Goal: Task Accomplishment & Management: Use online tool/utility

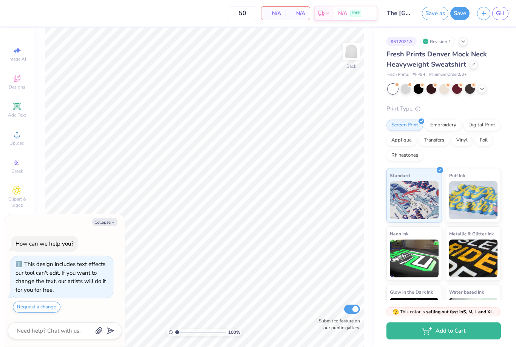
scroll to position [14, 0]
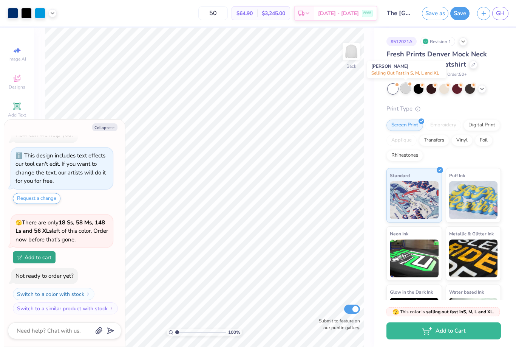
click at [404, 92] on div at bounding box center [406, 88] width 10 height 10
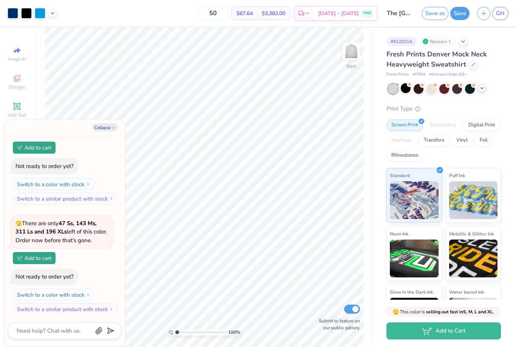
click at [482, 90] on icon at bounding box center [482, 88] width 6 height 6
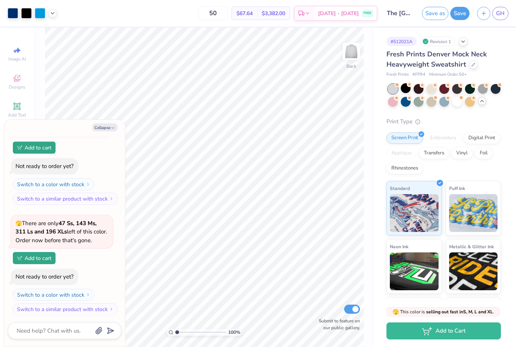
click at [402, 15] on input "The [GEOGRAPHIC_DATA][US_STATE] : [PERSON_NAME]" at bounding box center [399, 13] width 37 height 15
click at [402, 14] on input "The [GEOGRAPHIC_DATA][US_STATE] : [PERSON_NAME]" at bounding box center [399, 13] width 37 height 15
click at [461, 12] on button "Save" at bounding box center [459, 12] width 19 height 13
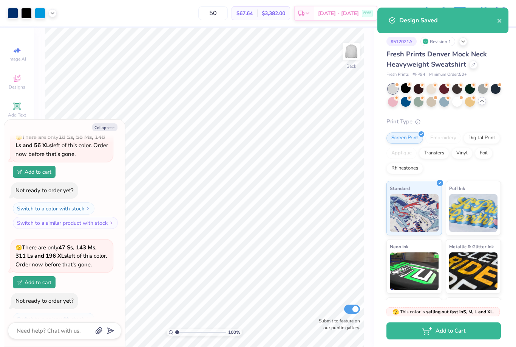
click at [376, 114] on div "# 512021A Revision 1 Fresh Prints Denver Mock Neck Heavyweight Sweatshirt Fresh…" at bounding box center [446, 190] width 142 height 324
click at [39, 91] on div "100 % Back Submit to feature on our public gallery." at bounding box center [204, 187] width 341 height 319
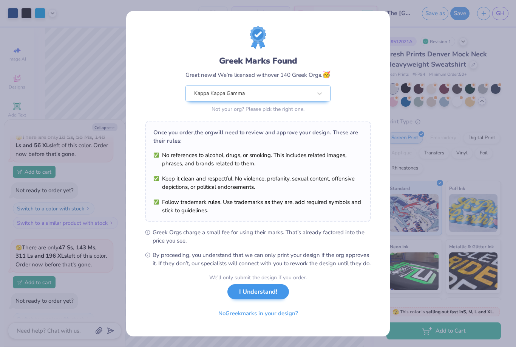
click at [260, 299] on button "I Understand!" at bounding box center [259, 291] width 62 height 15
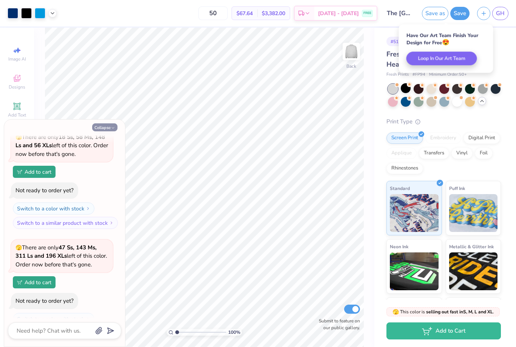
click at [103, 125] on button "Collapse" at bounding box center [104, 127] width 25 height 8
type textarea "x"
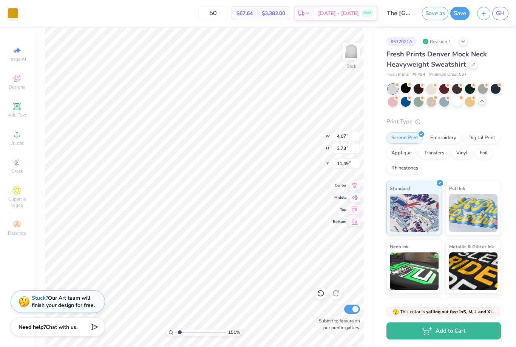
type input "1.5148891032932"
type input "10.43"
type input "1"
type input "10.00"
type input "4.51"
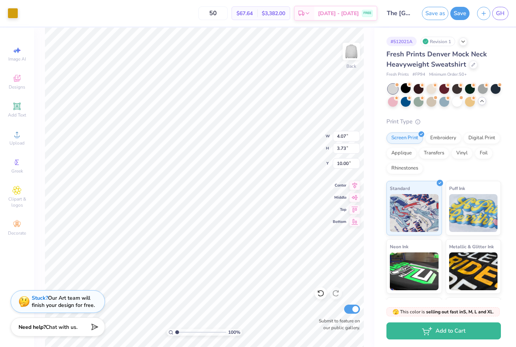
type input "4.42"
type input "10.00"
type input "4.07"
type input "3.73"
type input "4.40"
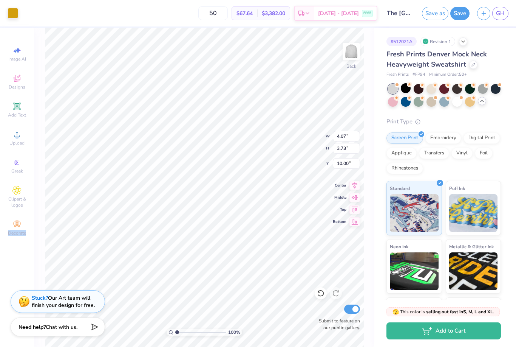
type input "4.03"
type input "9.98"
type input "4.90"
type input "3.05"
type input "11.37"
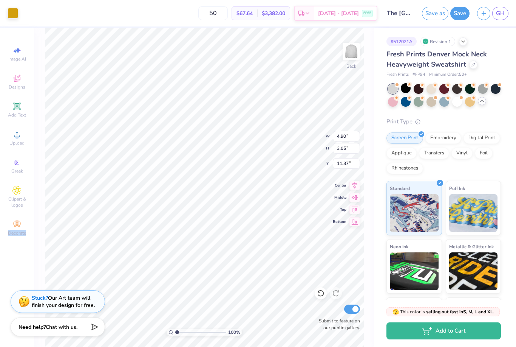
click at [372, 110] on div "100 % Back W 4.90 4.90 " H 3.05 3.05 " Y 11.37 11.37 " Center Middle Top Bottom…" at bounding box center [204, 187] width 341 height 319
click at [465, 14] on button "Save" at bounding box center [459, 12] width 19 height 13
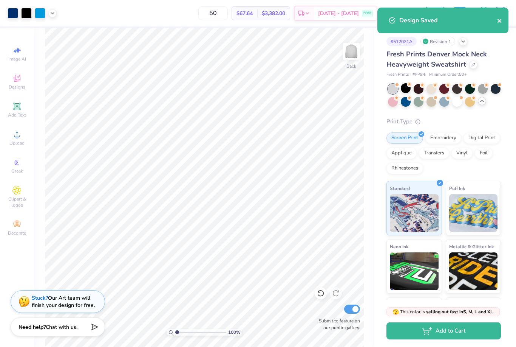
click at [498, 22] on icon "close" at bounding box center [500, 21] width 4 height 4
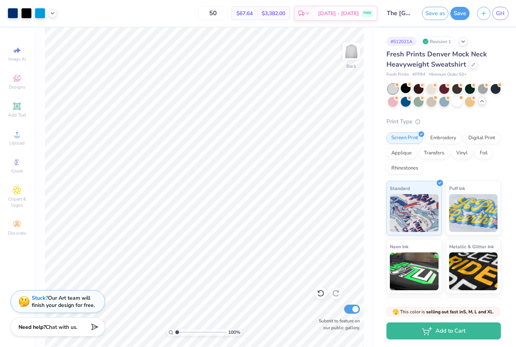
click at [508, 14] on body "Art colors 50 $67.64 Per Item $3,382.00 Total Est. Delivery Sep 7 - 10 FREE Des…" at bounding box center [258, 173] width 516 height 347
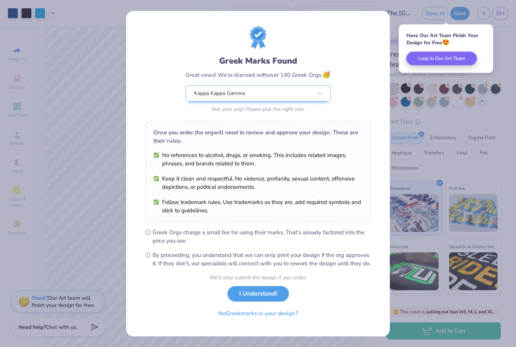
click at [261, 301] on button "I Understand!" at bounding box center [259, 293] width 62 height 15
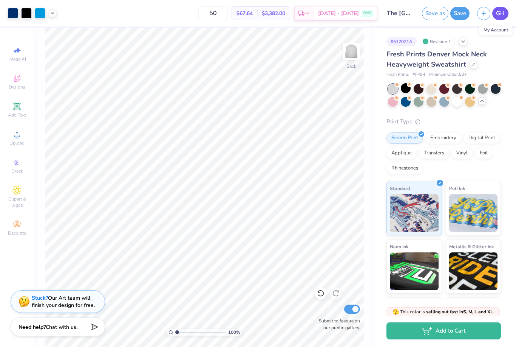
click at [506, 17] on link "GH" at bounding box center [500, 13] width 16 height 13
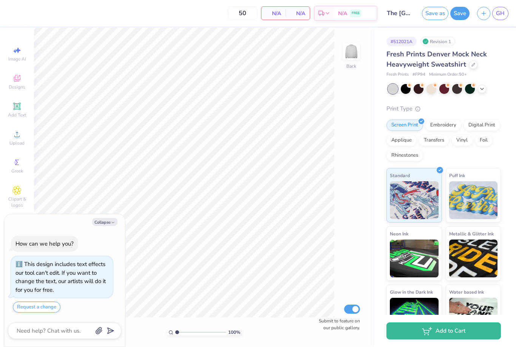
scroll to position [14, 0]
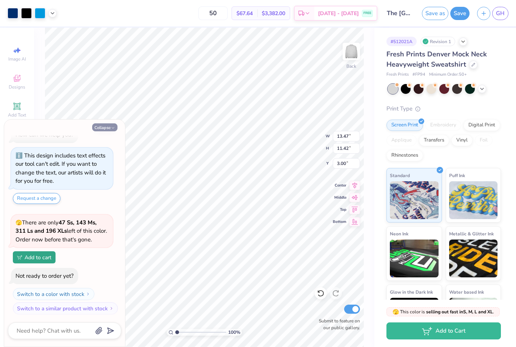
click at [107, 124] on button "Collapse" at bounding box center [104, 127] width 25 height 8
type textarea "x"
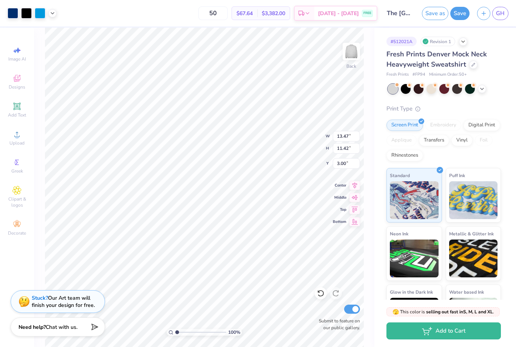
type input "2.62"
click at [503, 13] on span "GH" at bounding box center [500, 13] width 9 height 9
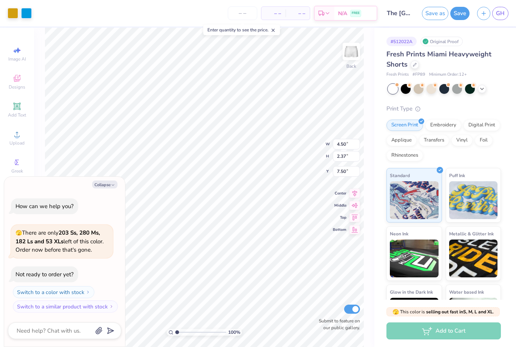
type textarea "x"
type input "6.67"
click at [374, 54] on div "100 % Back W 4.50 4.50 " H 2.37 2.37 " Y 6.67 6.67 " Center Middle Top Bottom S…" at bounding box center [204, 187] width 341 height 319
click at [105, 188] on button "Collapse" at bounding box center [104, 184] width 25 height 8
type textarea "x"
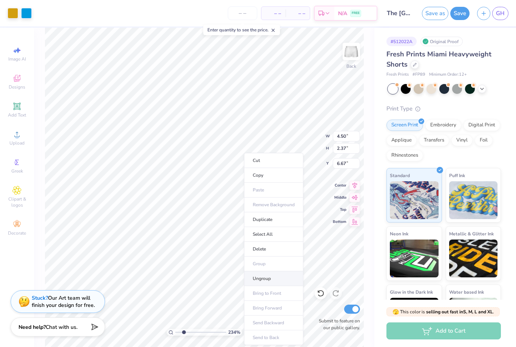
click at [249, 279] on li "Ungroup" at bounding box center [273, 278] width 59 height 15
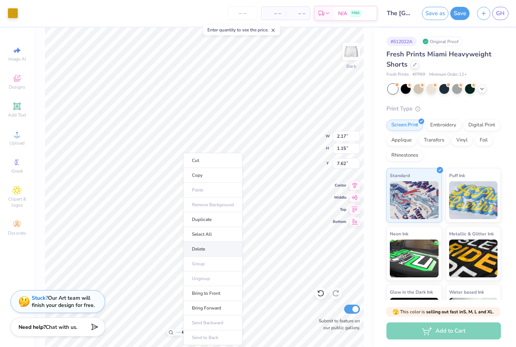
click at [202, 249] on li "Delete" at bounding box center [212, 248] width 59 height 15
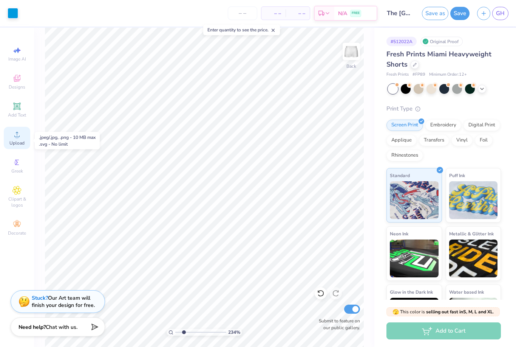
click at [8, 149] on div "Upload" at bounding box center [17, 138] width 26 height 22
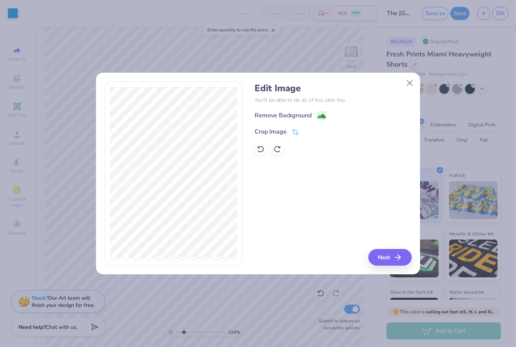
click at [294, 121] on div "Remove Background Crop Image" at bounding box center [333, 133] width 157 height 44
click at [294, 114] on div "Remove Background" at bounding box center [283, 115] width 57 height 9
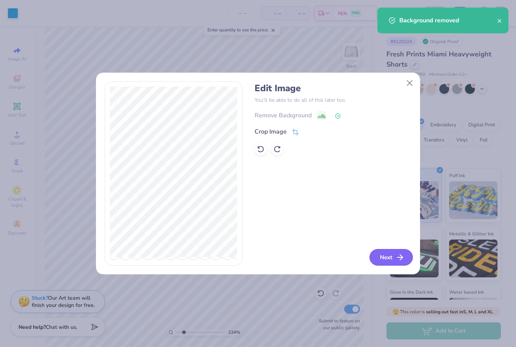
click at [388, 252] on button "Next" at bounding box center [391, 257] width 43 height 17
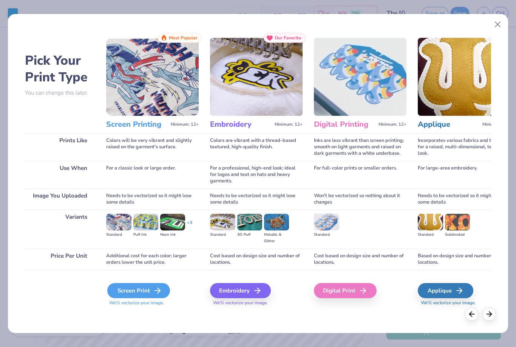
click at [127, 289] on div "Screen Print" at bounding box center [138, 290] width 63 height 15
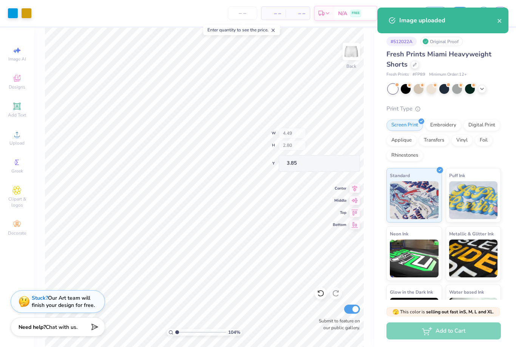
type input "1"
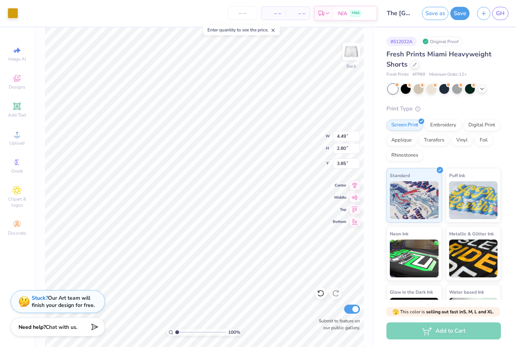
type input "2.75"
type input "1.71"
type input "8.05"
type input "2.75"
type input "1.71"
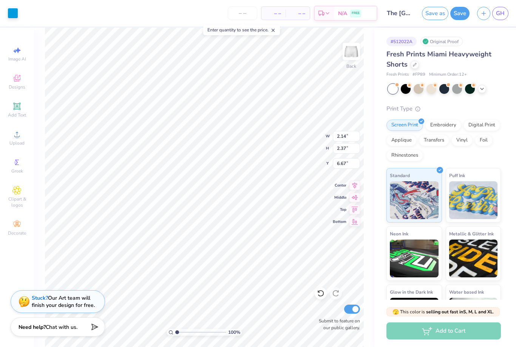
type input "8.05"
type input "2.75"
type input "1.71"
type input "8.05"
type input "7.22"
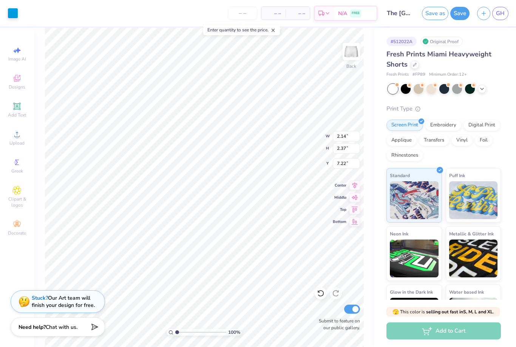
type input "2.75"
type input "1.71"
type input "7.22"
type input "2.87"
type input "0.98"
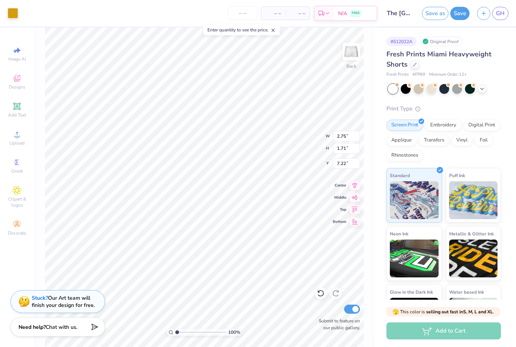
type input "7.53"
type input "2.81"
type input "1.67"
type input "6.38"
type input "2.14"
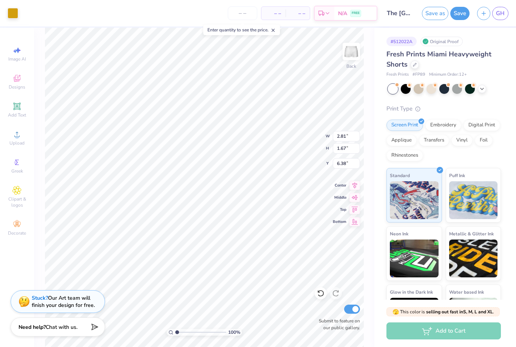
type input "2.37"
type input "7.52"
type input "2.81"
type input "1.67"
type input "6.38"
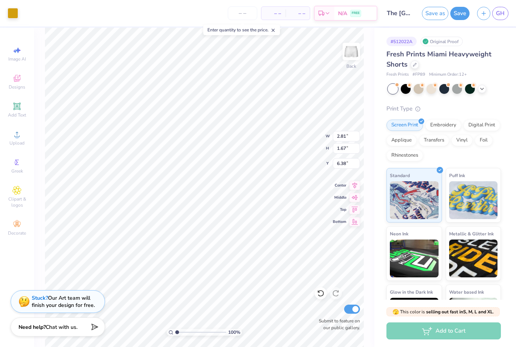
type input "2.14"
type input "2.37"
type input "7.22"
type input "2.81"
type input "1.67"
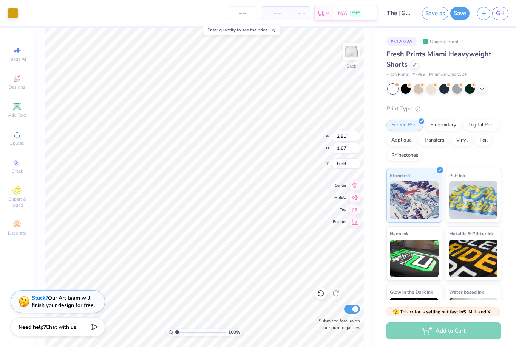
type input "7.91"
type input "2.85"
type input "0.98"
type input "8.33"
type input "2.70"
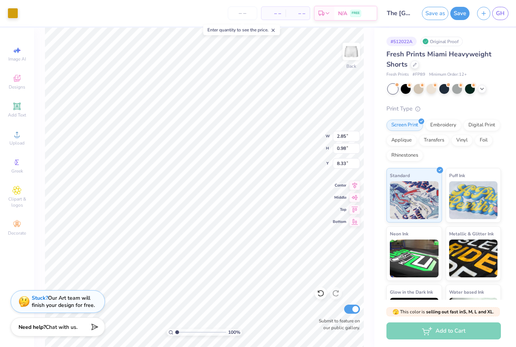
type input "1.87"
type input "7.86"
type input "2.28"
type input "2.47"
type input "7.53"
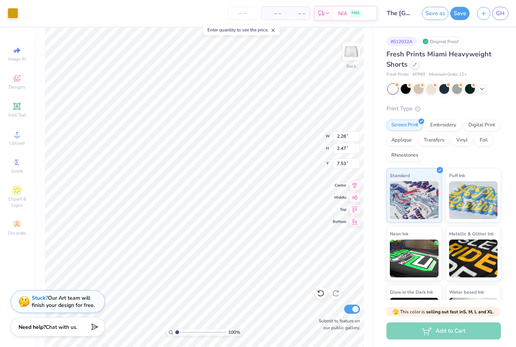
type input "2.84"
type input "1.54"
type input "8.04"
click at [455, 105] on div "Print Type" at bounding box center [444, 108] width 115 height 9
click at [417, 90] on div at bounding box center [419, 88] width 10 height 10
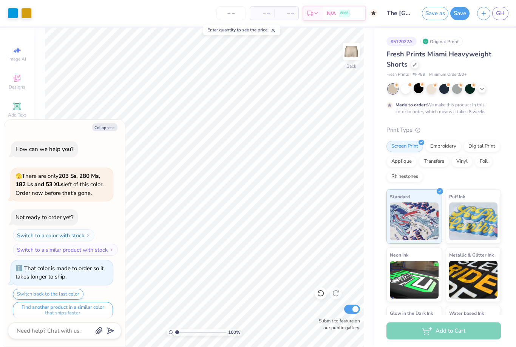
scroll to position [5, 0]
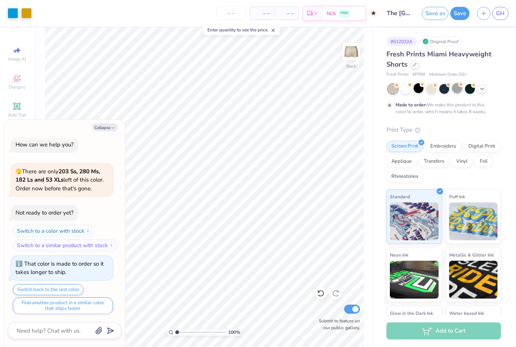
click at [454, 89] on div at bounding box center [457, 88] width 10 height 10
click at [475, 88] on div at bounding box center [470, 88] width 10 height 10
click at [484, 90] on icon at bounding box center [482, 88] width 6 height 6
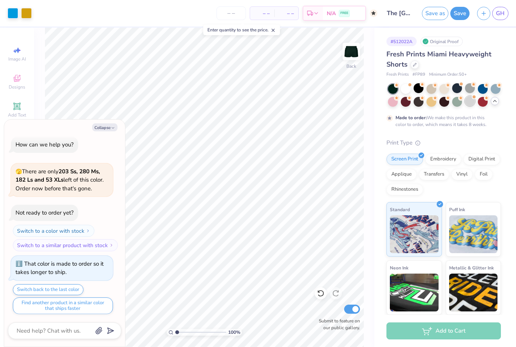
click at [472, 104] on div at bounding box center [470, 101] width 10 height 10
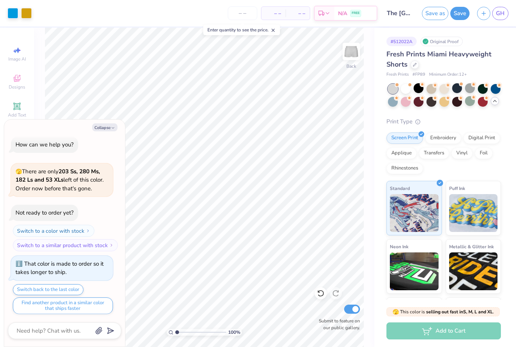
scroll to position [139, 0]
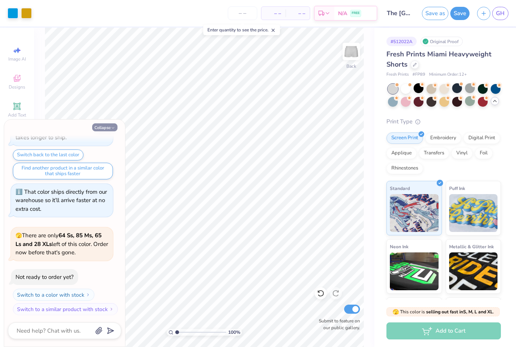
click at [107, 127] on button "Collapse" at bounding box center [104, 127] width 25 height 8
type textarea "x"
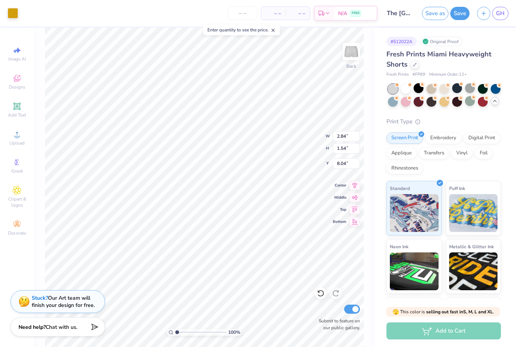
type input "2.14"
type input "2.37"
type input "7.22"
click at [373, 120] on div "100 % Back W 2.14 2.14 " H 2.37 2.37 " Y 7.22 7.22 " Center Middle Top Bottom S…" at bounding box center [204, 187] width 341 height 319
type input "7.50"
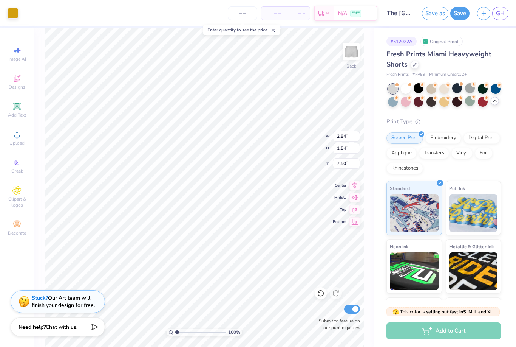
type input "2.14"
type input "2.37"
type input "7.22"
click at [367, 123] on div "100 % Back Submit to feature on our public gallery." at bounding box center [204, 187] width 341 height 319
type input "2.75"
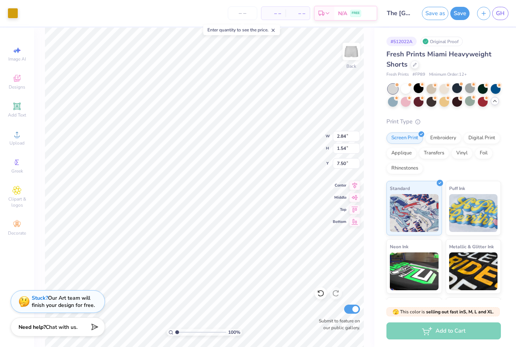
type input "1.73"
type input "7.53"
type input "2.25"
type input "2.49"
type input "7.51"
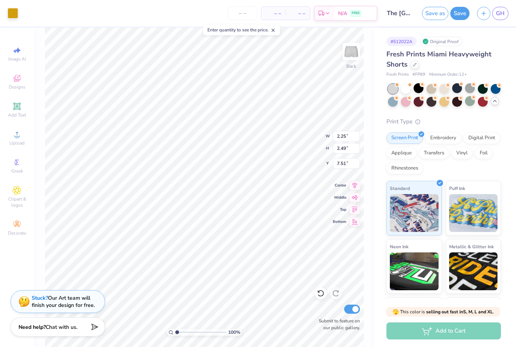
type input "2.69"
type input "1.96"
type input "8.04"
type input "2.45"
type input "1.79"
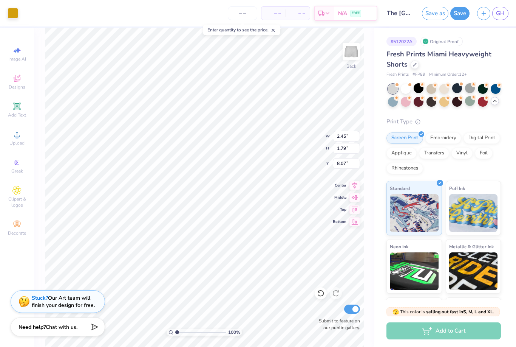
type input "7.50"
type input "1.30"
type input "2.57"
type input "7.15"
type input "1.41"
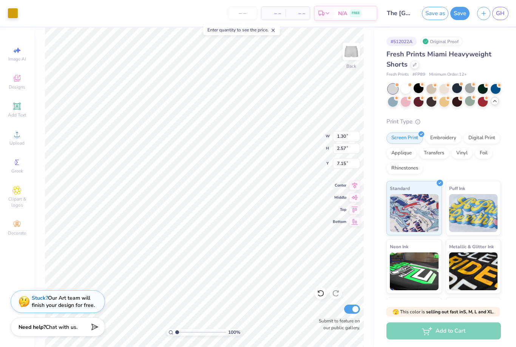
type input "2.59"
type input "7.41"
type input "1.71"
type input "2.49"
type input "7.22"
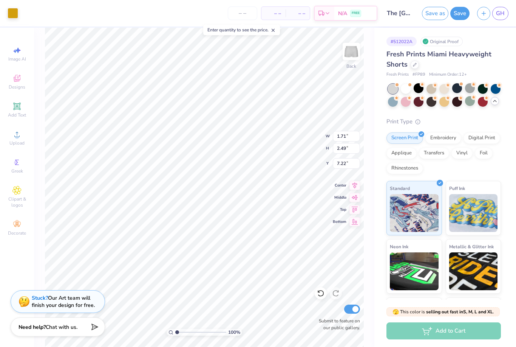
type input "2.14"
type input "2.37"
type input "7.63"
type input "2.29"
type input "2.52"
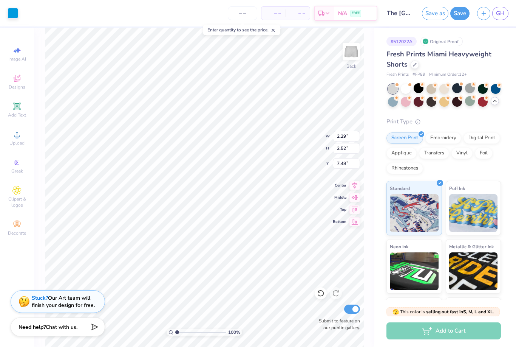
type input "7.18"
type input "1.71"
type input "2.49"
type input "7.40"
type input "7.51"
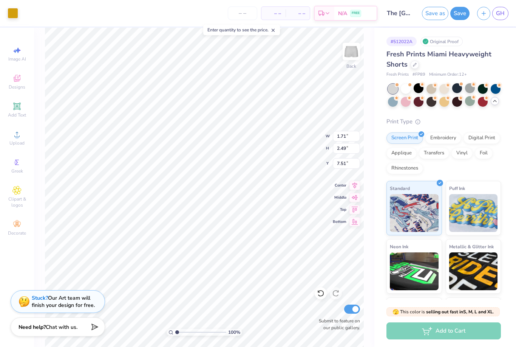
type input "1.55"
type input "2.26"
type input "7.63"
click at [463, 9] on button "Save" at bounding box center [459, 12] width 19 height 13
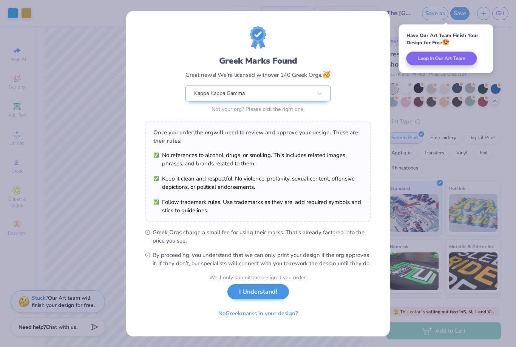
click at [263, 296] on button "I Understand!" at bounding box center [259, 291] width 62 height 15
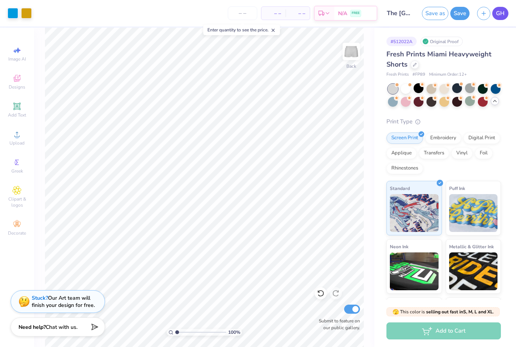
click at [501, 15] on span "GH" at bounding box center [500, 13] width 9 height 9
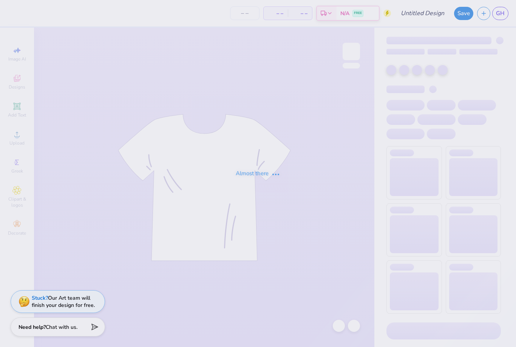
type input "The [GEOGRAPHIC_DATA][US_STATE] : [PERSON_NAME]"
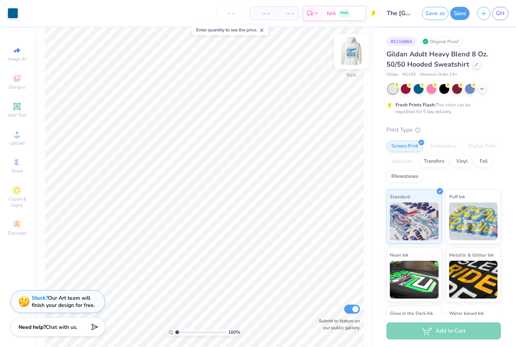
click at [353, 57] on img at bounding box center [351, 51] width 30 height 30
type input "1.8795573219652"
click at [501, 13] on span "GH" at bounding box center [500, 13] width 9 height 9
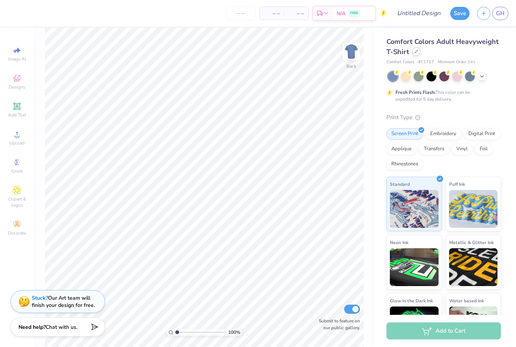
click at [415, 54] on div at bounding box center [416, 51] width 8 height 8
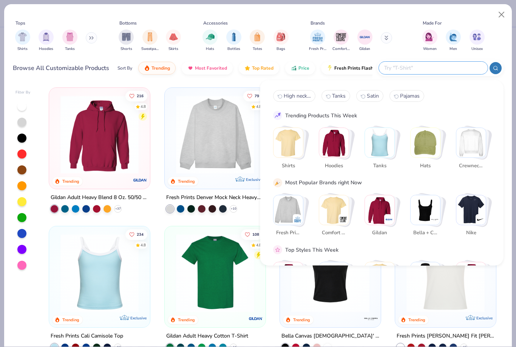
click at [435, 64] on input "text" at bounding box center [433, 67] width 99 height 9
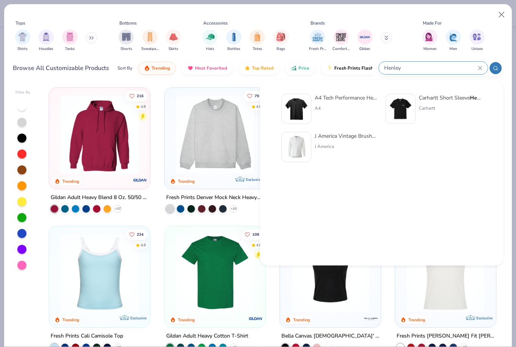
type input "Henley"
click at [351, 103] on div "A4 Tech Performance Henley A4" at bounding box center [346, 109] width 63 height 30
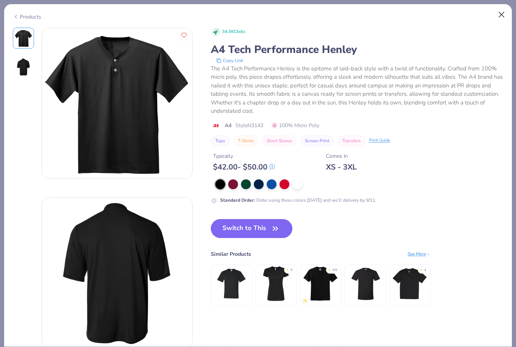
click at [506, 10] on button "Close" at bounding box center [502, 15] width 14 height 14
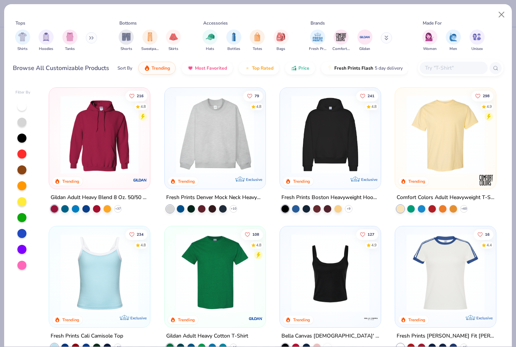
click at [468, 63] on input "text" at bounding box center [453, 67] width 58 height 9
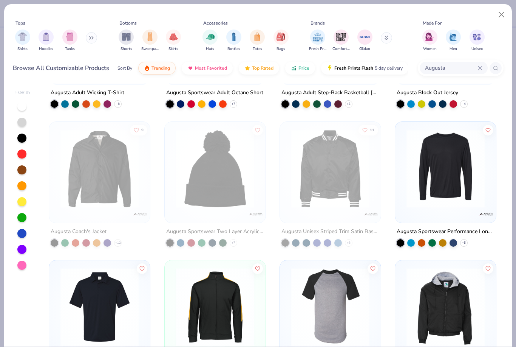
scroll to position [238, 0]
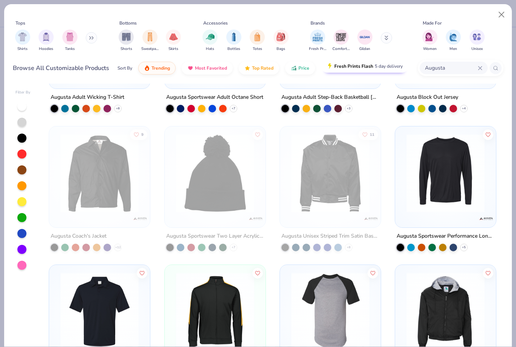
drag, startPoint x: 451, startPoint y: 67, endPoint x: 342, endPoint y: 67, distance: 108.8
click at [342, 67] on div "Browse All Customizable Products Sort By Trending Most Favorited Top Rated Pric…" at bounding box center [258, 67] width 491 height 21
type input "Button"
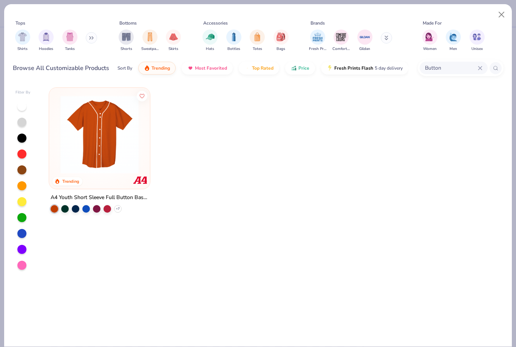
click at [480, 69] on icon at bounding box center [479, 67] width 3 height 3
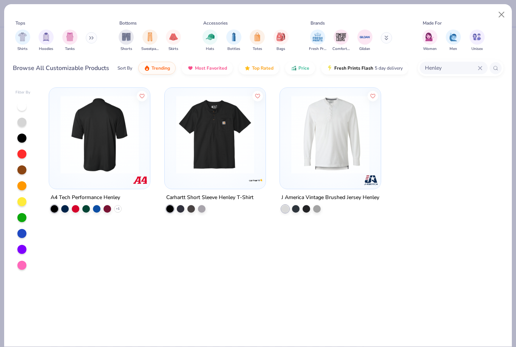
click at [57, 127] on img at bounding box center [14, 134] width 86 height 78
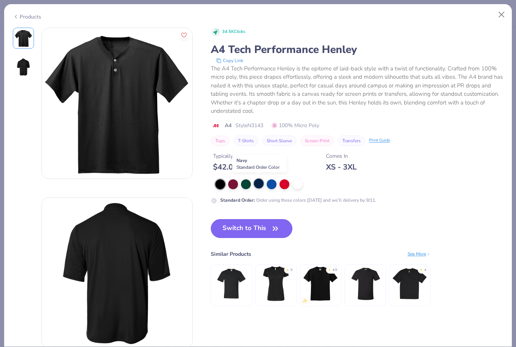
click at [257, 185] on div at bounding box center [259, 183] width 10 height 10
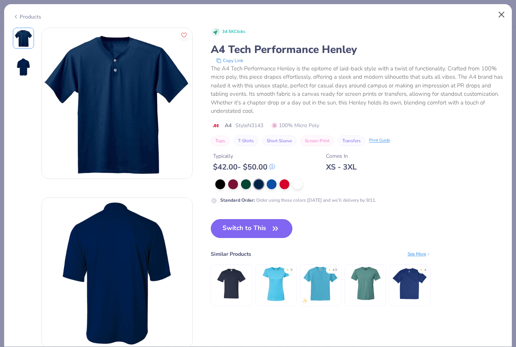
click at [499, 19] on button "Close" at bounding box center [502, 15] width 14 height 14
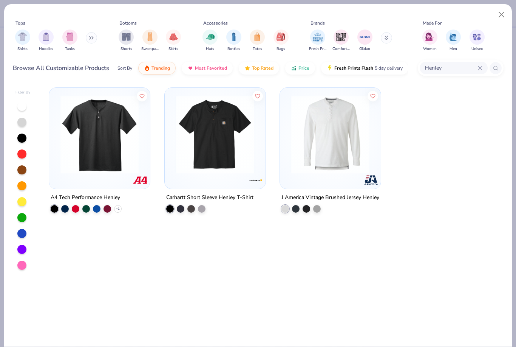
click at [92, 39] on icon at bounding box center [91, 38] width 5 height 4
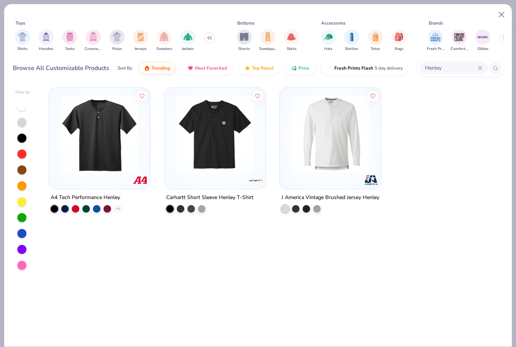
click at [480, 71] on div "Henley" at bounding box center [454, 68] width 68 height 12
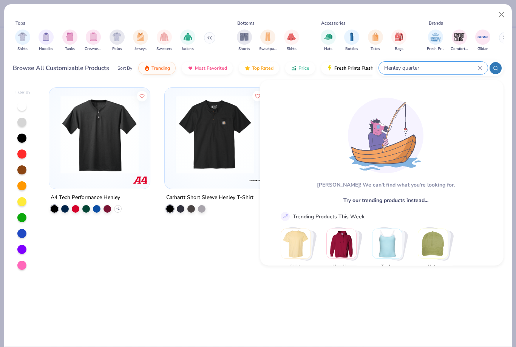
click at [407, 68] on input "Henley quarter" at bounding box center [431, 67] width 94 height 9
click at [406, 68] on input "Henley quarter" at bounding box center [431, 67] width 94 height 9
click at [402, 67] on input "Henley quarter" at bounding box center [431, 67] width 94 height 9
drag, startPoint x: 405, startPoint y: 70, endPoint x: 361, endPoint y: 70, distance: 44.2
click at [361, 70] on div "Browse All Customizable Products Sort By Trending Most Favorited Top Rated Pric…" at bounding box center [258, 67] width 491 height 21
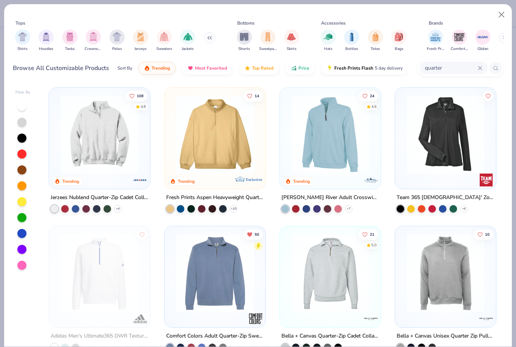
click at [481, 64] on div "quarter" at bounding box center [454, 68] width 68 height 12
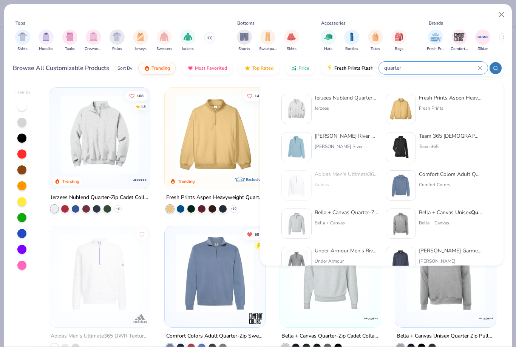
click at [481, 69] on icon at bounding box center [479, 67] width 3 height 3
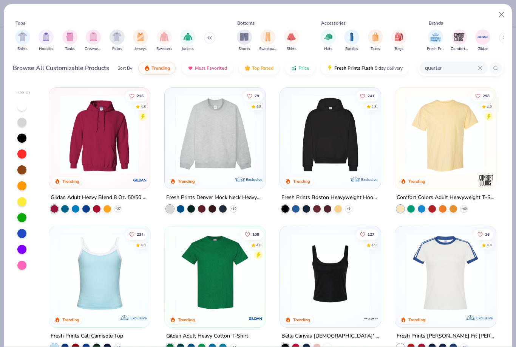
click at [465, 72] on input "quarter" at bounding box center [451, 67] width 54 height 9
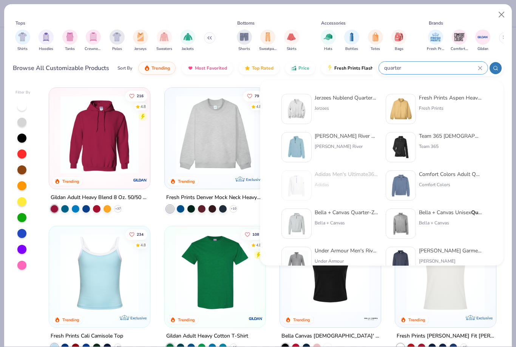
click at [478, 68] on icon at bounding box center [480, 68] width 5 height 5
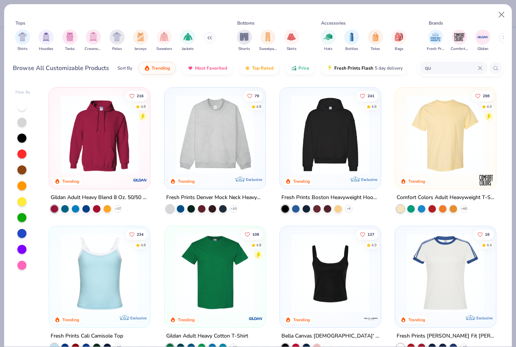
type input "q"
type input "Jersey"
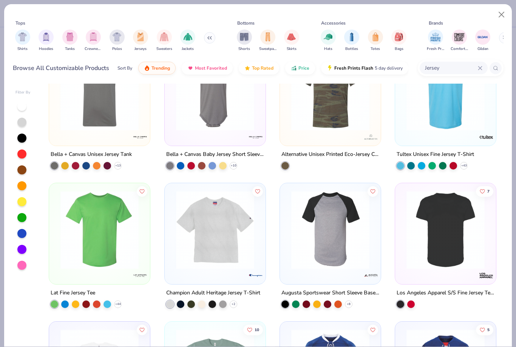
scroll to position [740, 0]
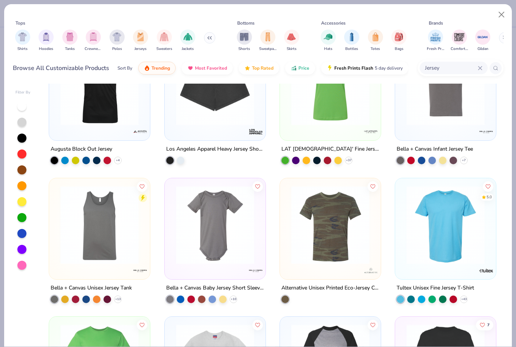
click at [480, 67] on icon at bounding box center [480, 68] width 5 height 5
type input "J"
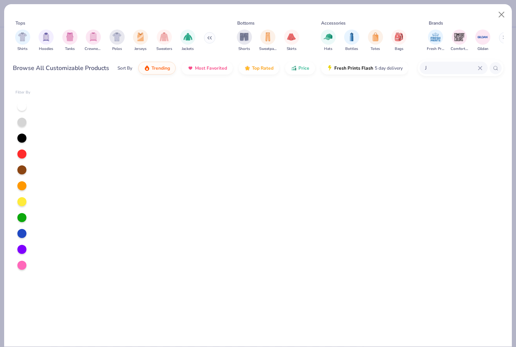
scroll to position [0, 0]
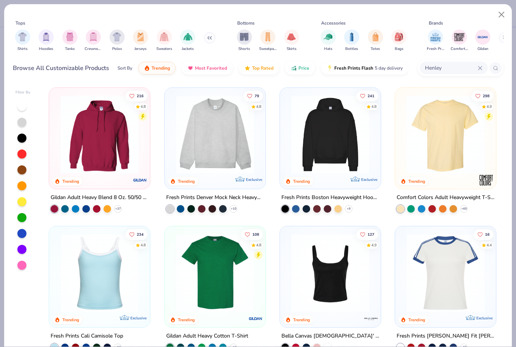
type input "Henley"
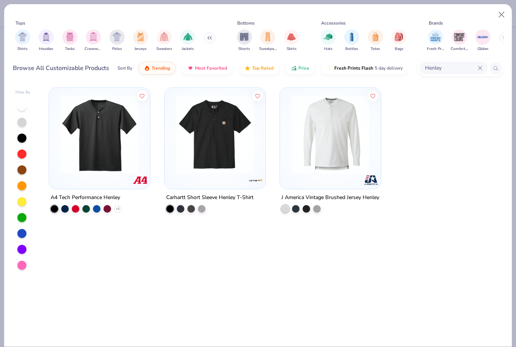
click at [99, 156] on img at bounding box center [100, 134] width 86 height 78
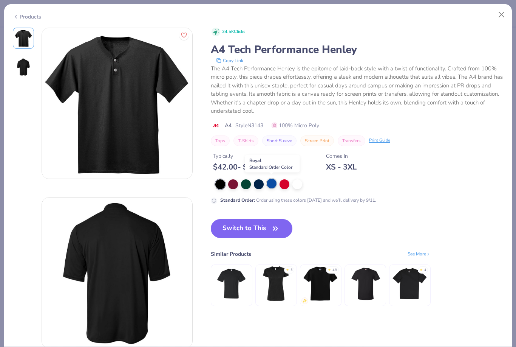
click at [271, 181] on div at bounding box center [272, 183] width 10 height 10
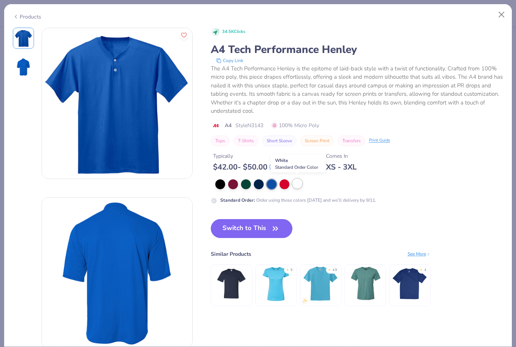
click at [294, 183] on div at bounding box center [298, 183] width 10 height 10
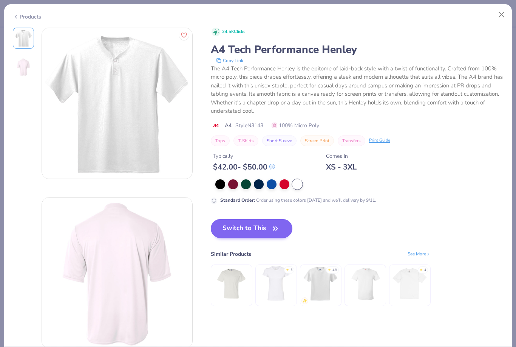
click at [257, 229] on button "Switch to This" at bounding box center [252, 228] width 82 height 19
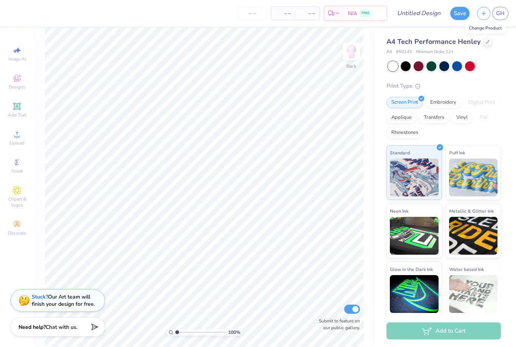
click at [72, 296] on div "Stuck? Our Art team will finish your design for free." at bounding box center [63, 300] width 63 height 14
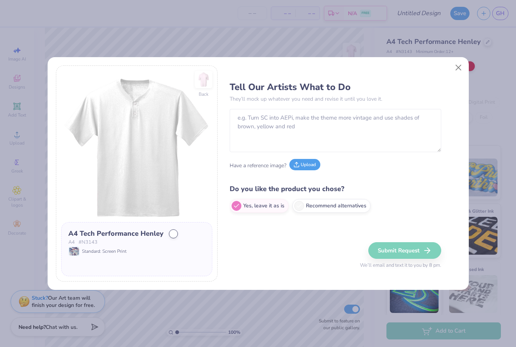
click at [298, 168] on button "Upload" at bounding box center [304, 164] width 31 height 11
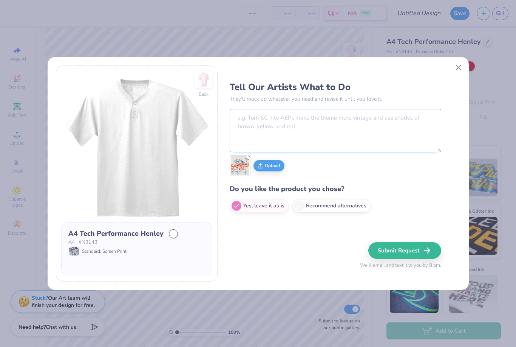
click at [269, 140] on textarea at bounding box center [336, 130] width 212 height 43
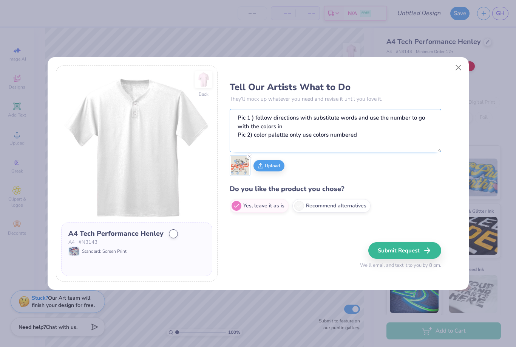
click at [274, 137] on textarea "Pic 1 ) follow directions with substitute words and use the number to go with t…" at bounding box center [336, 130] width 212 height 43
click at [311, 136] on textarea "Pic 1 ) follow directions with substitute words and use the number to go with t…" at bounding box center [336, 130] width 212 height 43
click at [417, 133] on textarea "Pic 1 ) follow directions with substitute words and use the number to go with t…" at bounding box center [336, 130] width 212 height 43
type textarea "Pic 1 ) follow directions with substitute words and use the number to go with t…"
click at [269, 164] on button "Upload" at bounding box center [269, 164] width 31 height 11
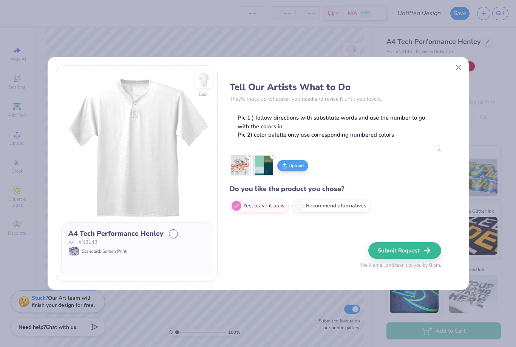
click at [409, 255] on button "Submit Request" at bounding box center [404, 250] width 73 height 17
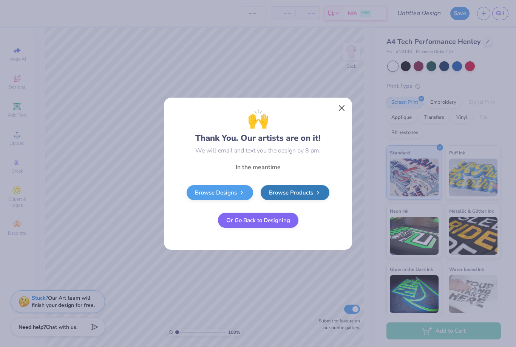
click at [339, 109] on button "Close" at bounding box center [342, 108] width 14 height 14
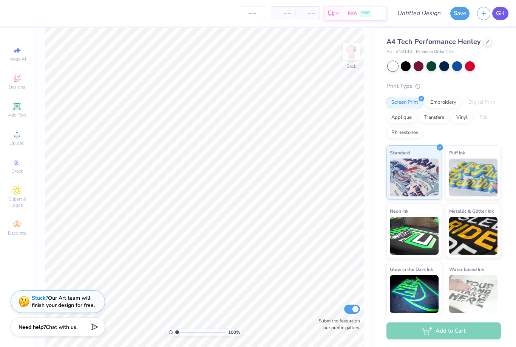
click at [499, 12] on span "GH" at bounding box center [500, 13] width 9 height 9
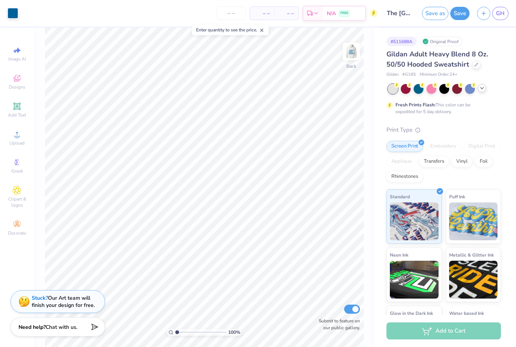
click at [485, 88] on icon at bounding box center [482, 88] width 6 height 6
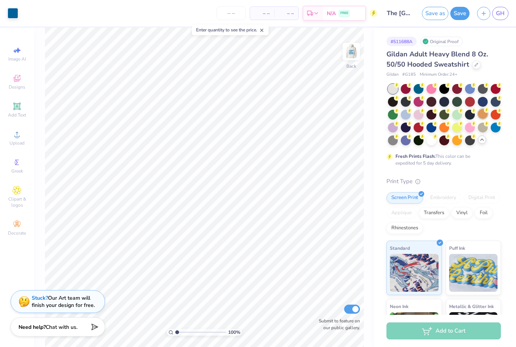
click at [484, 115] on div at bounding box center [483, 114] width 10 height 10
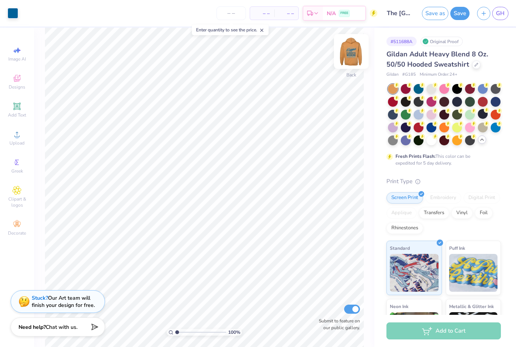
click at [350, 57] on img at bounding box center [351, 51] width 30 height 30
click at [12, 16] on div at bounding box center [13, 12] width 11 height 11
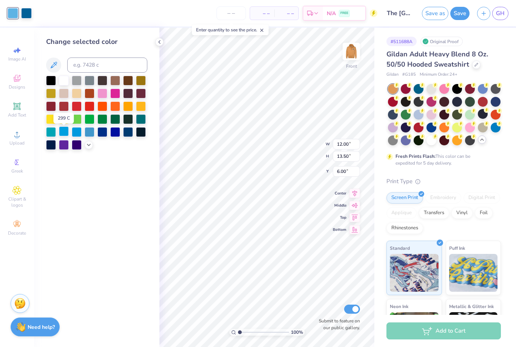
click at [67, 135] on div at bounding box center [64, 131] width 10 height 10
click at [161, 41] on icon at bounding box center [159, 42] width 6 height 6
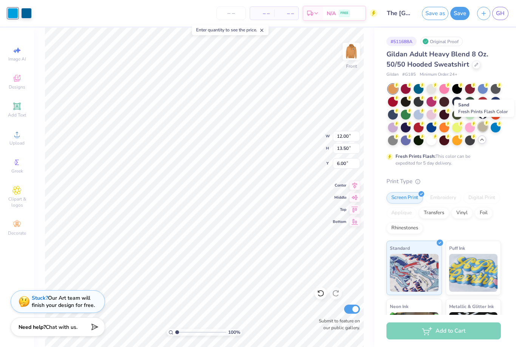
click at [485, 126] on div at bounding box center [483, 127] width 10 height 10
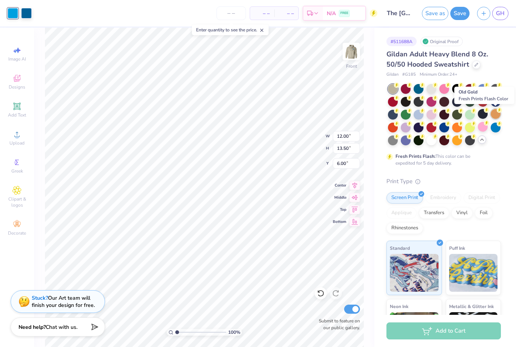
click at [494, 115] on div at bounding box center [496, 114] width 10 height 10
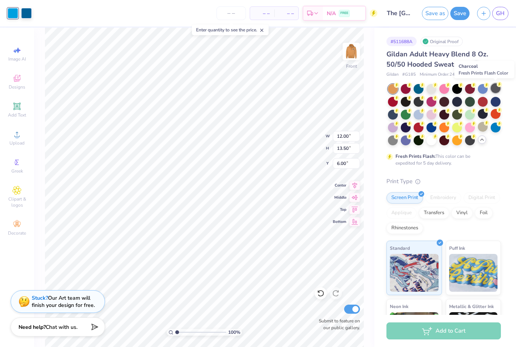
click at [498, 88] on div at bounding box center [496, 88] width 10 height 10
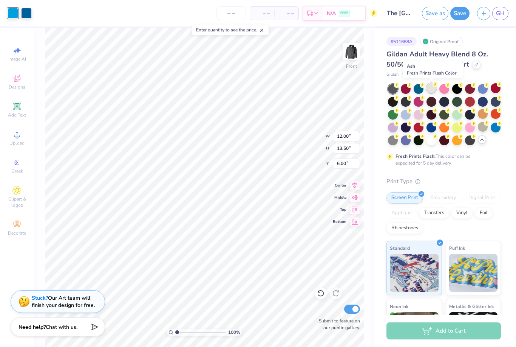
click at [433, 91] on div at bounding box center [432, 88] width 10 height 10
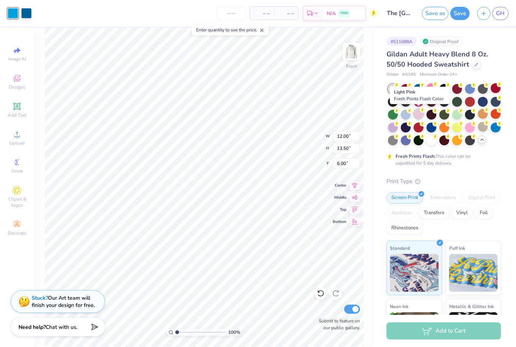
click at [417, 114] on div at bounding box center [419, 114] width 10 height 10
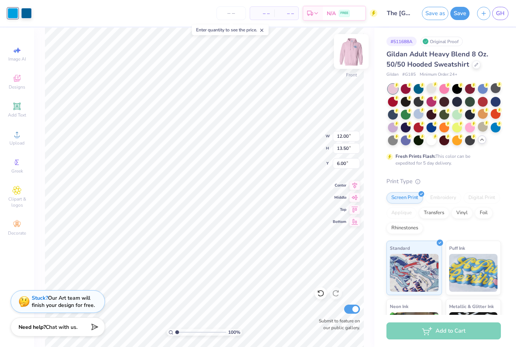
click at [357, 56] on img at bounding box center [351, 51] width 30 height 30
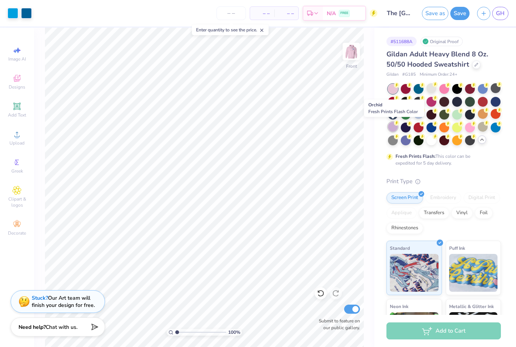
click at [393, 127] on div at bounding box center [393, 127] width 10 height 10
click at [430, 113] on div at bounding box center [432, 114] width 10 height 10
click at [490, 63] on div "Gildan Adult Heavy Blend 8 Oz. 50/50 Hooded Sweatshirt" at bounding box center [444, 59] width 115 height 20
click at [420, 91] on div at bounding box center [419, 88] width 10 height 10
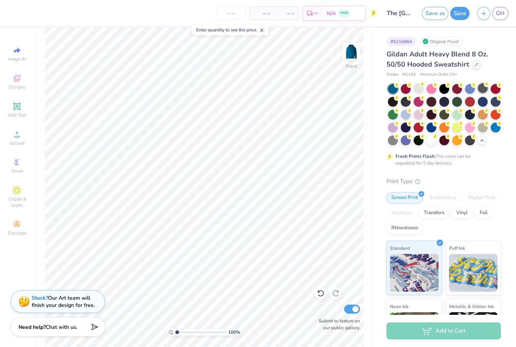
click at [486, 87] on div at bounding box center [483, 88] width 10 height 10
click at [481, 126] on div at bounding box center [483, 127] width 10 height 10
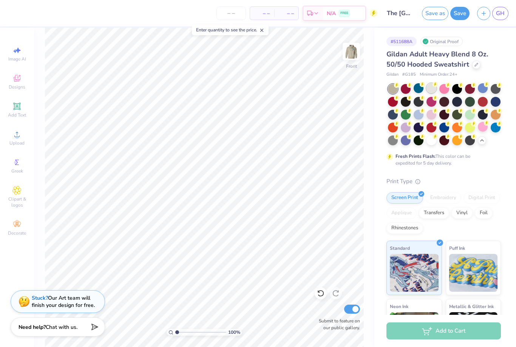
click at [434, 88] on div at bounding box center [432, 88] width 10 height 10
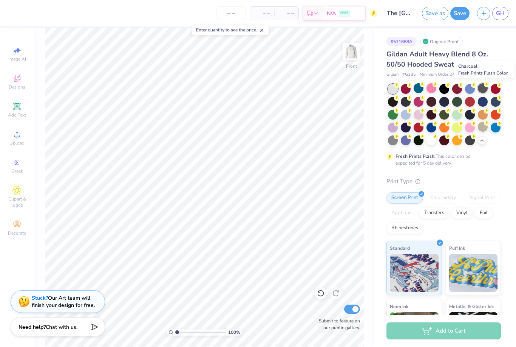
click at [484, 90] on div at bounding box center [483, 88] width 10 height 10
click at [444, 128] on div at bounding box center [445, 127] width 10 height 10
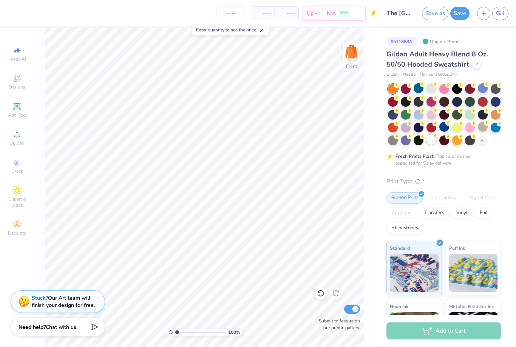
click at [430, 142] on div at bounding box center [432, 140] width 10 height 10
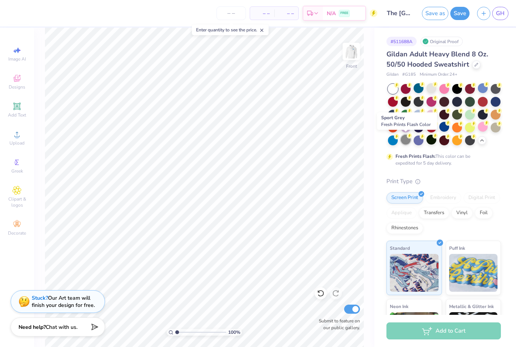
click at [404, 143] on div at bounding box center [406, 140] width 10 height 10
click at [492, 132] on div at bounding box center [444, 114] width 113 height 61
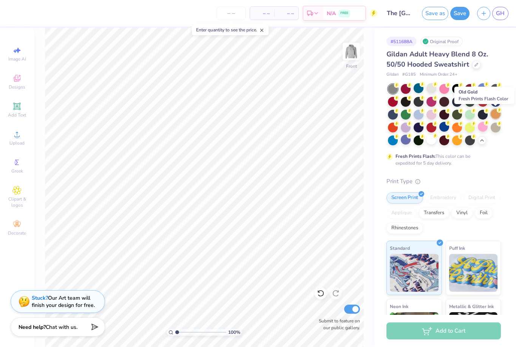
click at [497, 116] on div at bounding box center [496, 114] width 10 height 10
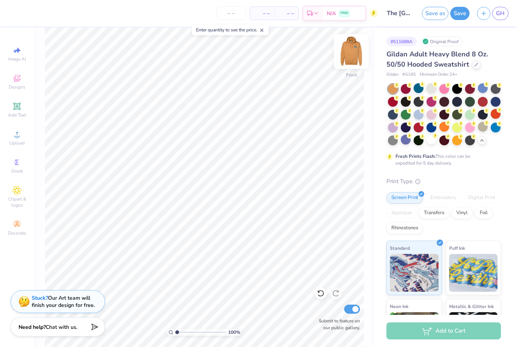
click at [356, 54] on img at bounding box center [351, 51] width 30 height 30
click at [466, 16] on button "Save" at bounding box center [459, 12] width 19 height 13
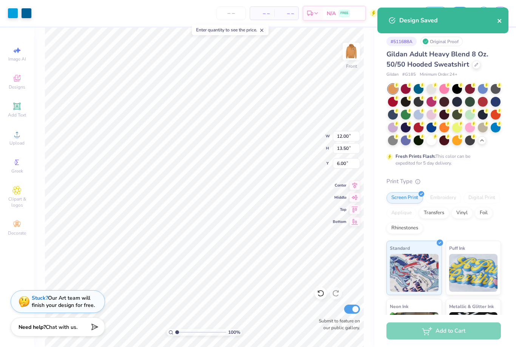
click at [502, 18] on icon "close" at bounding box center [499, 21] width 5 height 6
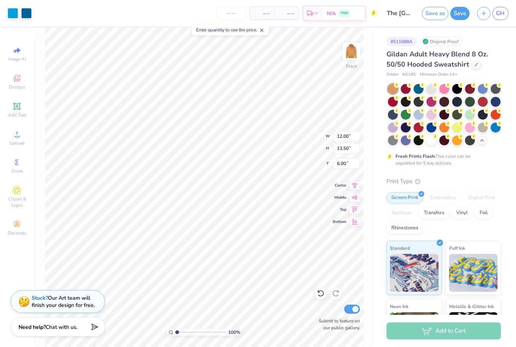
click at [503, 9] on div "Design Saved" at bounding box center [443, 7] width 134 height 3
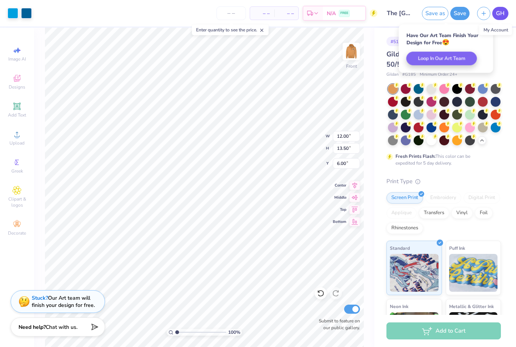
click at [503, 15] on span "GH" at bounding box center [500, 13] width 9 height 9
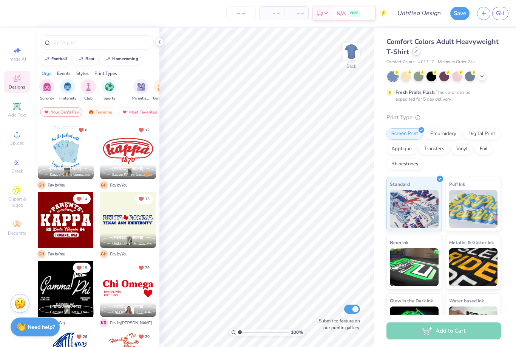
click at [417, 53] on icon at bounding box center [417, 52] width 4 height 4
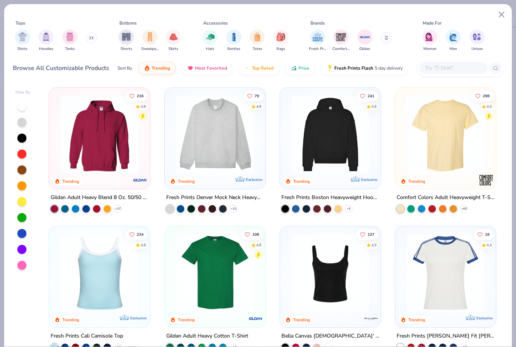
click at [446, 73] on div at bounding box center [454, 68] width 68 height 12
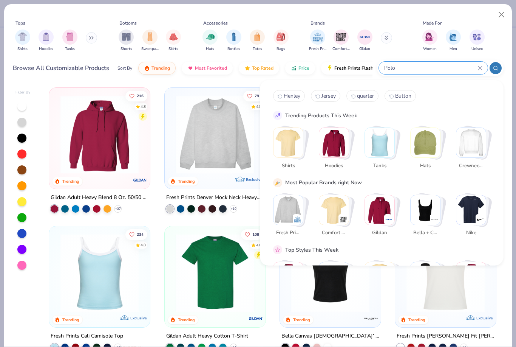
type input "Polo"
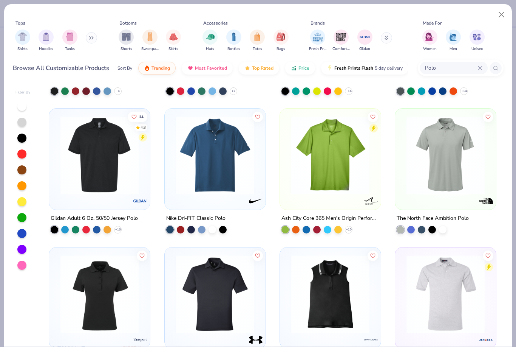
scroll to position [119, 0]
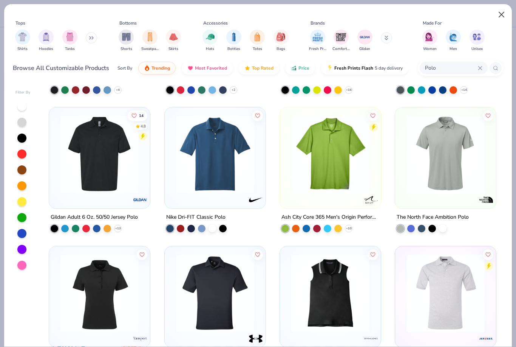
click at [500, 15] on button "Close" at bounding box center [502, 15] width 14 height 14
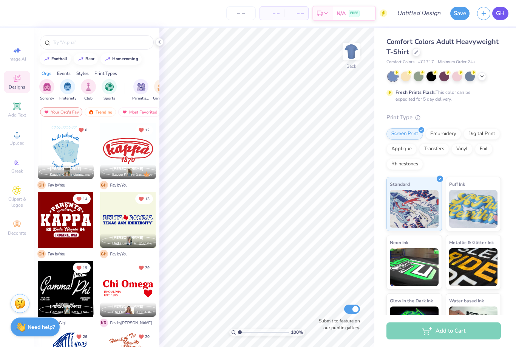
click at [502, 7] on link "GH" at bounding box center [500, 13] width 16 height 13
click at [416, 55] on div at bounding box center [416, 51] width 8 height 8
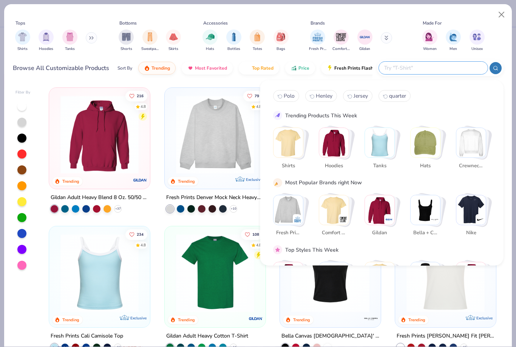
click at [449, 66] on input "text" at bounding box center [433, 67] width 99 height 9
type input "Polo"
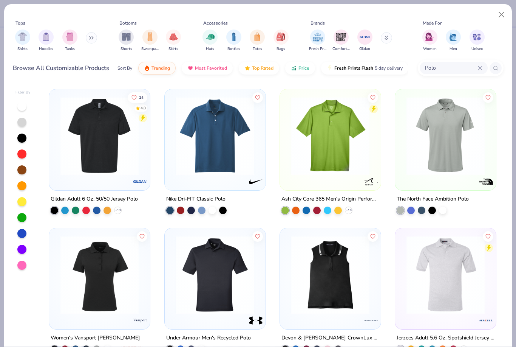
scroll to position [142, 0]
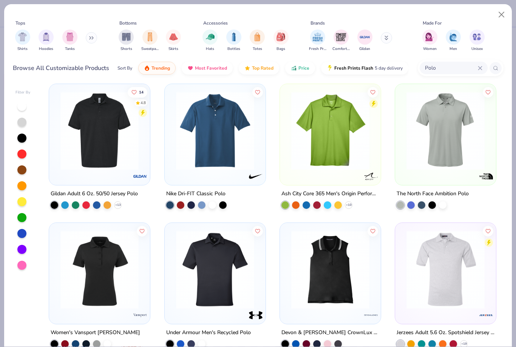
click at [333, 163] on img at bounding box center [331, 130] width 86 height 78
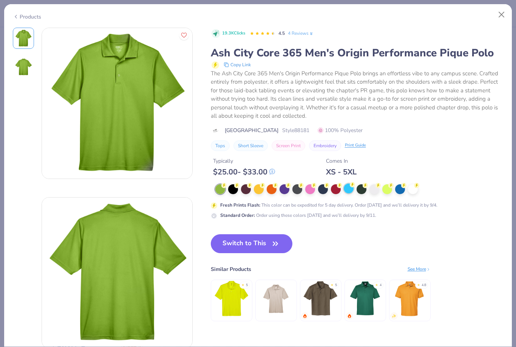
click at [349, 189] on div at bounding box center [349, 188] width 10 height 10
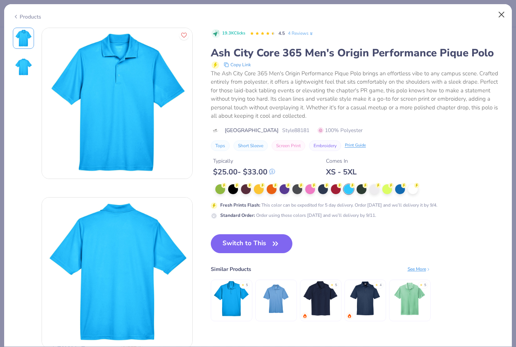
click at [502, 14] on button "Close" at bounding box center [502, 15] width 14 height 14
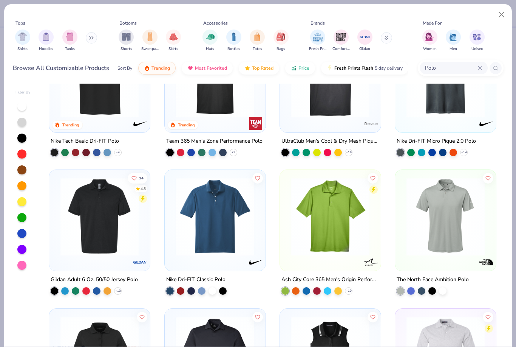
scroll to position [60, 0]
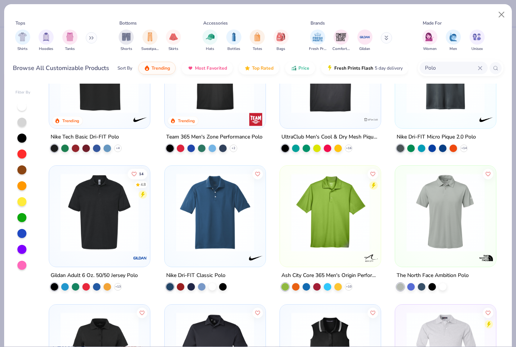
click at [342, 224] on img at bounding box center [331, 212] width 86 height 78
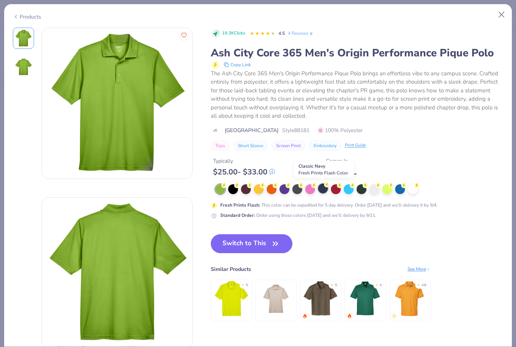
click at [328, 189] on div at bounding box center [323, 188] width 10 height 10
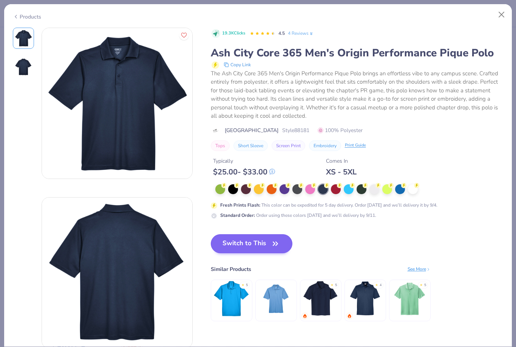
click at [246, 248] on button "Switch to This" at bounding box center [252, 243] width 82 height 19
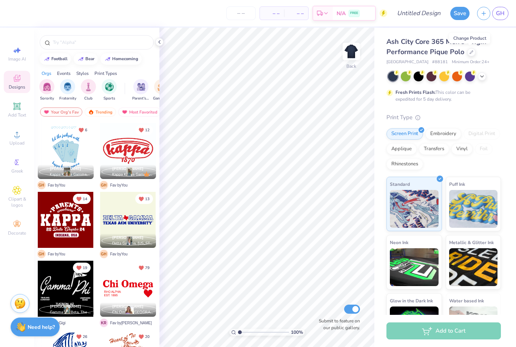
click at [445, 138] on div "Embroidery" at bounding box center [444, 133] width 36 height 11
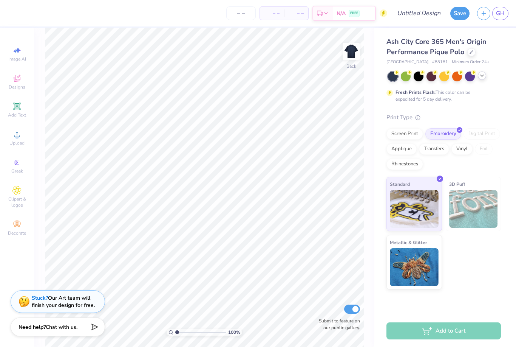
click at [480, 76] on icon at bounding box center [482, 76] width 6 height 6
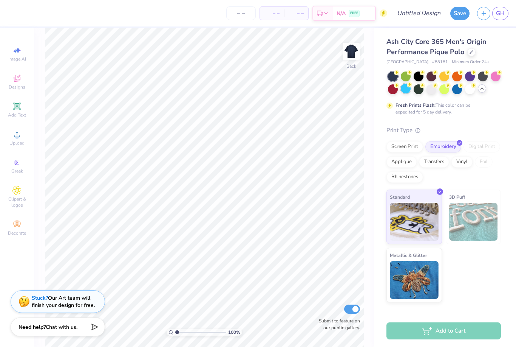
click at [407, 90] on div at bounding box center [406, 89] width 10 height 10
click at [84, 298] on div "Stuck? Our Art team will finish your design for free." at bounding box center [63, 300] width 63 height 14
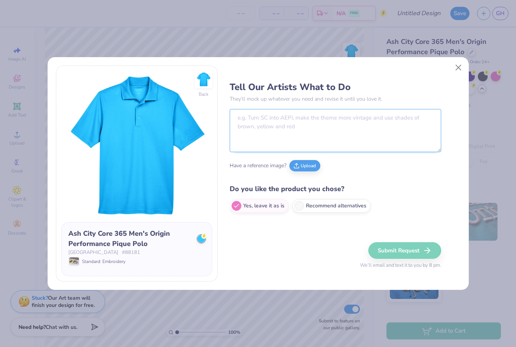
click at [293, 135] on textarea at bounding box center [336, 130] width 212 height 43
click at [316, 168] on button "Upload" at bounding box center [304, 164] width 31 height 11
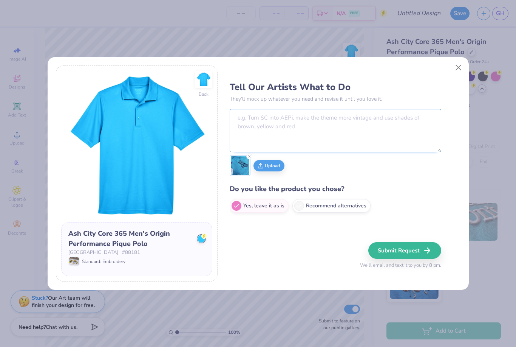
click at [290, 133] on textarea at bounding box center [336, 130] width 212 height 43
click at [350, 118] on textarea "Same design and color just put 2025 and out in top left corner" at bounding box center [336, 130] width 212 height 43
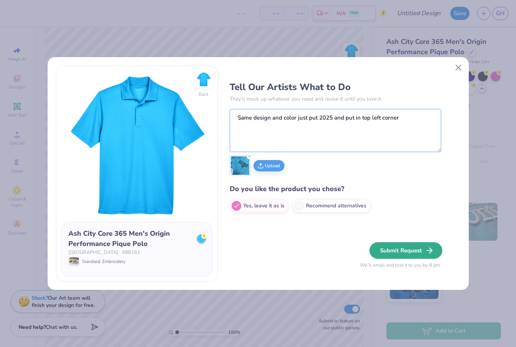
type textarea "Same design and color just put 2025 and put in top left corner"
click at [415, 250] on button "Submit Request" at bounding box center [404, 250] width 73 height 17
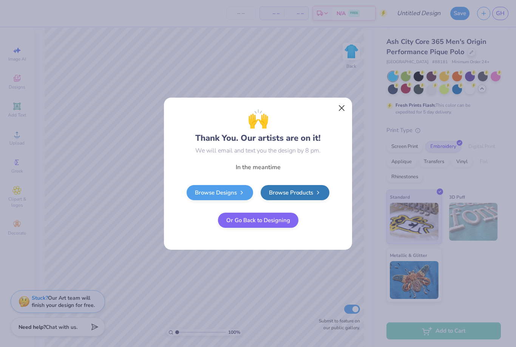
click at [342, 110] on button "Close" at bounding box center [342, 108] width 14 height 14
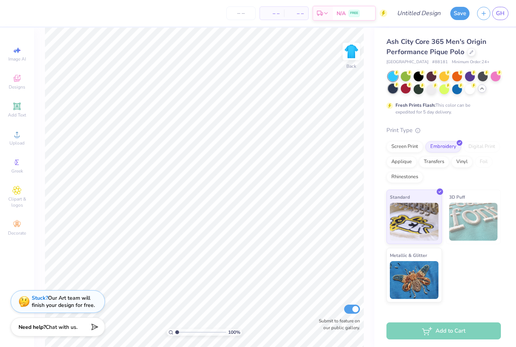
click at [395, 88] on div at bounding box center [393, 89] width 10 height 10
click at [496, 116] on div "Ash City Core 365 Men's Origin Performance Pique Polo Ash City # 88181 Minimum …" at bounding box center [444, 169] width 115 height 265
click at [52, 309] on div "Stuck? Our Art team will finish your design for free." at bounding box center [58, 300] width 94 height 23
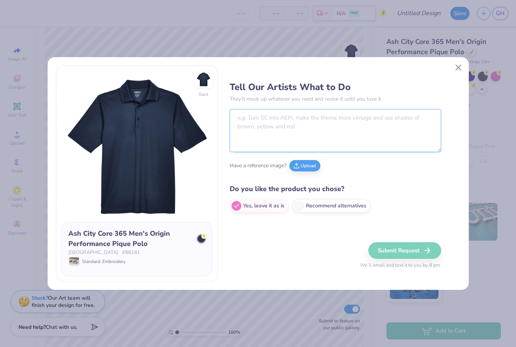
click at [288, 137] on textarea at bounding box center [336, 130] width 212 height 43
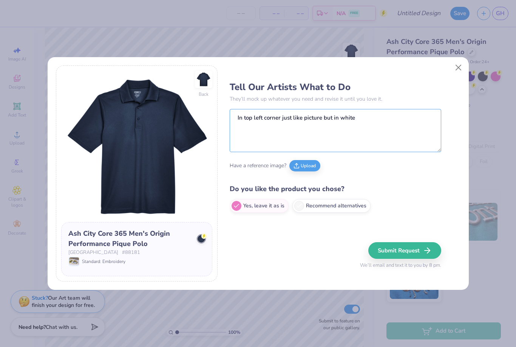
type textarea "In top left corner just like picture but in white"
click at [298, 175] on div "Have a reference image? Upload" at bounding box center [336, 165] width 212 height 21
click at [302, 171] on div "Have a reference image? Upload" at bounding box center [336, 165] width 212 height 21
click at [305, 169] on button "Upload" at bounding box center [304, 164] width 31 height 11
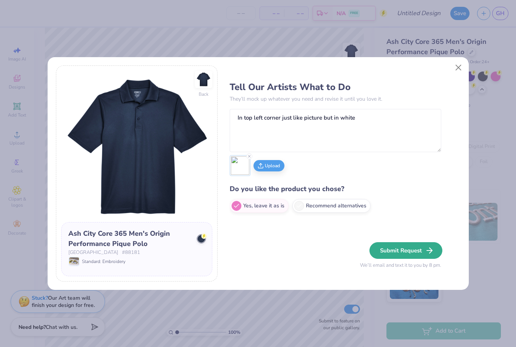
click at [387, 253] on button "Submit Request" at bounding box center [406, 250] width 73 height 17
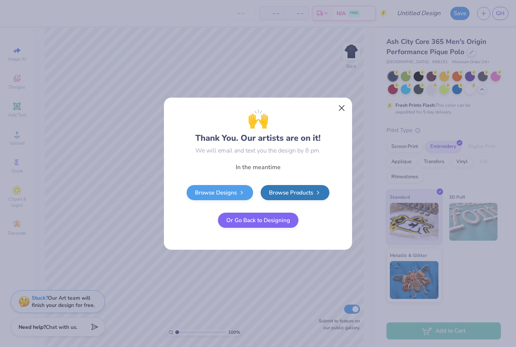
click at [342, 110] on button "Close" at bounding box center [342, 108] width 14 height 14
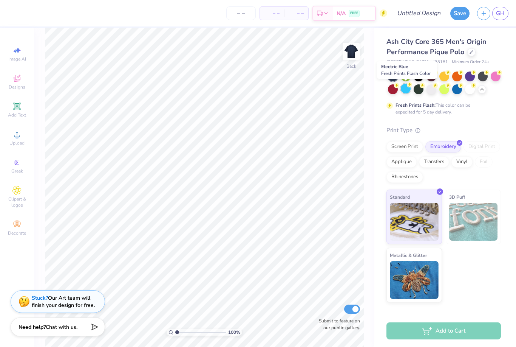
click at [408, 93] on div at bounding box center [406, 89] width 10 height 10
click at [471, 56] on div at bounding box center [472, 51] width 8 height 8
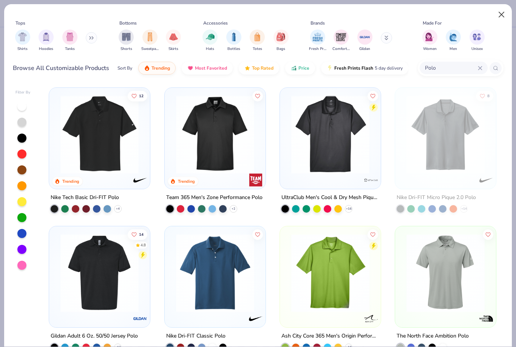
click at [505, 12] on button "Close" at bounding box center [502, 15] width 14 height 14
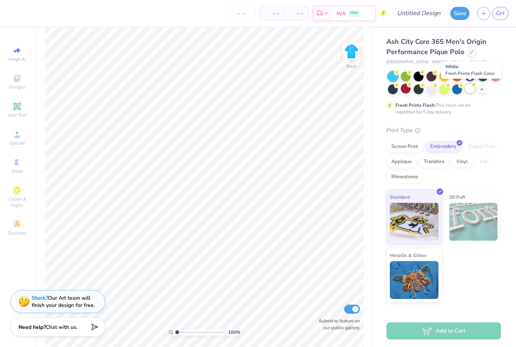
click at [469, 90] on div at bounding box center [470, 89] width 10 height 10
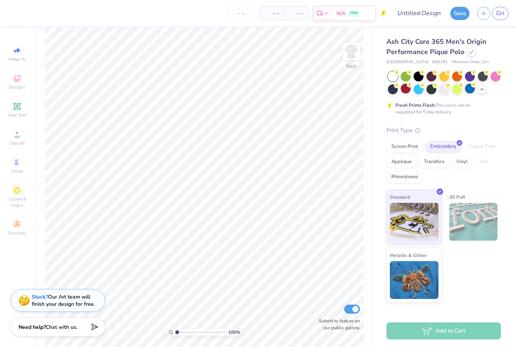
click at [71, 305] on div "Stuck? Our Art team will finish your design for free." at bounding box center [63, 300] width 63 height 14
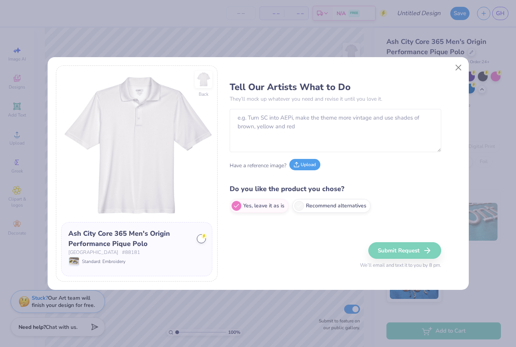
click at [311, 160] on button "Upload" at bounding box center [304, 164] width 31 height 11
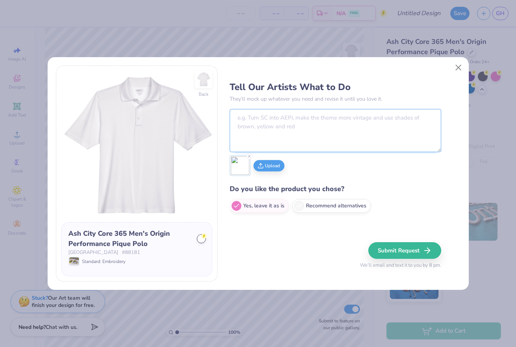
click at [298, 122] on textarea at bounding box center [336, 130] width 212 height 43
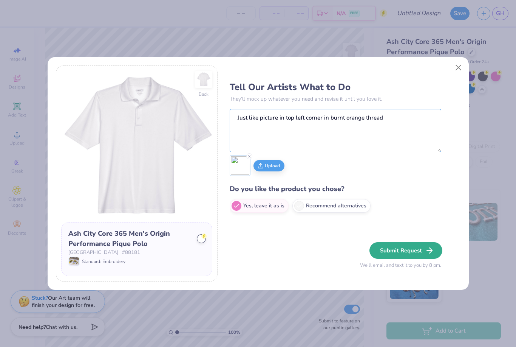
type textarea "Just like picture in top left corner in burnt orange thread"
click at [420, 255] on button "Submit Request" at bounding box center [404, 250] width 73 height 17
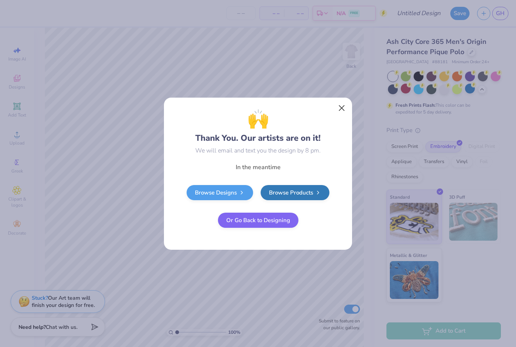
click at [342, 110] on button "Close" at bounding box center [342, 108] width 14 height 14
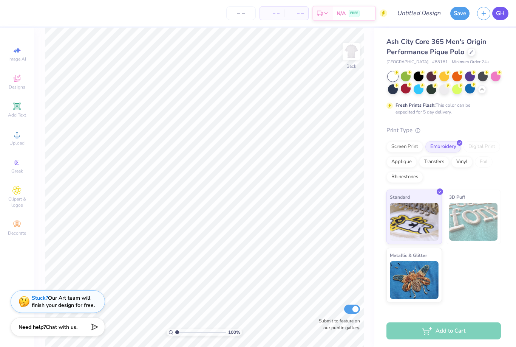
click at [500, 11] on span "GH" at bounding box center [500, 13] width 9 height 9
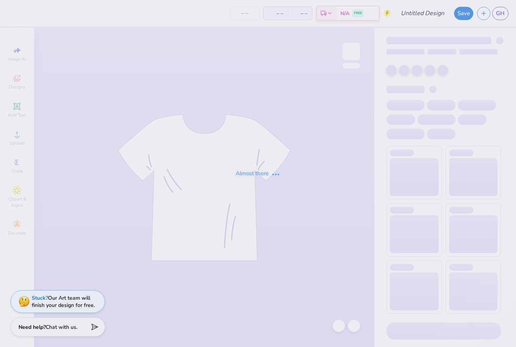
type input "12"
type input "The [GEOGRAPHIC_DATA][US_STATE] : [PERSON_NAME]"
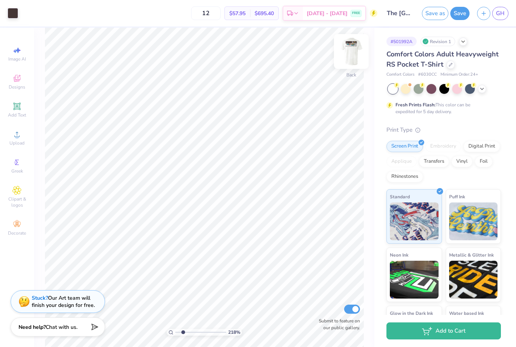
click at [348, 53] on img at bounding box center [351, 51] width 30 height 30
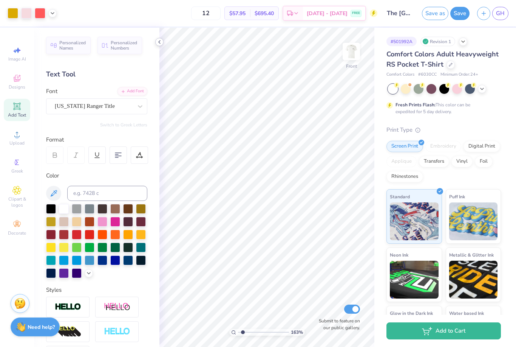
click at [158, 42] on icon at bounding box center [159, 42] width 6 height 6
click at [160, 40] on icon at bounding box center [159, 42] width 6 height 6
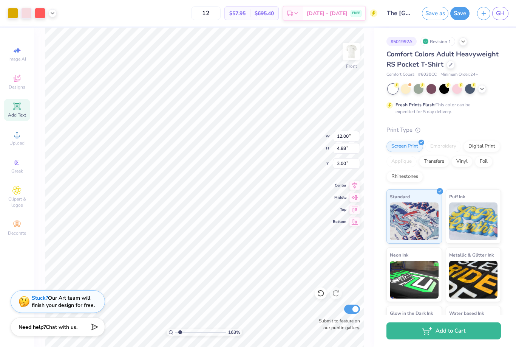
type input "1.63328114283055"
type input "9.92"
type input "1.63328114283055"
type input "9.37"
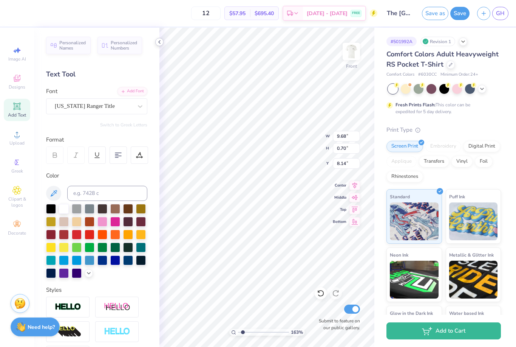
scroll to position [0, 3]
click at [160, 39] on icon at bounding box center [159, 42] width 6 height 6
type input "1.63328114283055"
type input "14.99"
type input "1.63328114283055"
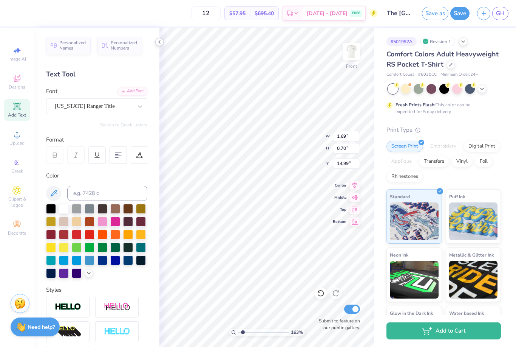
type input "9.68"
type input "8.14"
type input "1.63328114283055"
type textarea "KAPPA x TRI DELTA"
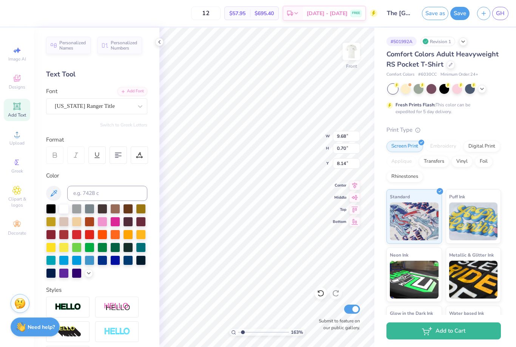
scroll to position [0, 3]
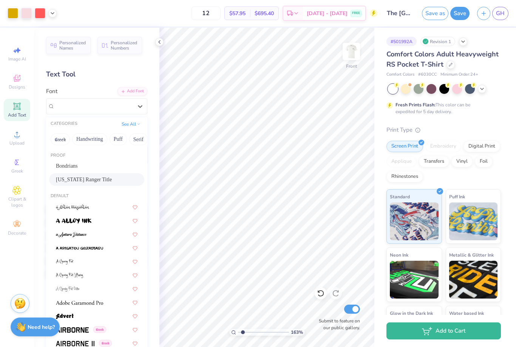
click at [98, 179] on span "[US_STATE] Ranger Title" at bounding box center [84, 179] width 56 height 8
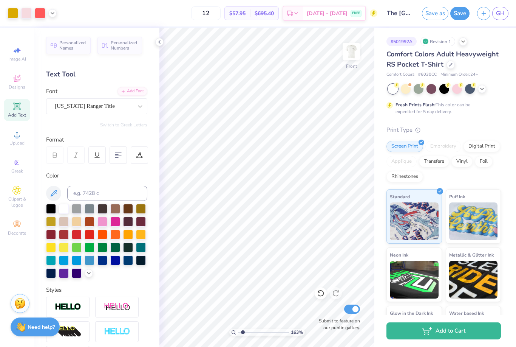
click at [17, 109] on icon at bounding box center [17, 106] width 6 height 6
type input "1.63328114283055"
paste textarea "RANCH"
type textarea "RANCH"
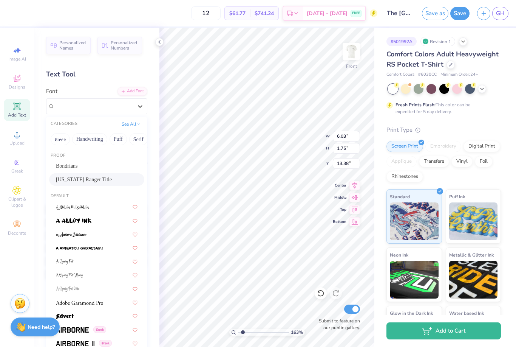
click at [101, 175] on span "[US_STATE] Ranger Title" at bounding box center [84, 179] width 56 height 8
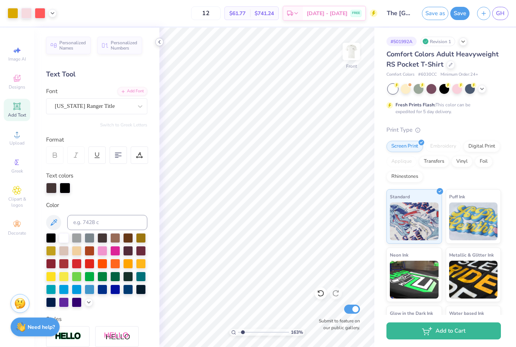
click at [159, 42] on polyline at bounding box center [160, 41] width 2 height 3
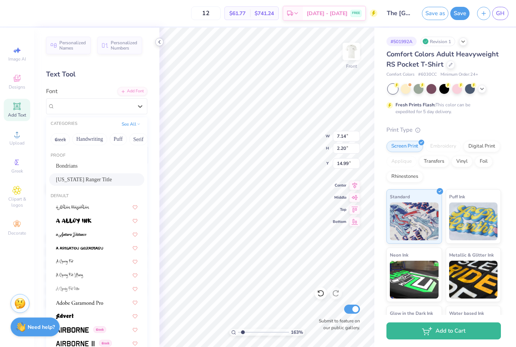
type input "1.63328114283055"
type input "14.99"
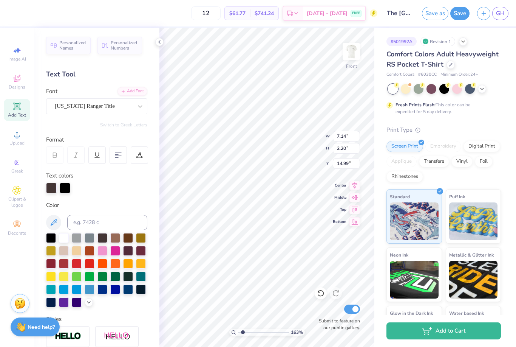
click at [51, 187] on div at bounding box center [51, 188] width 11 height 11
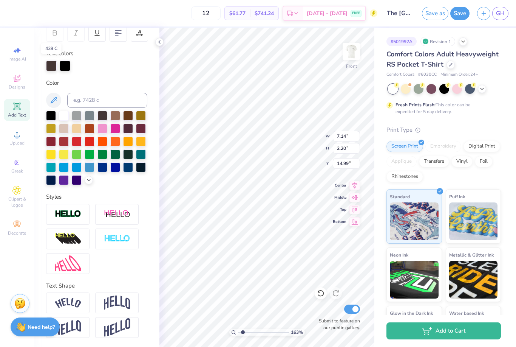
scroll to position [122, 0]
click at [55, 98] on icon at bounding box center [54, 100] width 6 height 6
click at [56, 98] on icon at bounding box center [54, 100] width 6 height 6
click at [50, 99] on icon at bounding box center [53, 100] width 9 height 9
click at [61, 97] on button at bounding box center [53, 100] width 15 height 15
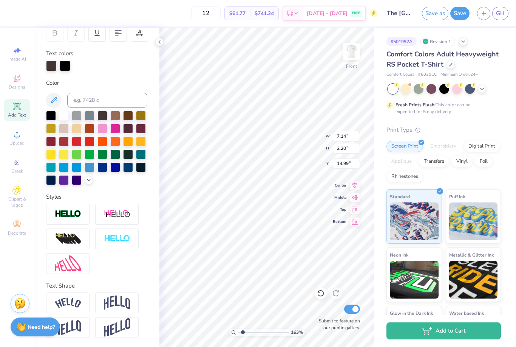
click at [57, 90] on div "Color" at bounding box center [96, 132] width 101 height 107
click at [91, 132] on div at bounding box center [90, 128] width 10 height 10
click at [57, 99] on icon at bounding box center [53, 100] width 9 height 9
click at [59, 99] on button at bounding box center [53, 100] width 15 height 15
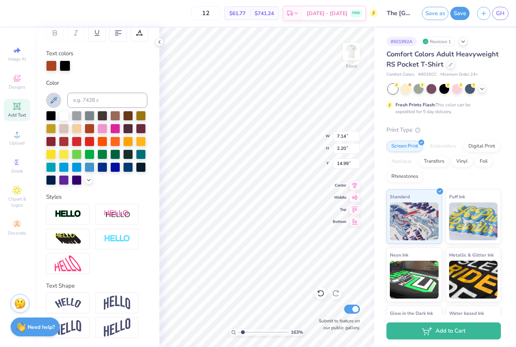
click at [58, 99] on button at bounding box center [53, 100] width 15 height 15
click at [86, 146] on div at bounding box center [90, 141] width 10 height 10
click at [59, 98] on button at bounding box center [53, 100] width 15 height 15
type input "1.63328114283055"
type input "12.00"
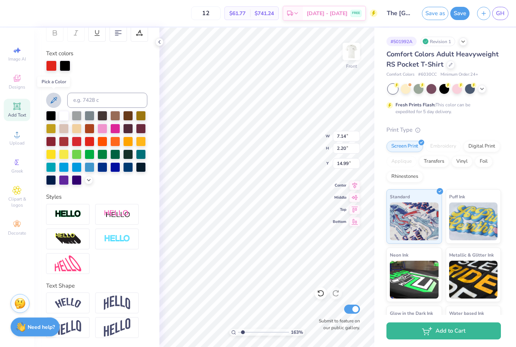
type input "4.88"
type input "9.37"
click at [55, 99] on icon at bounding box center [53, 100] width 9 height 9
click at [51, 103] on icon at bounding box center [53, 100] width 9 height 9
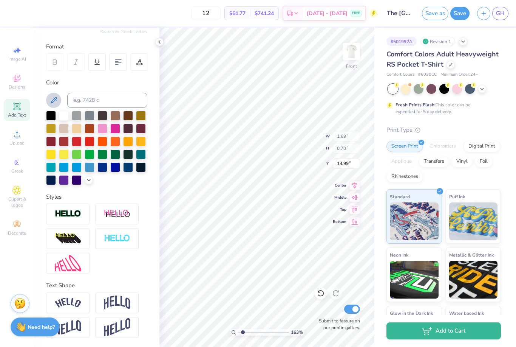
type input "1.63328114283055"
type input "1.70"
click at [53, 94] on button at bounding box center [53, 100] width 15 height 15
type input "1.63328114283055"
type input "1.69"
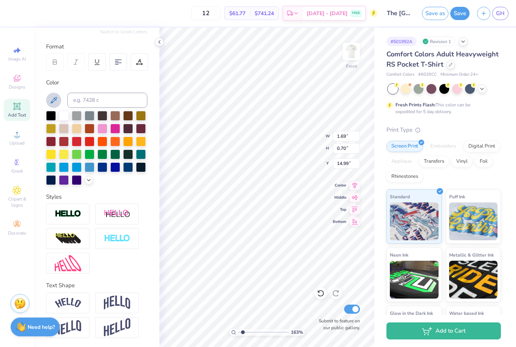
click at [52, 97] on icon at bounding box center [53, 100] width 9 height 9
click at [161, 42] on icon at bounding box center [159, 42] width 6 height 6
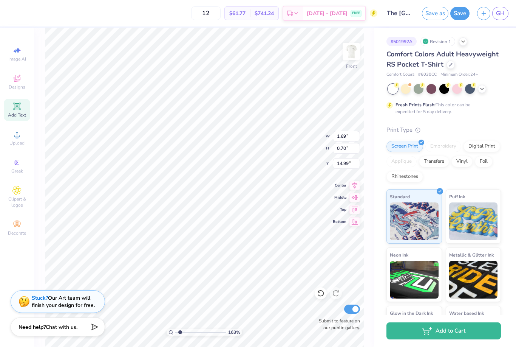
type input "1.63328114283055"
type input "7.14"
type input "2.20"
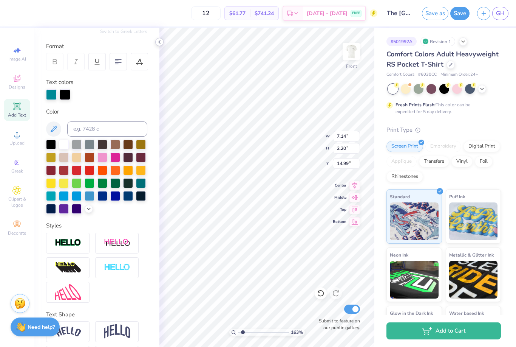
type input "1.63328114283055"
type input "12.00"
type input "4.88"
type input "9.37"
type input "1.63328114283055"
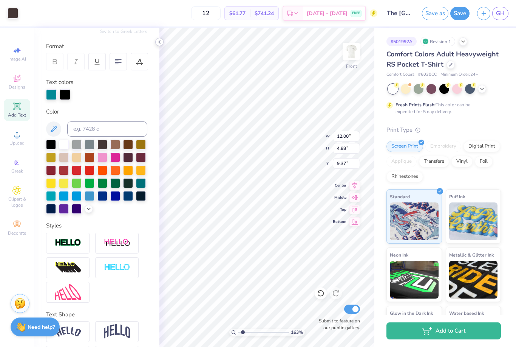
type input "7.02"
type input "0.70"
type input "8.14"
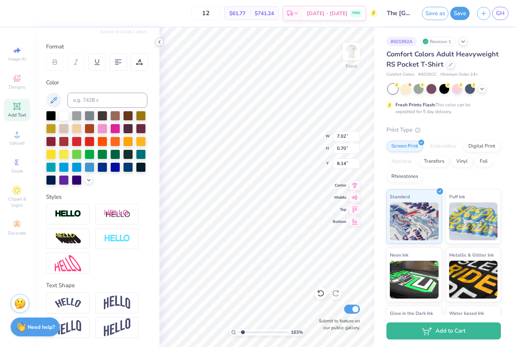
type input "1.63328114283055"
type input "6.19"
type input "1.63328114283055"
type input "5.93"
type input "1.63328114283055"
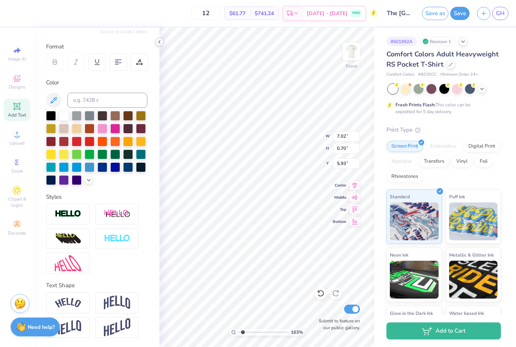
type input "10.92"
type input "1.09"
type input "1.63328114283055"
type input "5.95"
type input "1"
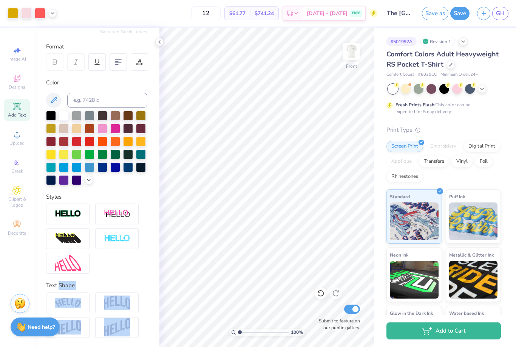
click at [478, 126] on div "Print Type" at bounding box center [444, 129] width 115 height 9
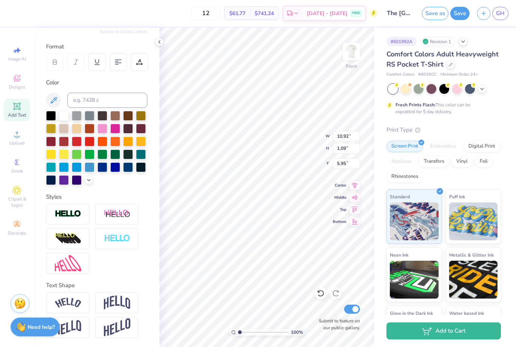
type input "6.11"
type input "12.09"
type input "1.20"
type input "6.50"
type input "12.00"
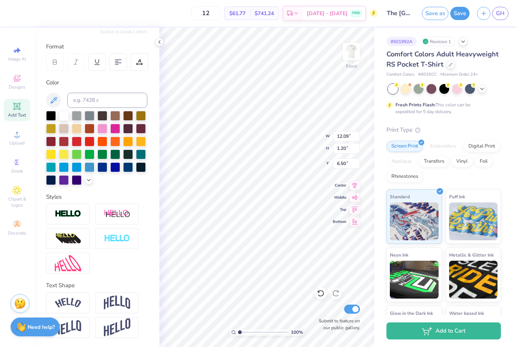
type input "4.88"
type input "8.28"
type input "7.14"
type input "2.20"
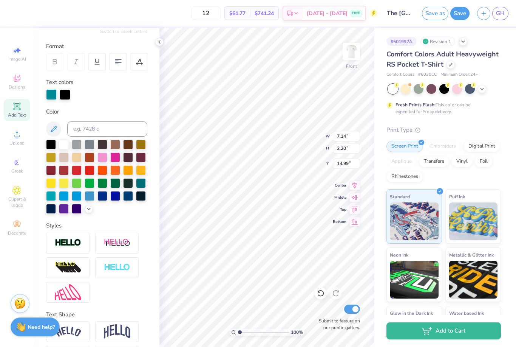
type input "14.25"
type input "5.77"
type input "1.78"
type input "14.67"
type input "13.56"
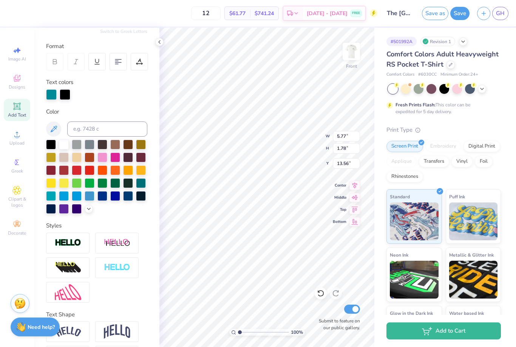
type input "4.68"
type input "1.44"
type input "5.28"
type input "1.63"
type input "13.44"
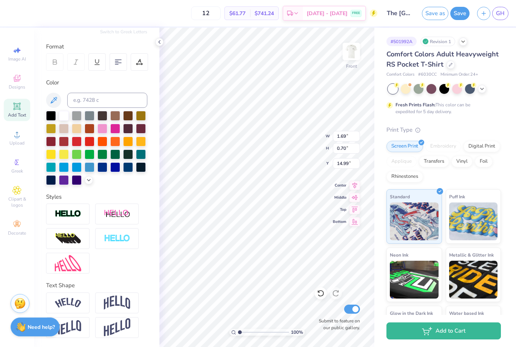
type input "5.28"
type input "1.63"
type input "13.44"
type input "15.34"
type input "2.43"
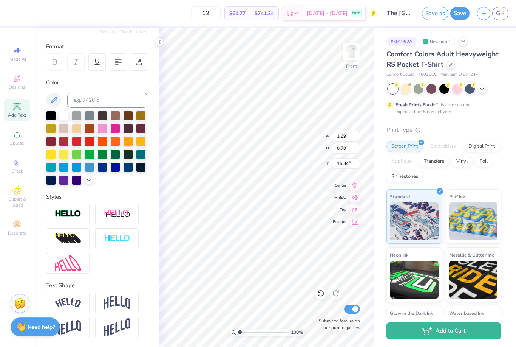
type input "1.00"
type input "15.42"
type input "5.60"
type input "12.00"
type input "4.88"
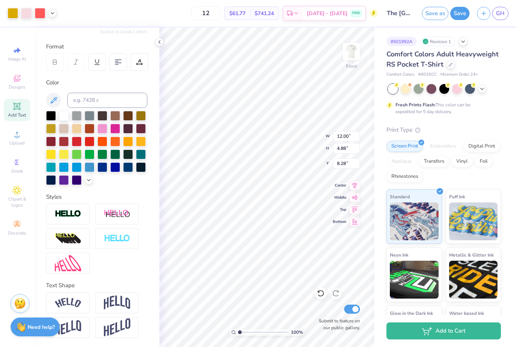
type input "7.58"
type input "5.28"
type input "1.63"
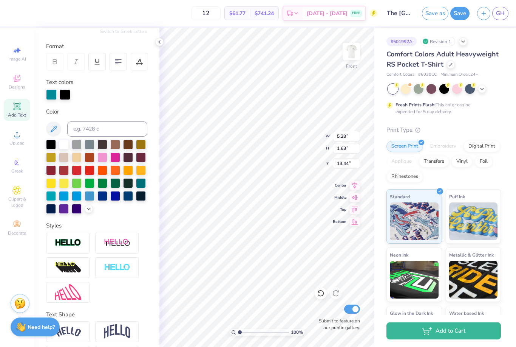
type input "12.85"
type input "2.43"
type input "1.00"
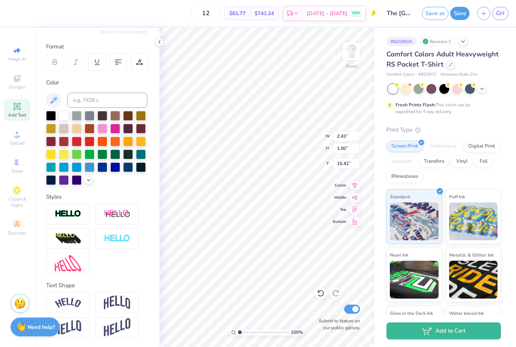
type input "14.87"
type input "12.09"
type input "1.20"
type input "5.60"
click at [116, 305] on img at bounding box center [117, 302] width 26 height 14
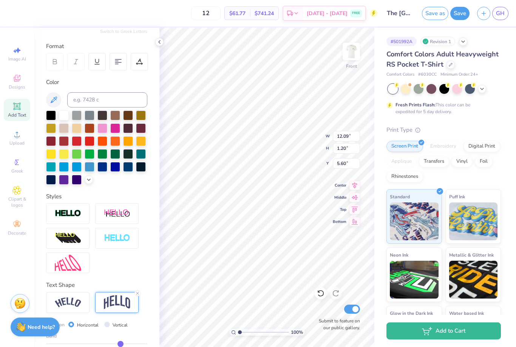
type input "3.64"
type input "4.38"
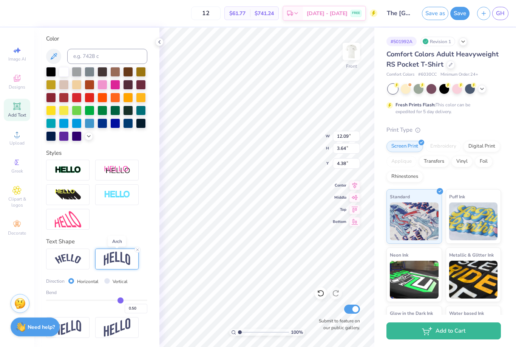
scroll to position [138, 0]
type input "0.37"
type input "0.36"
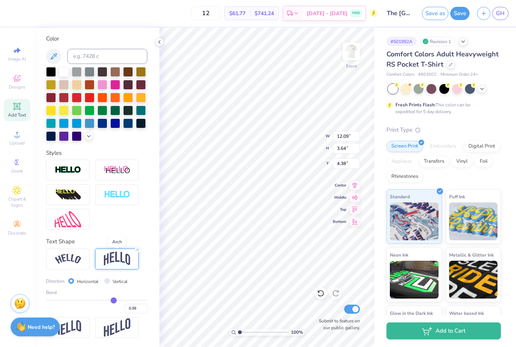
type input "0.34"
type input "0.33"
type input "0.32"
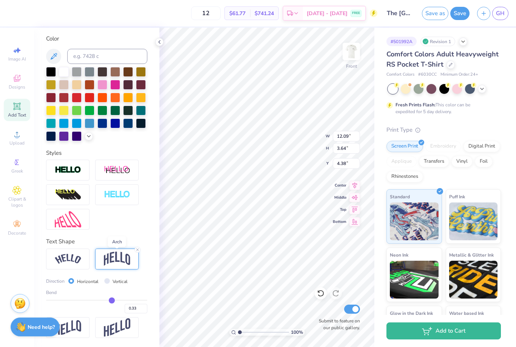
type input "0.32"
type input "0.31"
type input "0.3"
type input "0.30"
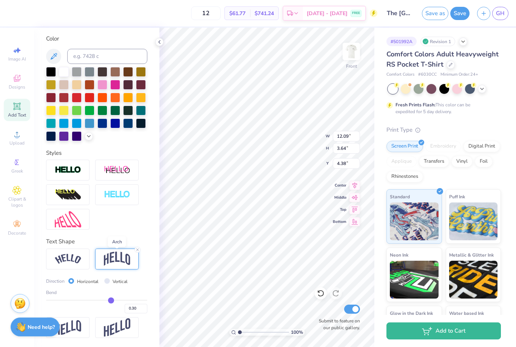
type input "0.29"
type input "0.28"
type input "0.27"
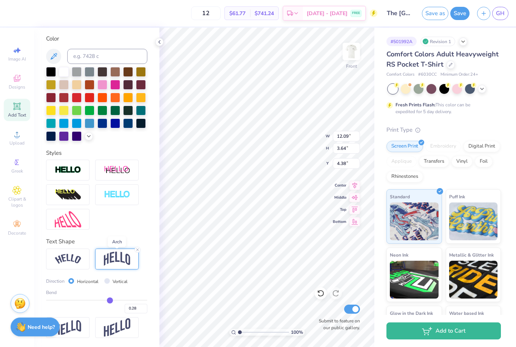
type input "0.27"
type input "0.26"
type input "0.25"
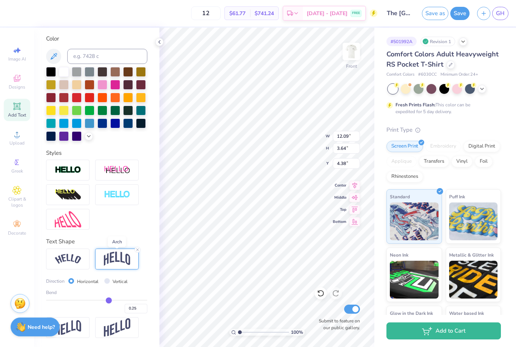
type input "0.24"
type input "0.23"
type input "0.22"
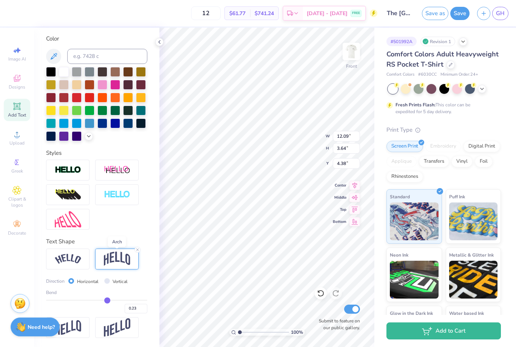
type input "0.22"
type input "0.21"
type input "0.2"
type input "0.20"
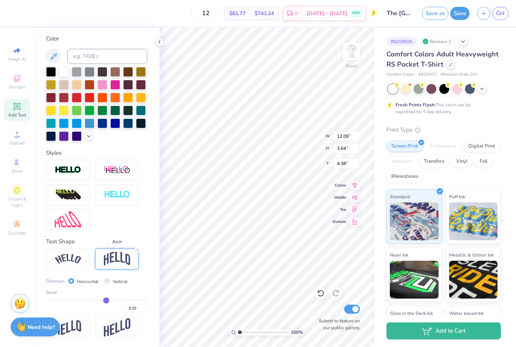
type input "0.19"
type input "0.18"
type input "0.17"
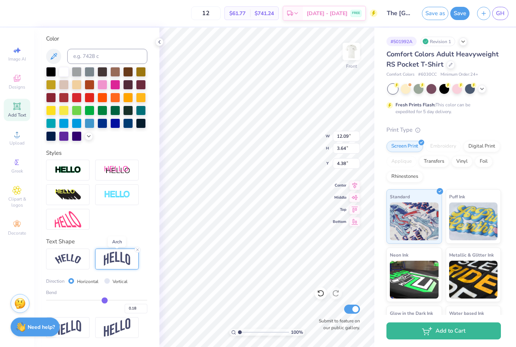
type input "0.17"
type input "0.16"
type input "0.15"
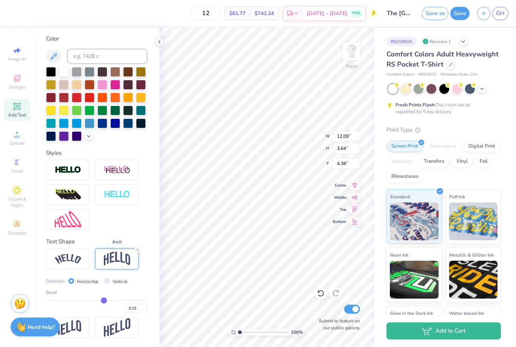
type input "0.14"
type input "0.13"
type input "0.12"
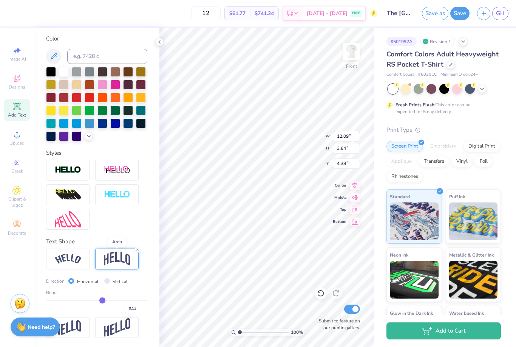
type input "0.12"
type input "0.11"
type input "0.1"
type input "0.10"
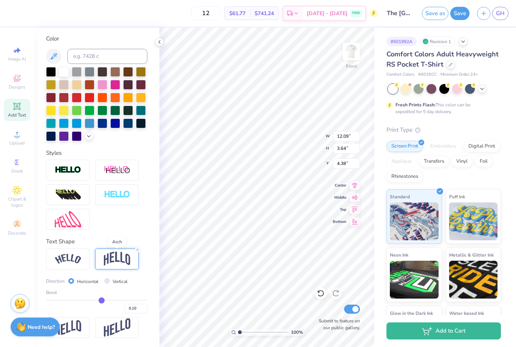
type input "0.09"
type input "0.08"
type input "0.07"
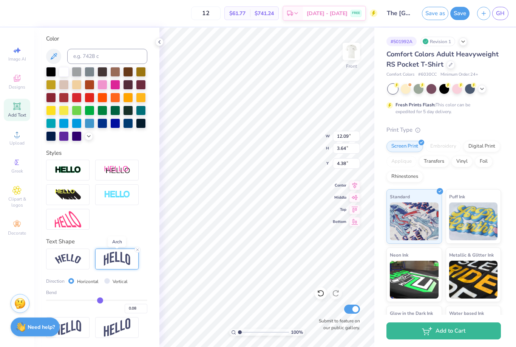
type input "0.07"
type input "0.06"
type input "0.05"
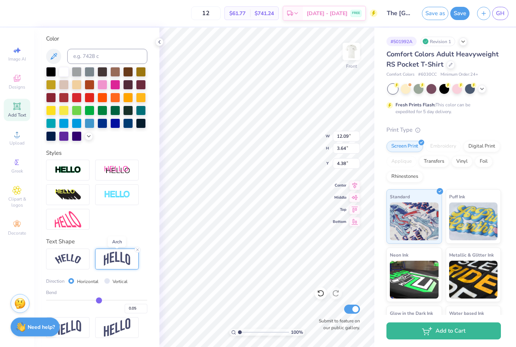
type input "0.04"
type input "0.03"
type input "0.02"
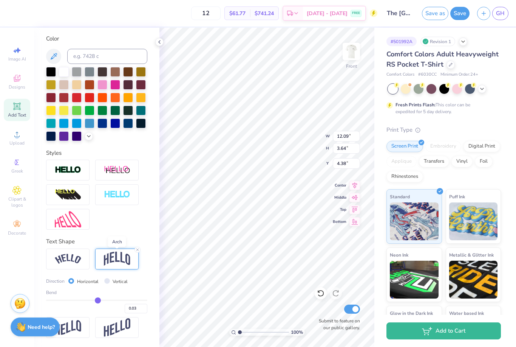
type input "0.02"
type input "1.29"
type input "5.56"
type input "0.04"
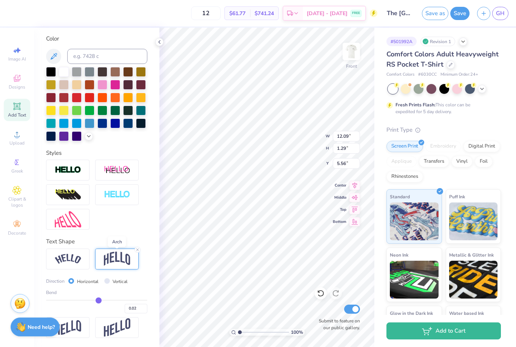
type input "0.04"
type input "0.06"
type input "0.07"
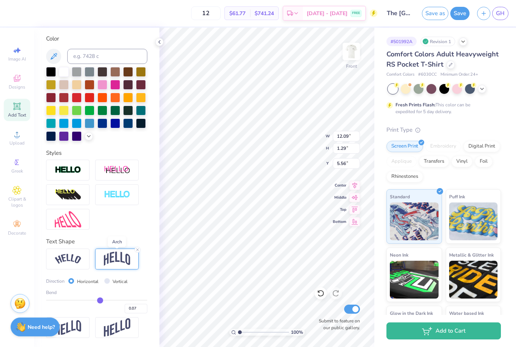
type input "0.08"
type input "0.09"
type input "0.1"
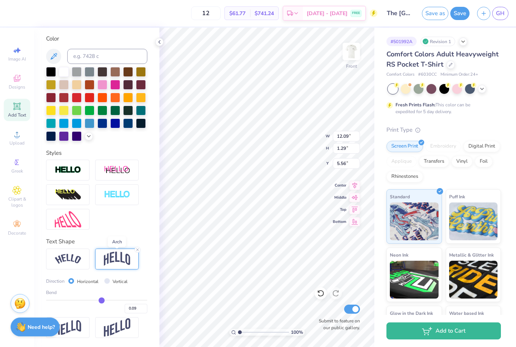
type input "0.10"
type input "0.11"
type input "0.12"
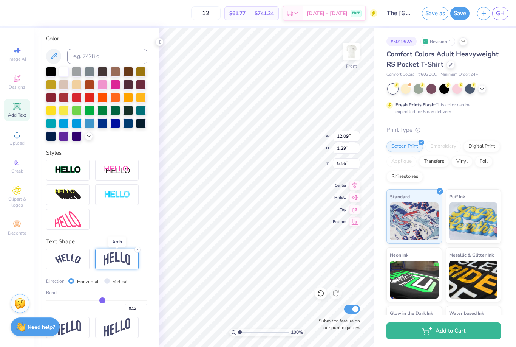
type input "0.13"
type input "1.79"
type input "4.31"
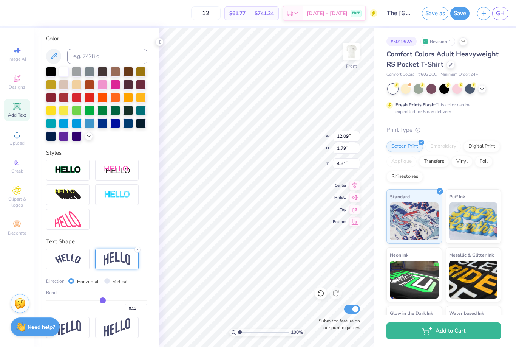
type input "12.00"
type input "4.88"
type input "6.53"
type input "5.28"
type input "1.63"
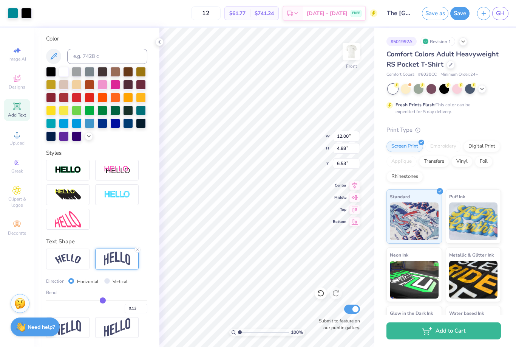
type input "12.85"
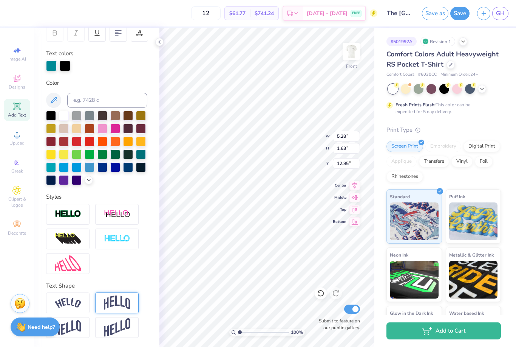
scroll to position [0, 1]
click at [117, 307] on img at bounding box center [117, 302] width 26 height 14
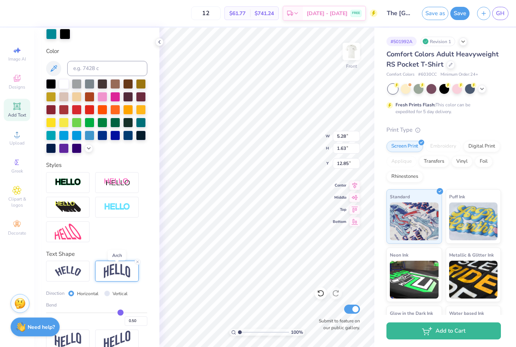
scroll to position [153, 0]
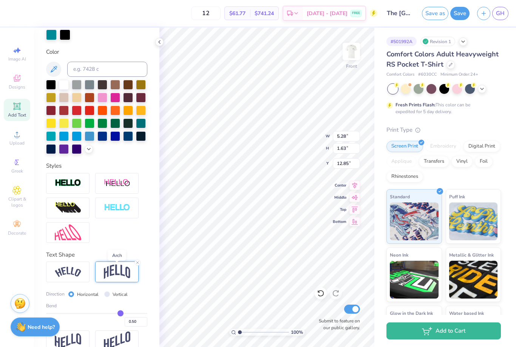
type input "0.38"
type input "0.37"
type input "0.35"
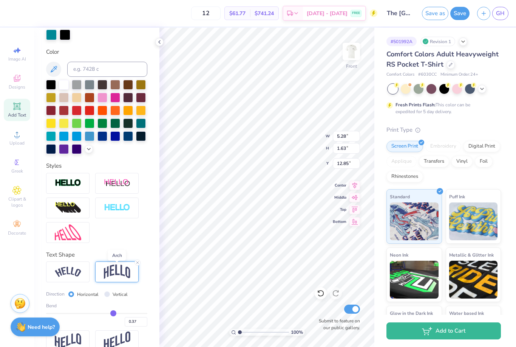
type input "0.35"
type input "0.33"
type input "0.3"
type input "0.30"
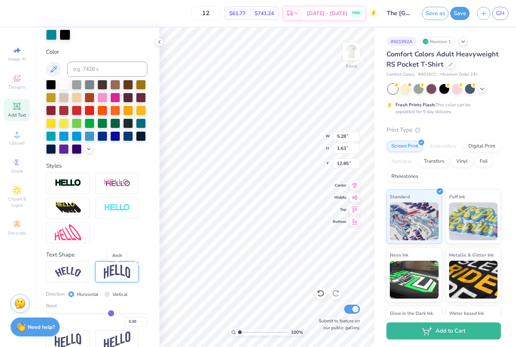
type input "0.28"
type input "0.25"
click at [84, 314] on input "range" at bounding box center [96, 313] width 101 height 1
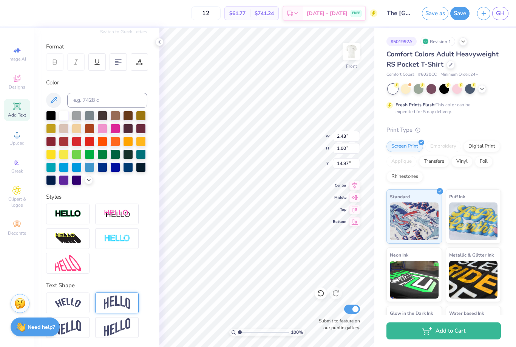
click at [119, 302] on img at bounding box center [117, 302] width 26 height 14
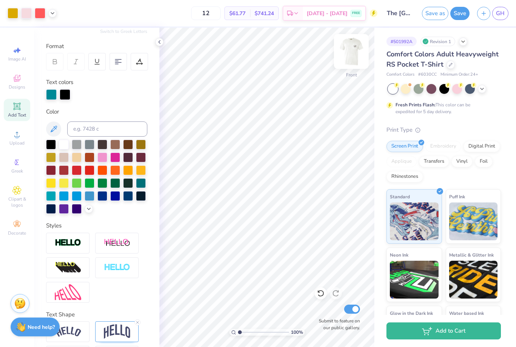
click at [346, 51] on img at bounding box center [351, 51] width 30 height 30
click at [351, 54] on img at bounding box center [351, 51] width 30 height 30
click at [158, 45] on div at bounding box center [159, 42] width 8 height 8
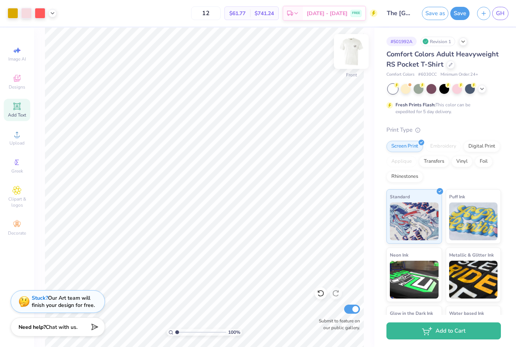
click at [353, 58] on img at bounding box center [351, 51] width 30 height 30
click at [349, 51] on img at bounding box center [351, 51] width 30 height 30
click at [355, 51] on img at bounding box center [351, 51] width 30 height 30
click at [458, 14] on button "Save" at bounding box center [459, 12] width 19 height 13
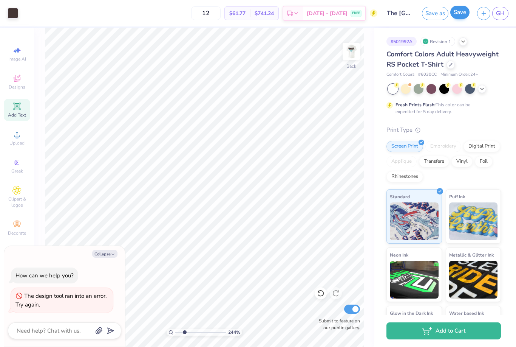
click at [454, 12] on button "Save" at bounding box center [459, 12] width 19 height 13
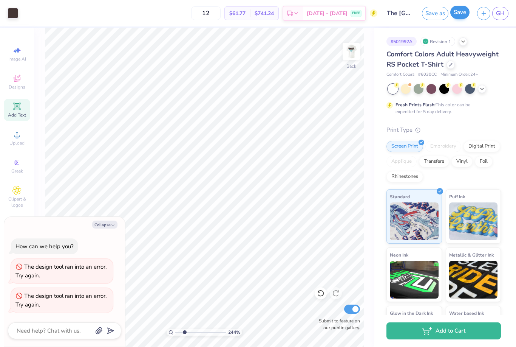
click at [105, 225] on button "Collapse" at bounding box center [104, 224] width 25 height 8
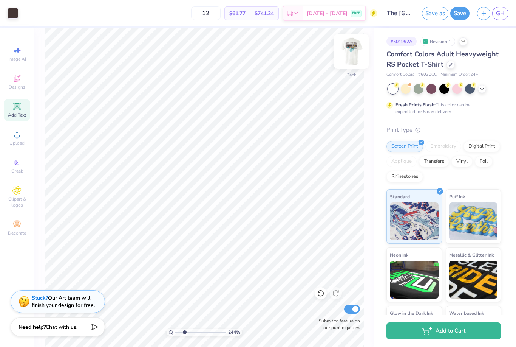
click at [351, 48] on img at bounding box center [351, 51] width 30 height 30
click at [437, 11] on button "Save as" at bounding box center [435, 12] width 26 height 13
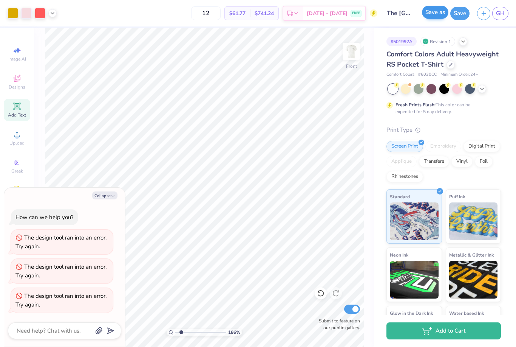
click at [438, 12] on button "Save as" at bounding box center [435, 12] width 26 height 13
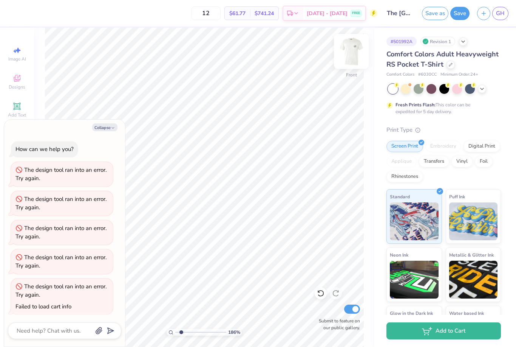
click at [347, 52] on img at bounding box center [351, 51] width 30 height 30
click at [104, 128] on button "Collapse" at bounding box center [104, 127] width 25 height 8
click at [497, 9] on span "GH" at bounding box center [500, 13] width 9 height 9
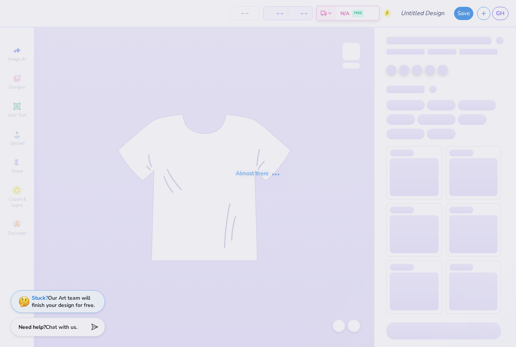
type input "The [GEOGRAPHIC_DATA][US_STATE] : [PERSON_NAME]"
type input "12"
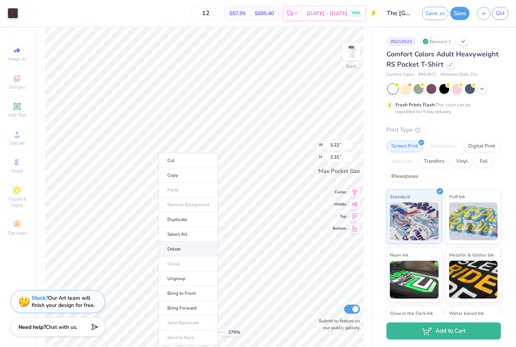
click at [178, 247] on li "Delete" at bounding box center [188, 248] width 59 height 15
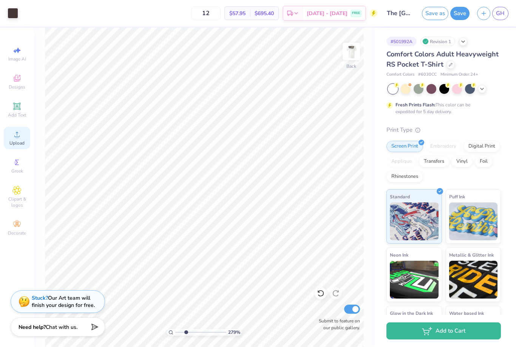
click at [17, 145] on span "Upload" at bounding box center [16, 143] width 15 height 6
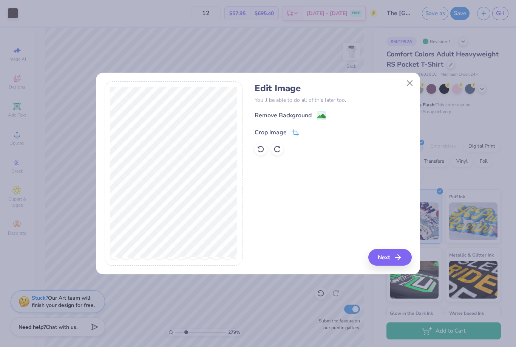
click at [293, 130] on icon at bounding box center [295, 132] width 7 height 7
click at [320, 117] on div "Remove Background Crop Image" at bounding box center [333, 133] width 157 height 44
click at [324, 113] on div "Remove Background Crop Image" at bounding box center [333, 133] width 157 height 44
click at [308, 132] on icon at bounding box center [308, 131] width 5 height 5
click at [315, 113] on div "Remove Background" at bounding box center [290, 115] width 71 height 9
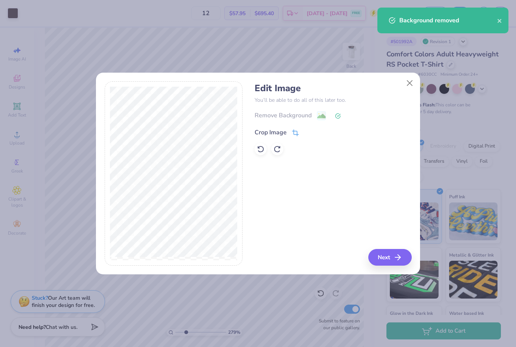
click at [289, 132] on div "Crop Image" at bounding box center [277, 132] width 44 height 9
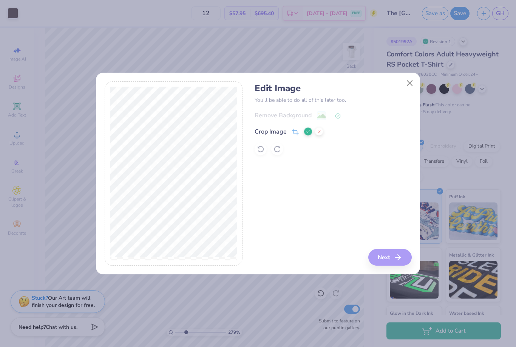
click at [390, 254] on div "Edit Image You’ll be able to do all of this later too. Remove Background Crop I…" at bounding box center [333, 173] width 157 height 184
click at [391, 255] on div "Edit Image You’ll be able to do all of this later too. Remove Background Crop I…" at bounding box center [333, 173] width 157 height 184
click at [305, 132] on button at bounding box center [308, 131] width 8 height 8
click at [386, 252] on button "Next" at bounding box center [391, 257] width 43 height 17
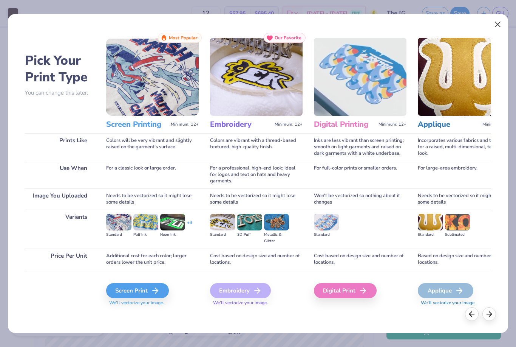
click at [493, 30] on button "Close" at bounding box center [498, 24] width 14 height 14
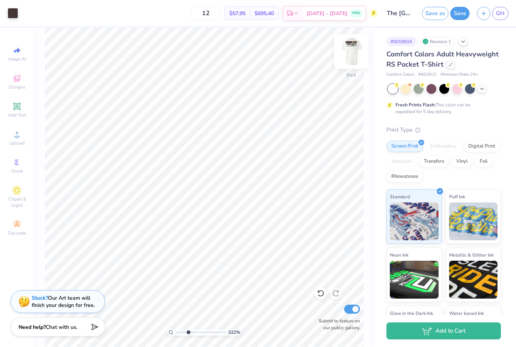
click at [354, 52] on img at bounding box center [351, 51] width 30 height 30
click at [353, 55] on img at bounding box center [351, 51] width 30 height 30
click at [18, 136] on icon at bounding box center [16, 134] width 9 height 9
click at [19, 142] on div "Upload" at bounding box center [17, 138] width 26 height 22
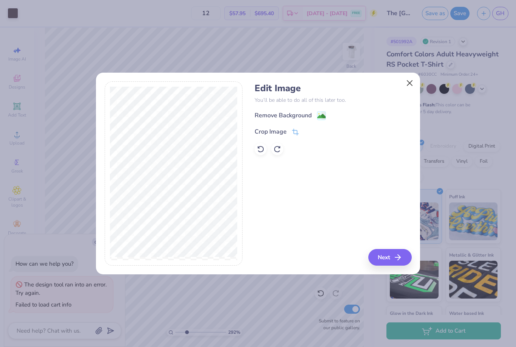
click at [409, 76] on button "Close" at bounding box center [410, 83] width 14 height 14
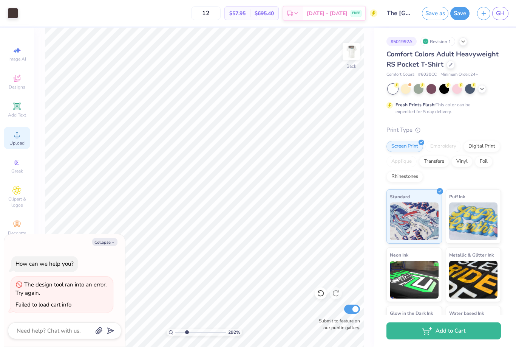
click at [15, 137] on icon at bounding box center [16, 134] width 9 height 9
type input "2.91666621793264"
type textarea "x"
type input "2.91666621793264"
type textarea "x"
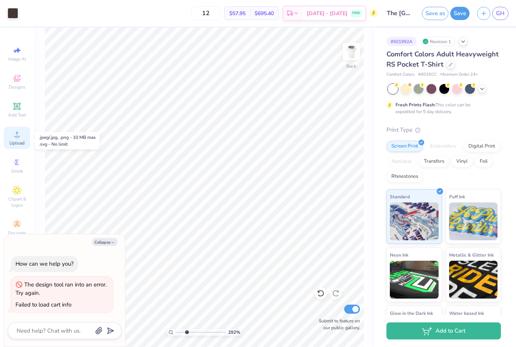
type input "2.91666621793264"
type textarea "x"
click at [350, 51] on img at bounding box center [351, 51] width 30 height 30
type input "2.91666621793264"
type textarea "x"
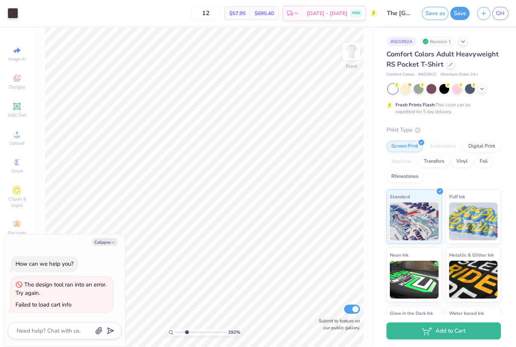
type input "2.91666621793264"
type textarea "x"
type input "2.91666621793264"
type textarea "x"
type input "2.91666621793264"
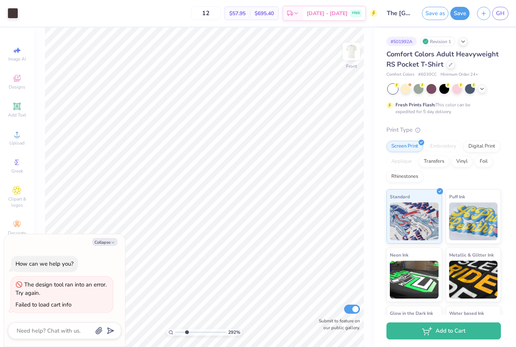
type textarea "x"
click at [466, 11] on button "Save" at bounding box center [459, 12] width 19 height 13
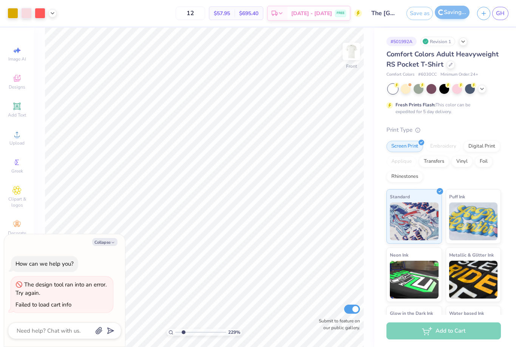
type input "2.2869505003412"
type textarea "x"
type input "2.2869505003412"
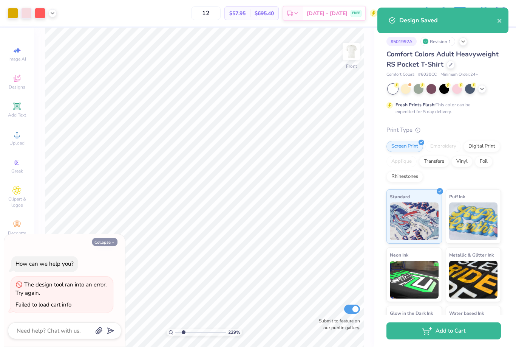
click at [109, 241] on button "Collapse" at bounding box center [104, 242] width 25 height 8
type textarea "x"
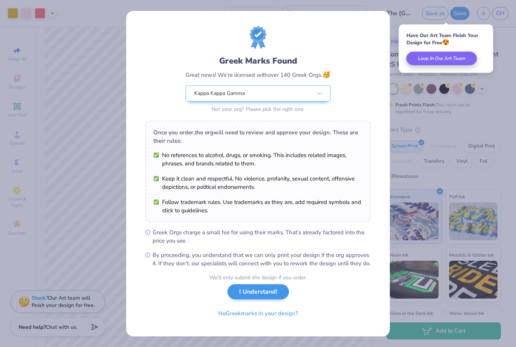
click at [257, 299] on button "I Understand!" at bounding box center [259, 291] width 62 height 15
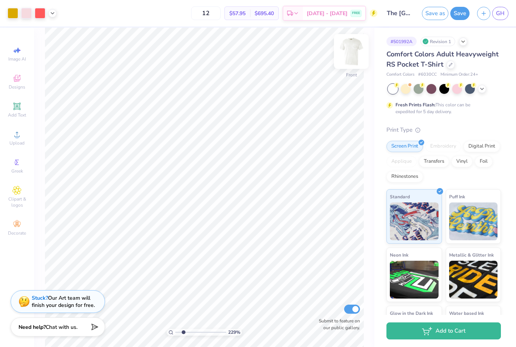
click at [344, 56] on img at bounding box center [351, 51] width 30 height 30
click at [353, 56] on img at bounding box center [351, 51] width 30 height 30
click at [360, 51] on img at bounding box center [351, 51] width 30 height 30
click at [19, 137] on icon at bounding box center [16, 134] width 5 height 5
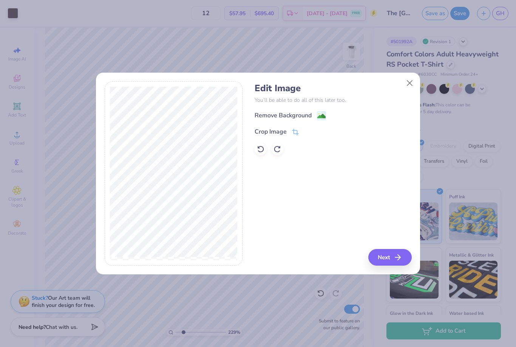
click at [315, 108] on div "Edit Image You’ll be able to do all of this later too. Remove Background Crop I…" at bounding box center [333, 119] width 157 height 72
click at [317, 113] on image at bounding box center [321, 117] width 8 height 8
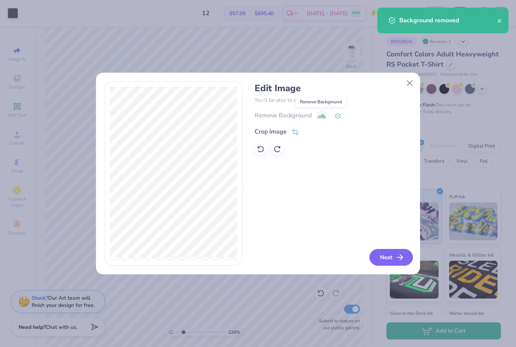
click at [396, 257] on icon "button" at bounding box center [400, 256] width 9 height 9
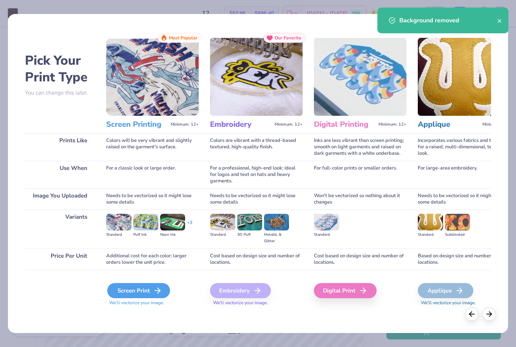
click at [145, 289] on div "Screen Print" at bounding box center [138, 290] width 63 height 15
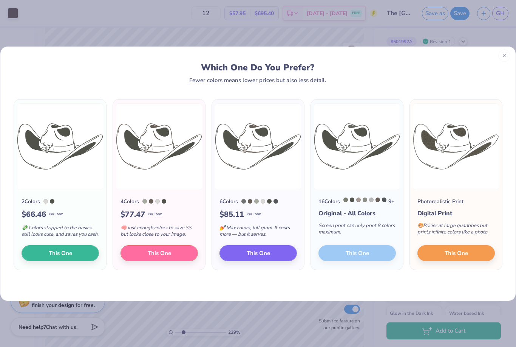
click at [502, 55] on icon at bounding box center [504, 55] width 5 height 5
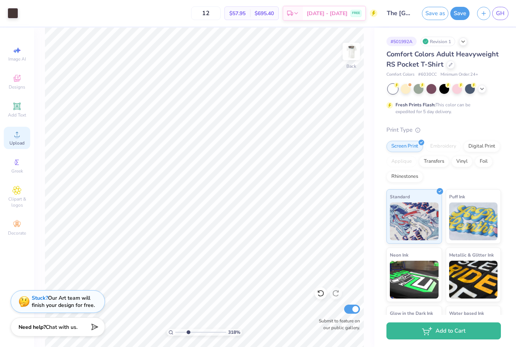
click at [12, 145] on span "Upload" at bounding box center [16, 143] width 15 height 6
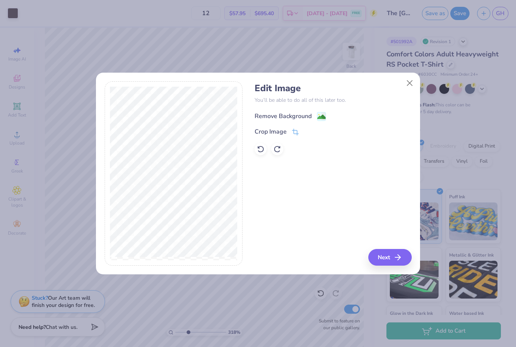
click at [315, 113] on div "Remove Background" at bounding box center [290, 115] width 71 height 9
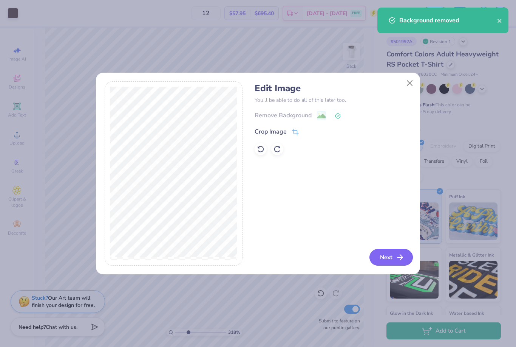
click at [396, 256] on icon "button" at bounding box center [400, 256] width 9 height 9
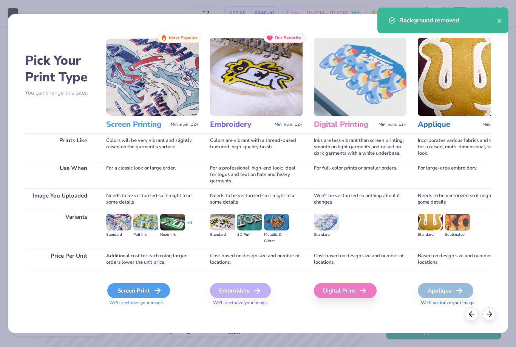
click at [138, 288] on div "Screen Print" at bounding box center [138, 290] width 63 height 15
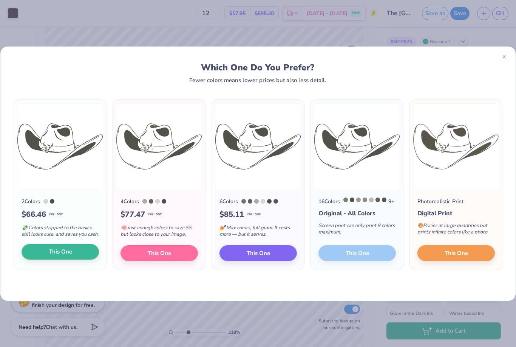
click at [82, 259] on button "This One" at bounding box center [60, 252] width 77 height 16
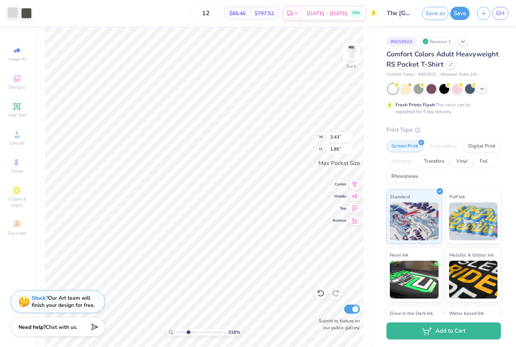
click at [14, 9] on div at bounding box center [13, 12] width 11 height 11
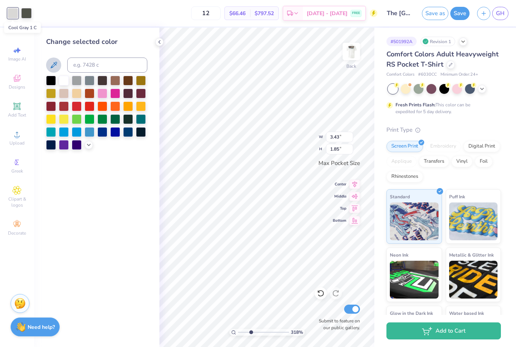
click at [53, 72] on button at bounding box center [53, 64] width 15 height 15
click at [51, 96] on div at bounding box center [51, 93] width 10 height 10
click at [51, 94] on div at bounding box center [51, 93] width 10 height 10
click at [63, 97] on div at bounding box center [64, 93] width 10 height 10
click at [143, 78] on div at bounding box center [141, 80] width 10 height 10
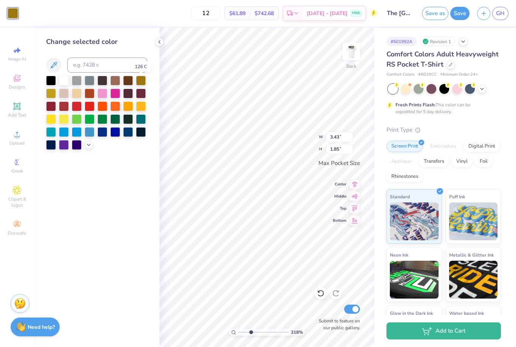
click at [480, 93] on div at bounding box center [444, 89] width 113 height 10
click at [485, 84] on div at bounding box center [444, 89] width 113 height 10
click at [483, 88] on polyline at bounding box center [482, 88] width 3 height 2
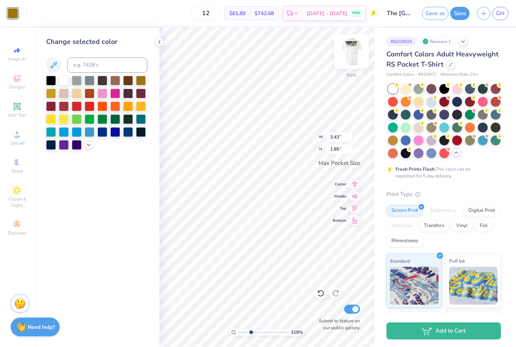
click at [349, 50] on img at bounding box center [351, 51] width 30 height 30
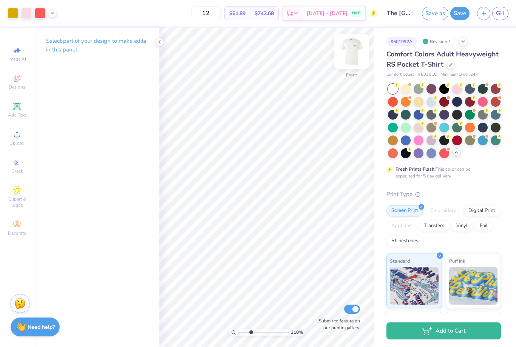
click at [351, 53] on img at bounding box center [351, 51] width 30 height 30
click at [352, 53] on img at bounding box center [351, 51] width 30 height 30
click at [347, 53] on img at bounding box center [351, 51] width 30 height 30
click at [156, 42] on div at bounding box center [159, 42] width 8 height 8
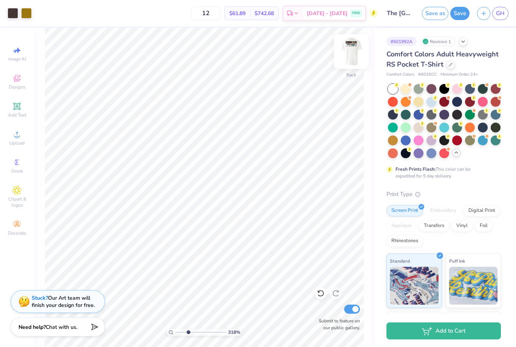
click at [345, 54] on img at bounding box center [351, 51] width 30 height 30
click at [342, 63] on img at bounding box center [351, 51] width 30 height 30
click at [346, 46] on img at bounding box center [351, 51] width 30 height 30
click at [355, 54] on img at bounding box center [351, 51] width 30 height 30
type input "3.17985636255578"
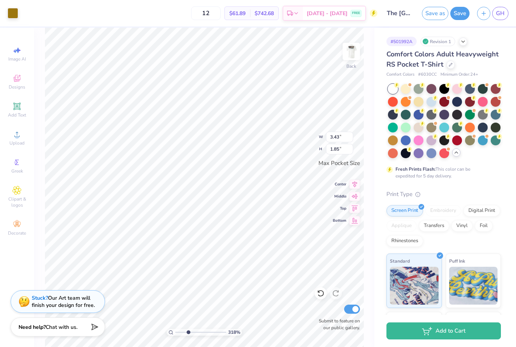
type input "2.71"
type input "1.46"
type input "3.17985636255578"
type input "0.57"
type input "0.22"
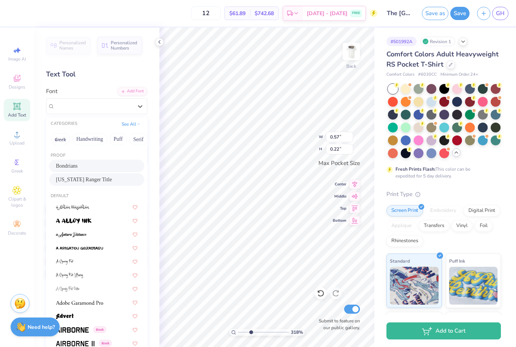
click at [73, 176] on span "[US_STATE] Ranger Title" at bounding box center [84, 179] width 56 height 8
type input "3.17985636255578"
type input "0.79"
type input "0.27"
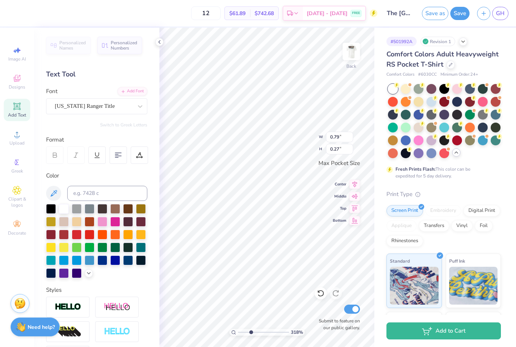
type input "3.17985636255578"
type input "1.27"
type input "0.43"
click at [501, 66] on div "# 501992A Revision 1 Comfort Colors Adult Heavyweight RS Pocket T-Shirt Comfort…" at bounding box center [446, 226] width 142 height 396
click at [486, 33] on div "# 501992A Revision 1 Comfort Colors Adult Heavyweight RS Pocket T-Shirt Comfort…" at bounding box center [446, 226] width 142 height 396
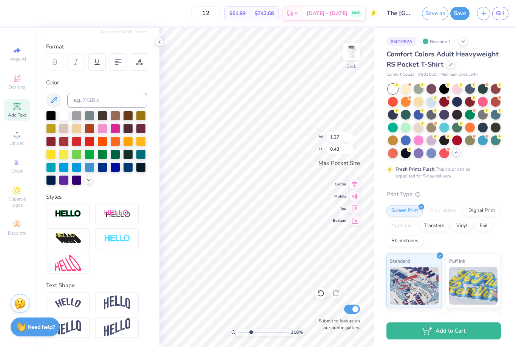
scroll to position [93, 0]
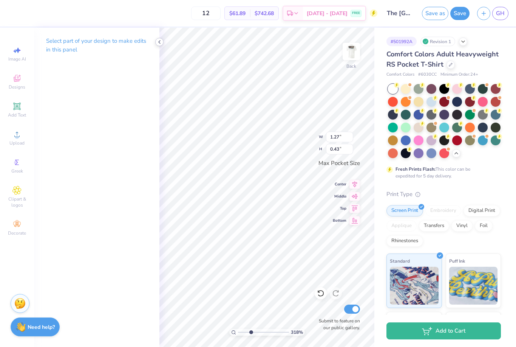
click at [156, 40] on icon at bounding box center [159, 42] width 6 height 6
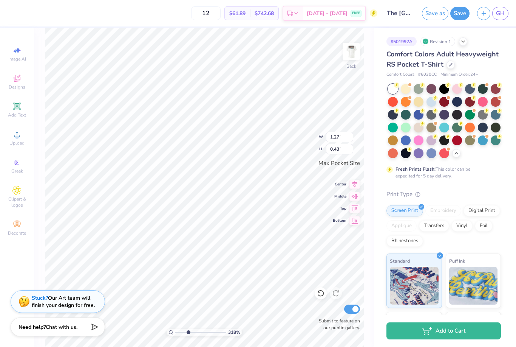
type input "3.17985636255578"
type input "2.71"
type input "1.46"
type input "3.17985636255578"
type input "1.27"
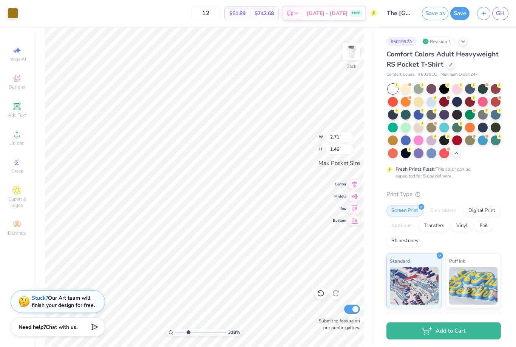
type input "0.43"
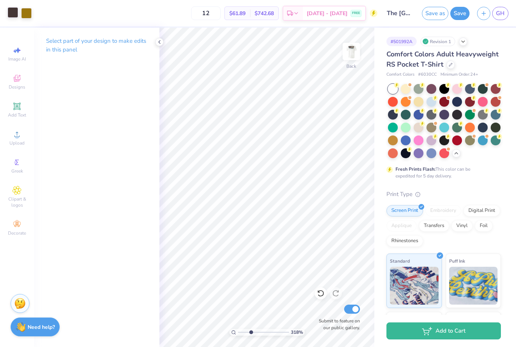
click at [11, 15] on div at bounding box center [13, 12] width 11 height 11
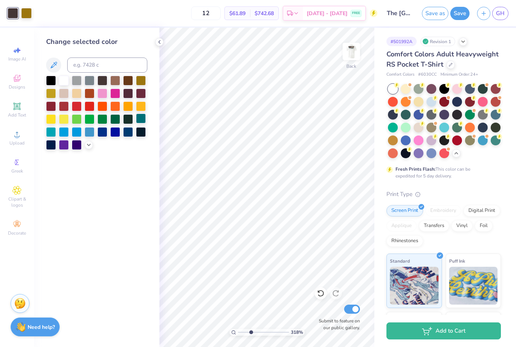
click at [145, 117] on div at bounding box center [141, 118] width 10 height 10
click at [138, 116] on div at bounding box center [141, 118] width 10 height 10
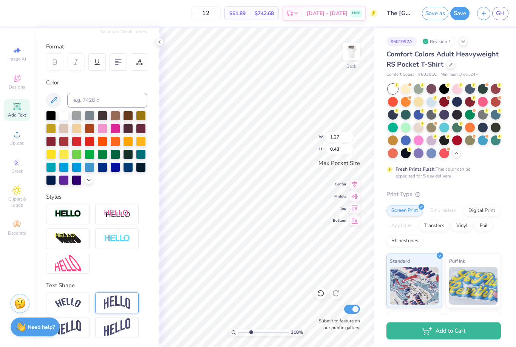
click at [116, 307] on img at bounding box center [117, 302] width 26 height 14
type input "3.17985636255578"
type input "0.69"
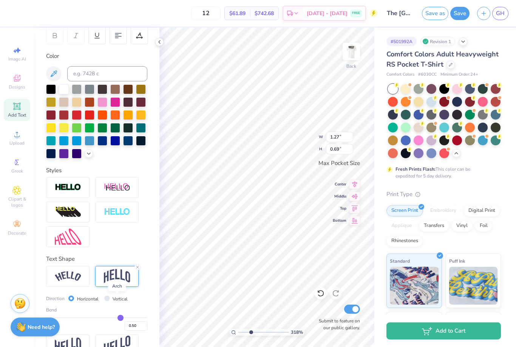
scroll to position [135, 0]
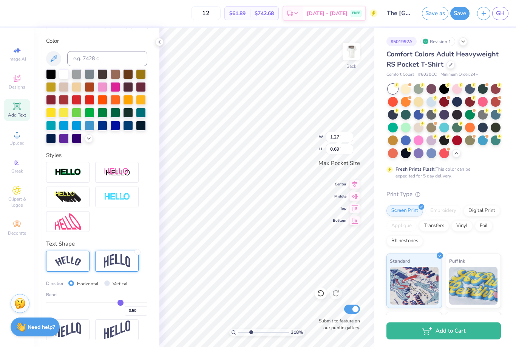
click at [72, 266] on img at bounding box center [68, 261] width 26 height 10
type input "3.17985636255578"
type input "1.62"
type input "0.61"
click at [109, 259] on img at bounding box center [117, 261] width 26 height 14
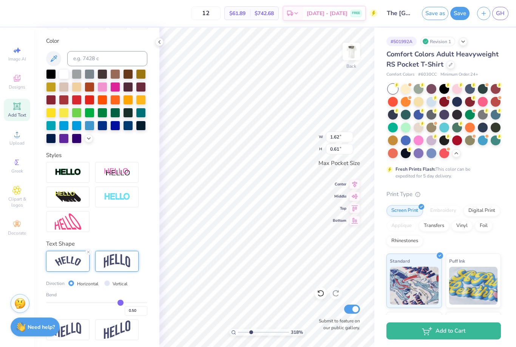
type input "3.17985636255578"
type input "1.27"
type input "0.69"
type input "0.4"
type input "0.40"
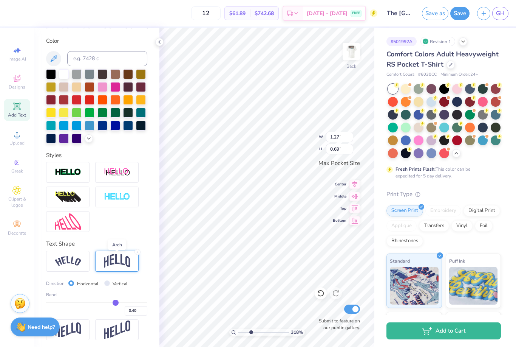
type input "0.38"
type input "0.37"
type input "0.36"
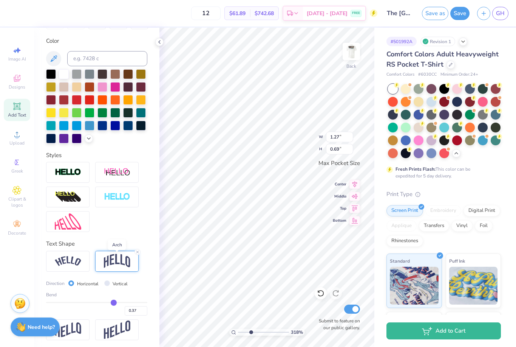
type input "0.36"
type input "0.34"
type input "0.33"
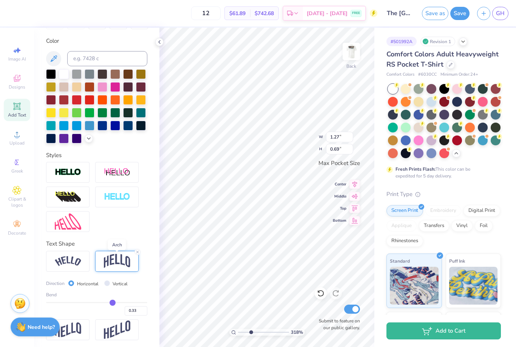
type input "0.32"
type input "0.3"
type input "0.30"
type input "0.29"
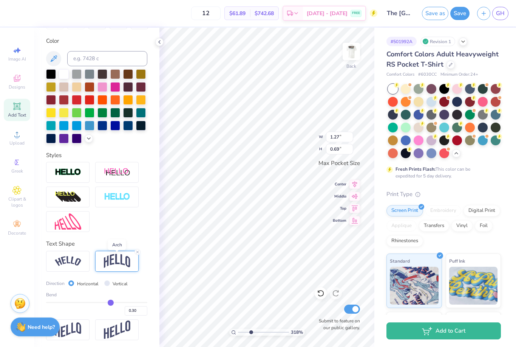
type input "0.29"
type input "0.28"
type input "0.26"
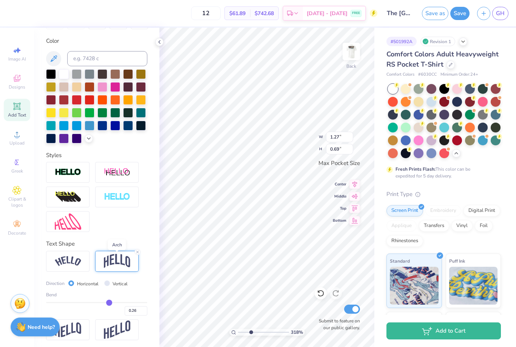
type input "0.25"
type input "0.22"
type input "0.21"
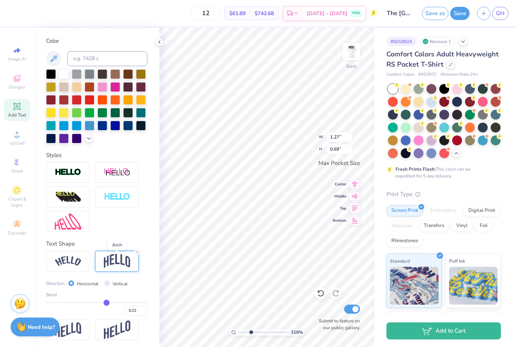
type input "0.21"
type input "0.18"
type input "0.17"
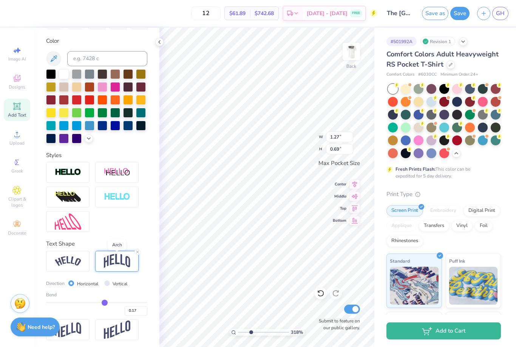
type input "0.16"
type input "0.14"
type input "0.13"
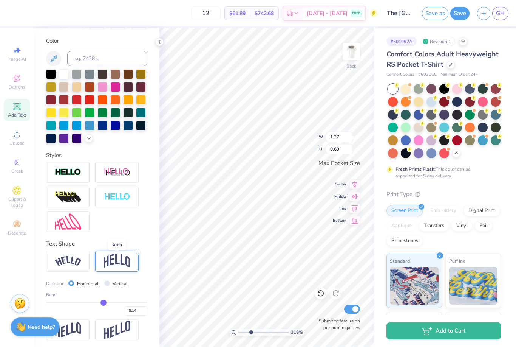
type input "0.13"
type input "0.12"
type input "0.11"
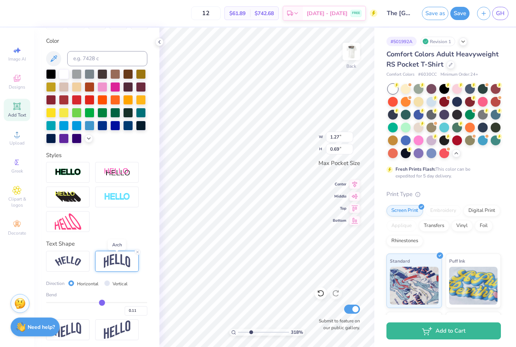
type input "0.1"
type input "0.10"
type input "0.09"
type input "0.08"
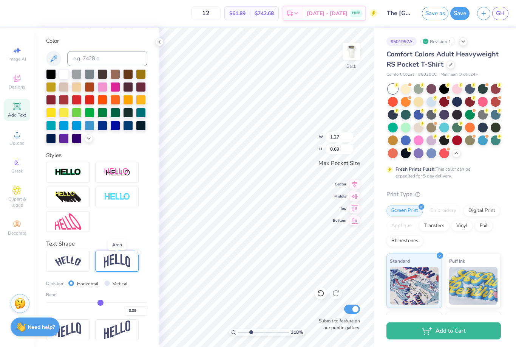
type input "0.08"
type input "0.06"
type input "0.04"
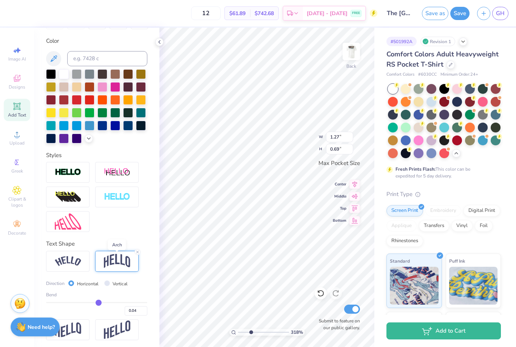
type input "0.02"
type input "0"
type input "0.00"
type input "-0.01"
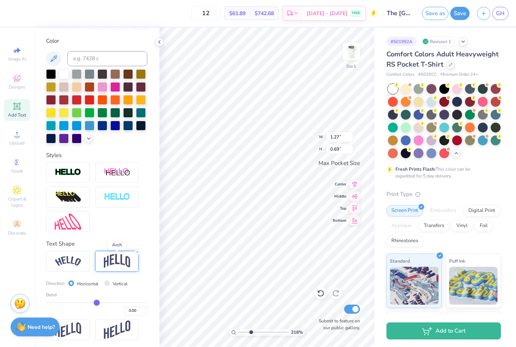
type input "-0.01"
type input "-0.02"
type input "-0.03"
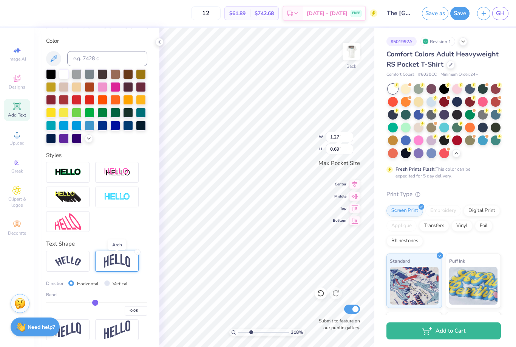
type input "-0.04"
type input "-0.06"
type input "-0.08"
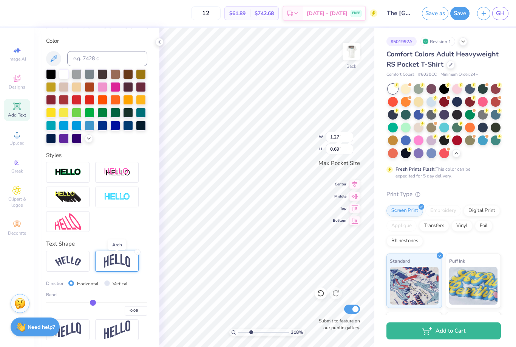
type input "-0.08"
type input "-0.09"
type input "-0.1"
type input "-0.10"
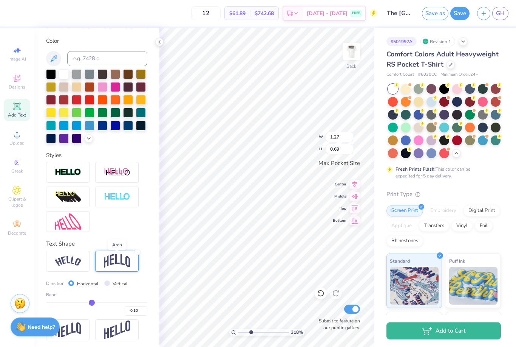
type input "-0.11"
type input "-0.12"
type input "-0.13"
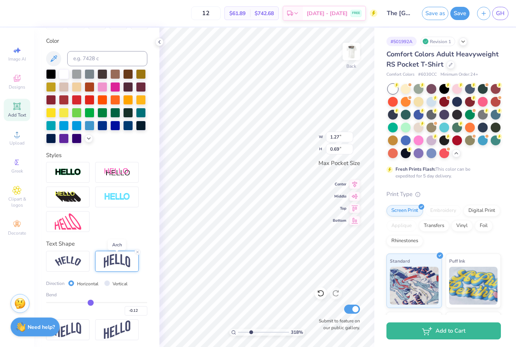
type input "-0.13"
type input "-0.14"
type input "-0.15"
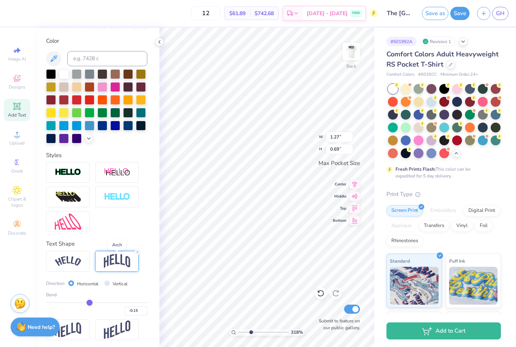
type input "-0.16"
type input "-0.17"
type input "-0.18"
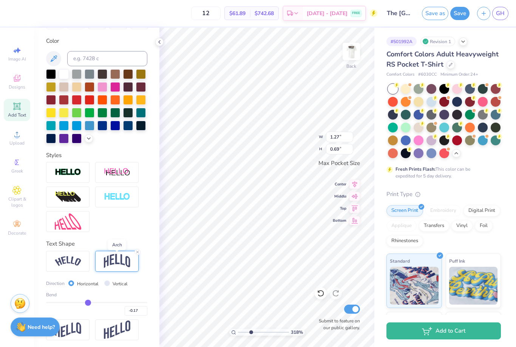
type input "-0.18"
type input "-0.19"
type input "-0.2"
type input "-0.20"
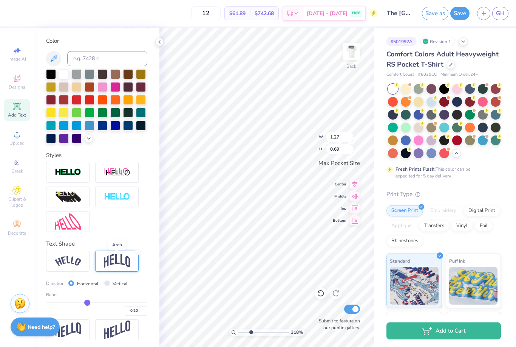
type input "-0.21"
type input "3.17985636255578"
type input "0.51"
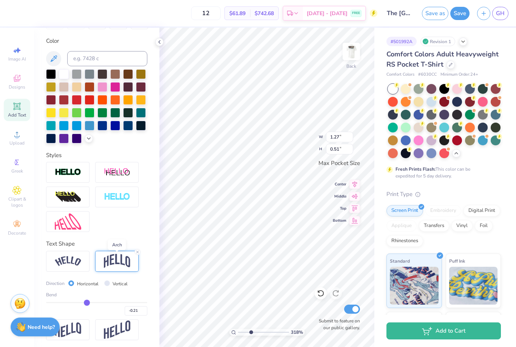
click at [107, 283] on input "Vertical" at bounding box center [107, 283] width 6 height 6
radio input "true"
type input "3.17985636255578"
type input "1.29"
type input "0.43"
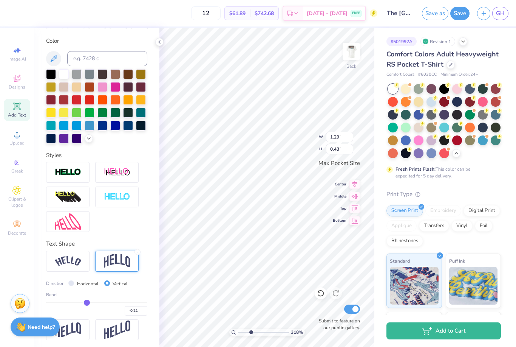
type input "-0.29"
type input "-0.31"
type input "-0.32"
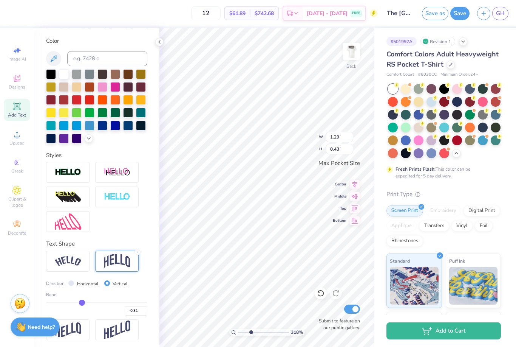
type input "-0.32"
type input "-0.34"
type input "-0.36"
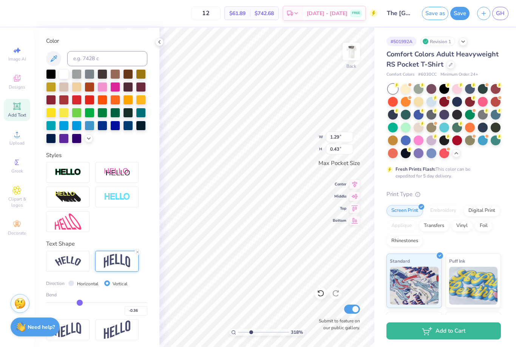
type input "-0.37"
type input "-0.4"
type input "-0.40"
type input "-0.42"
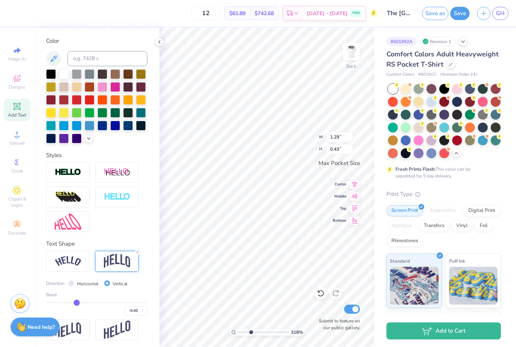
type input "-0.42"
type input "-0.44"
type input "-0.47"
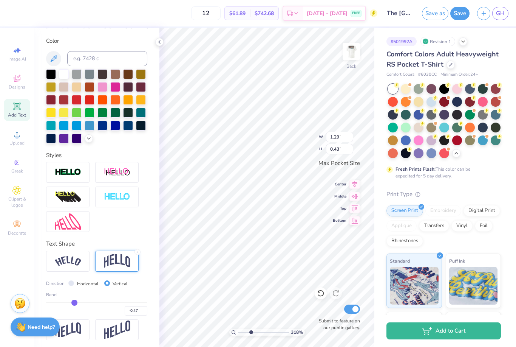
type input "-0.49"
type input "-0.51"
type input "-0.53"
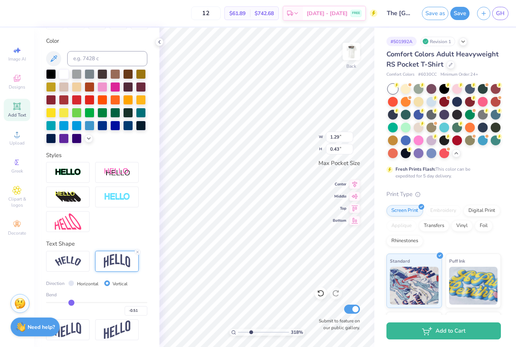
type input "-0.53"
type input "-0.56"
type input "-0.57"
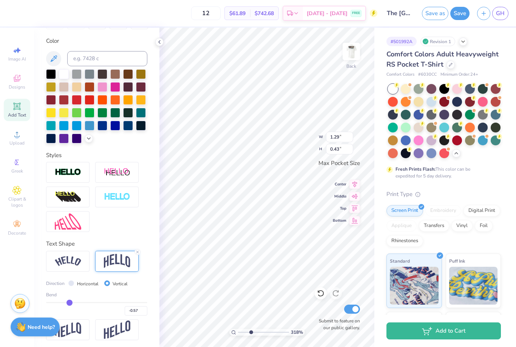
type input "-0.6"
type input "-0.60"
type input "-0.61"
type input "-0.63"
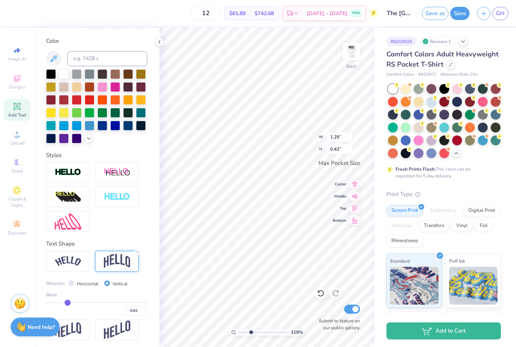
type input "-0.63"
type input "-0.65"
type input "-0.67"
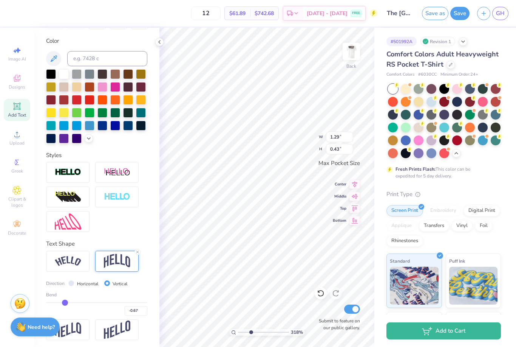
type input "-0.68"
type input "-0.69"
type input "-0.7"
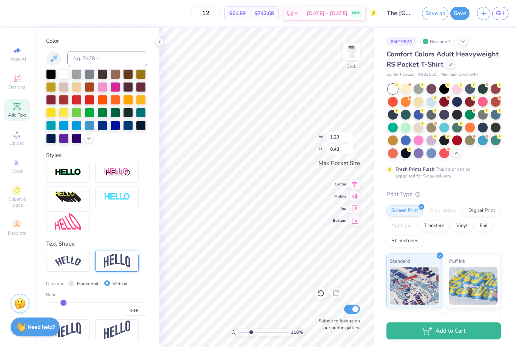
type input "-0.70"
type input "-0.71"
type input "-0.72"
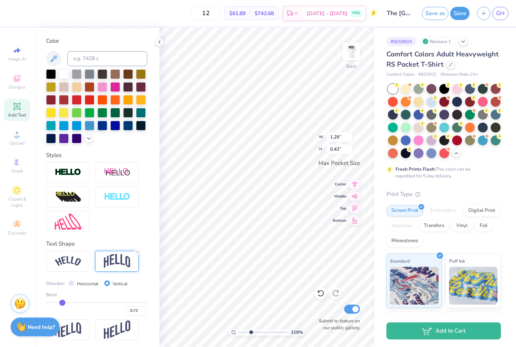
type input "-0.73"
type input "-0.74"
click at [73, 283] on input "Horizontal" at bounding box center [71, 283] width 6 height 6
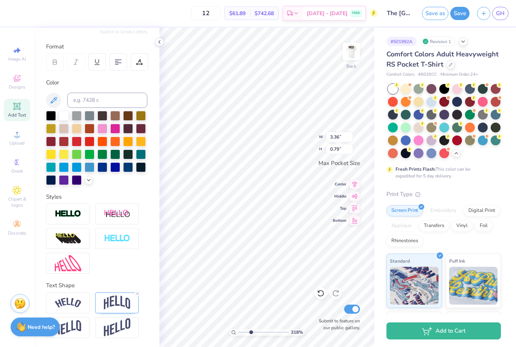
scroll to position [0, 3]
click at [319, 297] on div at bounding box center [321, 293] width 12 height 12
click at [321, 291] on icon at bounding box center [321, 293] width 8 height 8
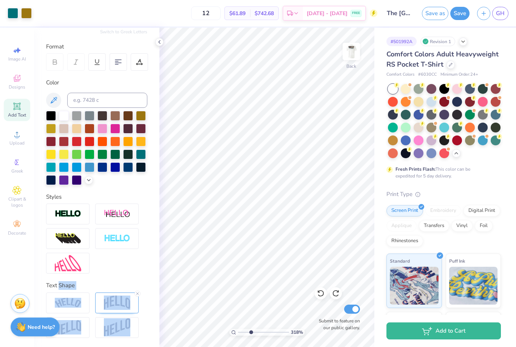
click at [498, 180] on div "Comfort Colors Adult Heavyweight RS Pocket T-Shirt Comfort Colors # 6030CC Mini…" at bounding box center [444, 236] width 115 height 375
click at [497, 180] on div "Comfort Colors Adult Heavyweight RS Pocket T-Shirt Comfort Colors # 6030CC Mini…" at bounding box center [444, 236] width 115 height 375
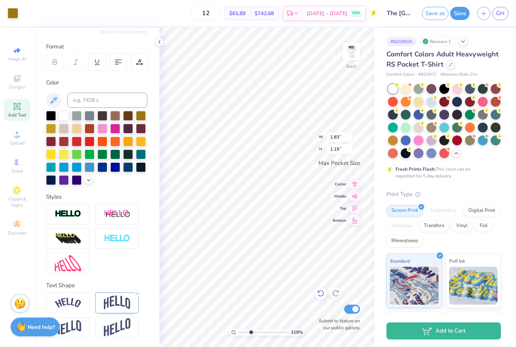
click at [317, 294] on div at bounding box center [321, 293] width 12 height 12
click at [438, 15] on button "Save as" at bounding box center [435, 12] width 26 height 13
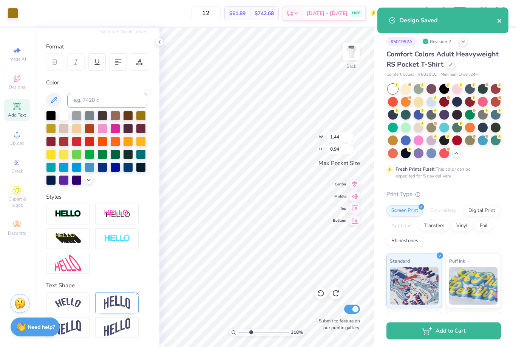
click at [499, 20] on icon "close" at bounding box center [499, 21] width 5 height 6
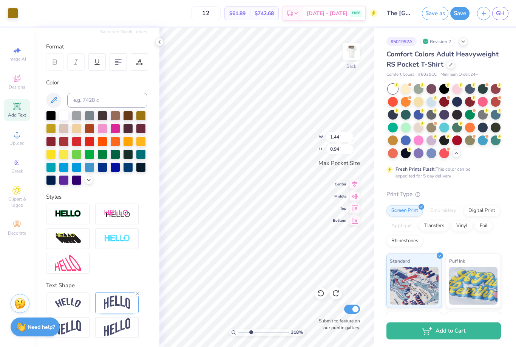
click at [498, 16] on span "GH" at bounding box center [500, 13] width 9 height 9
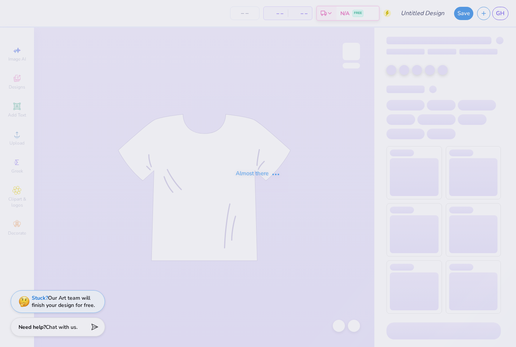
type input "The [GEOGRAPHIC_DATA][US_STATE] : [PERSON_NAME]"
type input "12"
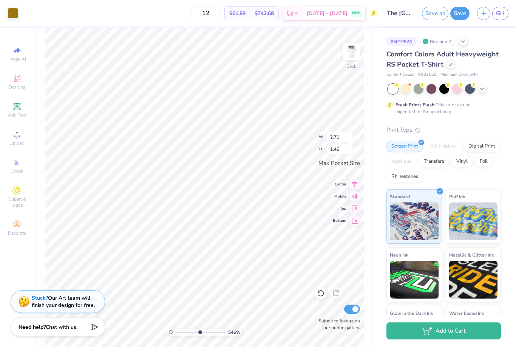
type input "5.45552563971721"
type input "2.44"
type input "0.63"
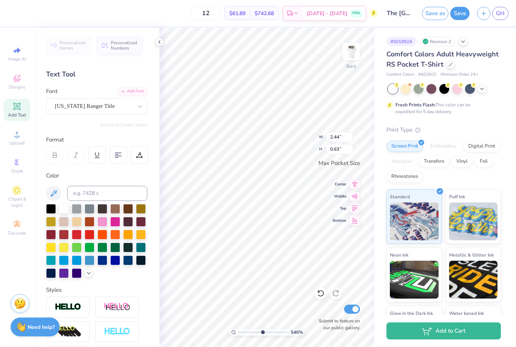
type input "5.45552563971721"
type input "2.43"
type input "0.65"
type input "5.45552563971721"
type input "2.78"
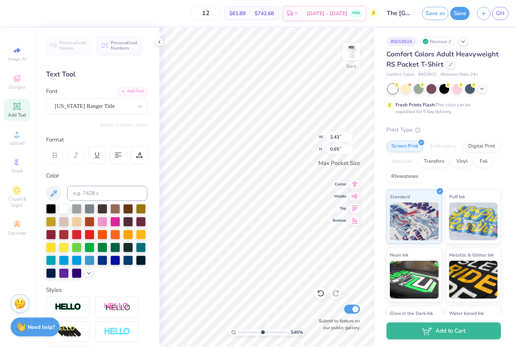
type input "0.74"
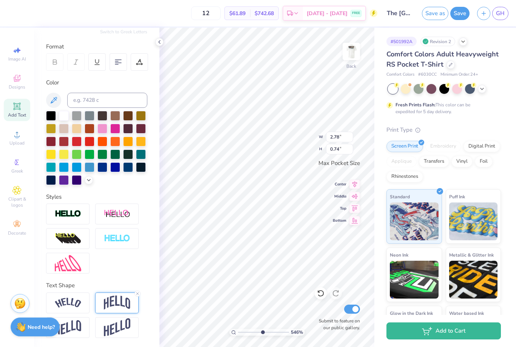
scroll to position [93, 0]
click at [114, 305] on img at bounding box center [117, 302] width 26 height 14
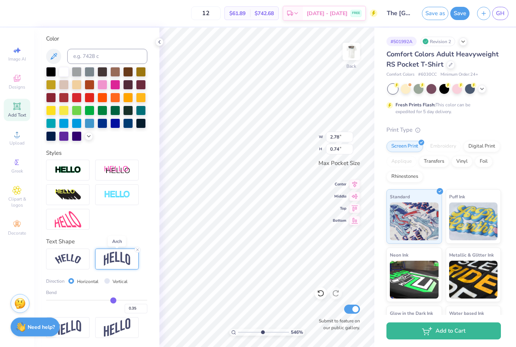
scroll to position [138, 0]
type input "0.25"
type input "0.23"
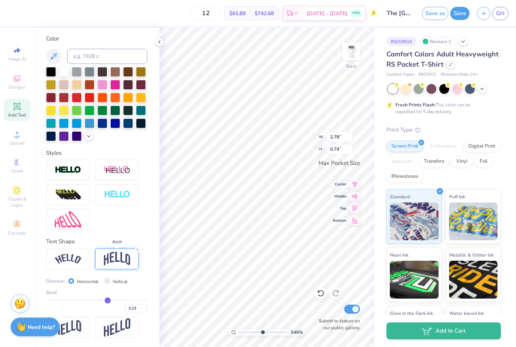
type input "0.22"
type input "0.21"
type input "0.2"
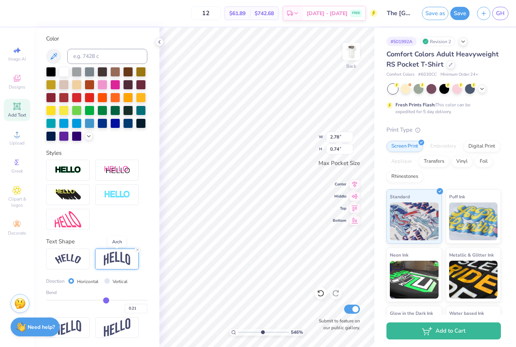
type input "0.20"
type input "0.19"
type input "0.18"
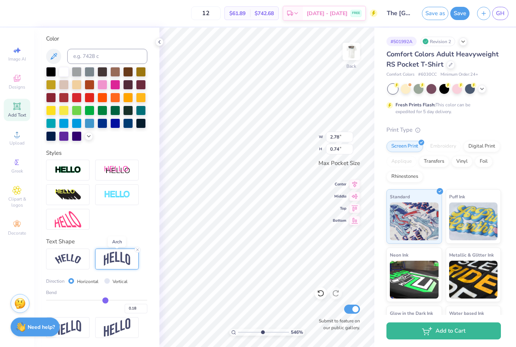
type input "0.17"
type input "0.16"
type input "0.15"
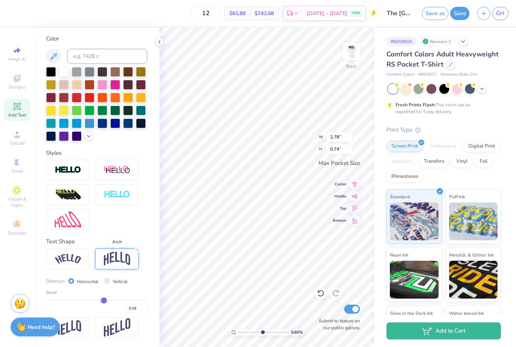
type input "0.15"
type input "0.14"
type input "0.13"
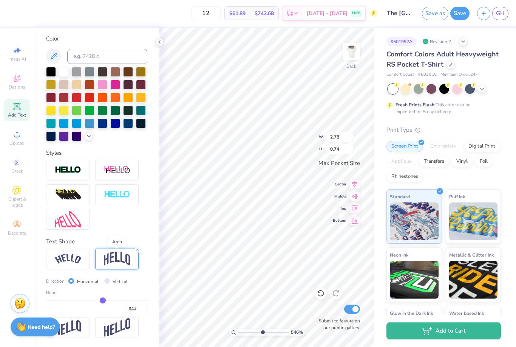
type input "0.12"
type input "0.11"
type input "0.13"
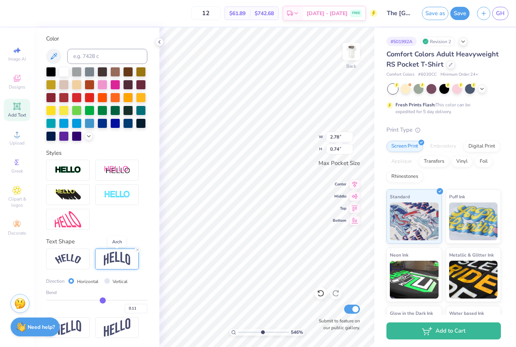
type input "0.13"
type input "0.15"
type input "0.17"
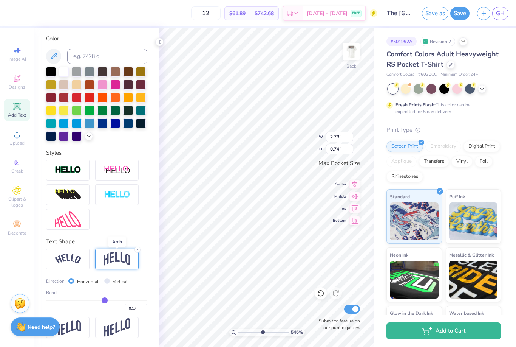
type input "0.2"
type input "0.20"
type input "0.23"
type input "0.26"
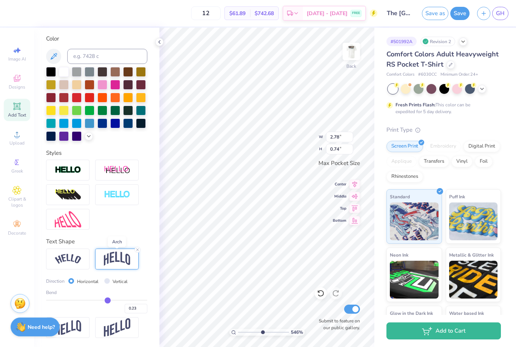
type input "0.26"
type input "0.29"
type input "0.31"
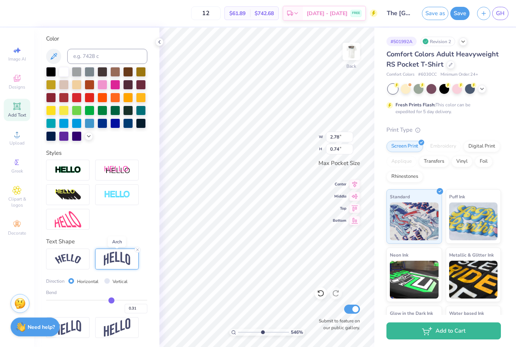
type input "0.33"
type input "0.35"
type input "0.36"
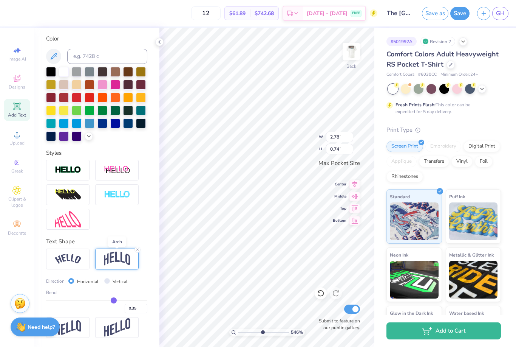
type input "0.36"
type input "0.37"
type input "0.39"
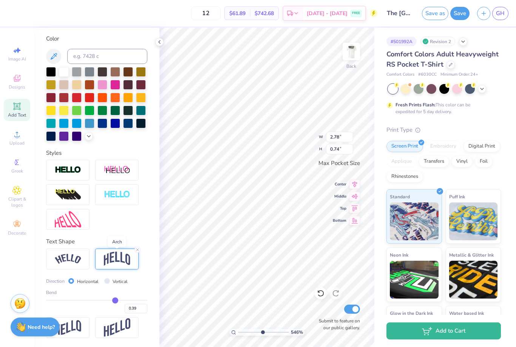
type input "0.4"
type input "0.40"
type input "0.42"
type input "0.44"
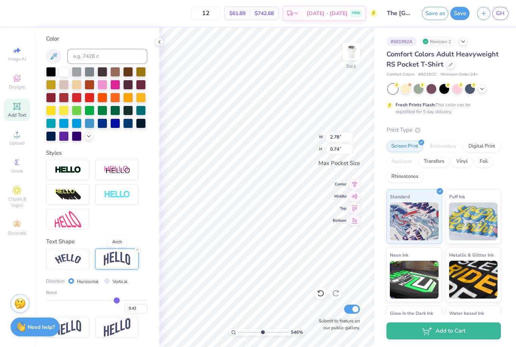
type input "0.44"
type input "0.45"
type input "0.47"
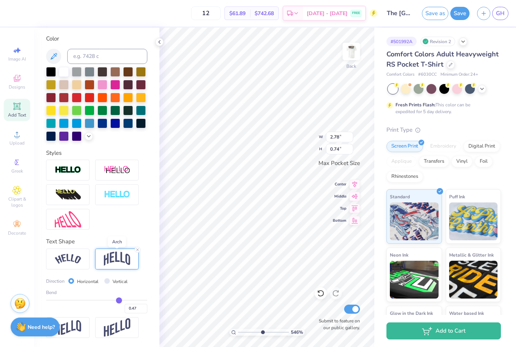
type input "0.48"
type input "0.49"
type input "0.5"
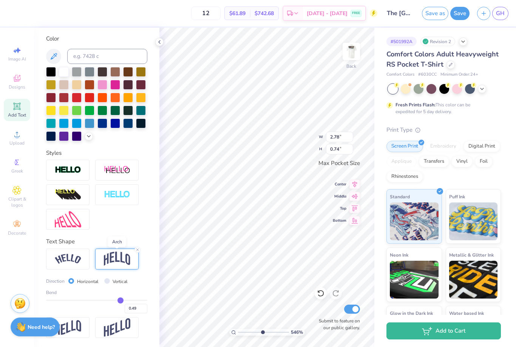
type input "0.50"
type input "0.51"
type input "0.52"
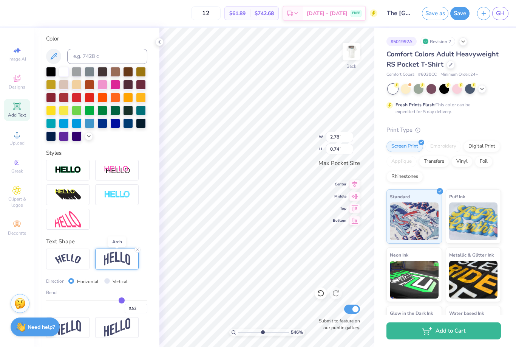
type input "0.53"
type input "0.55"
type input "0.56"
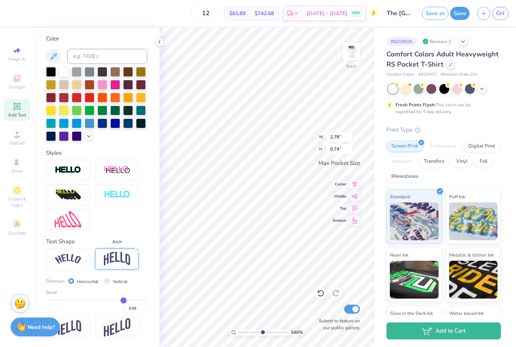
type input "0.56"
type input "0.57"
type input "0.59"
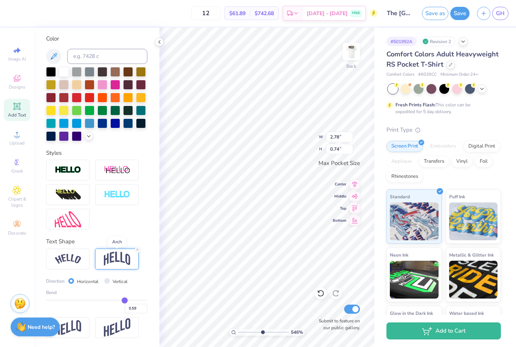
type input "0.6"
type input "0.60"
type input "0.63"
type input "0.64"
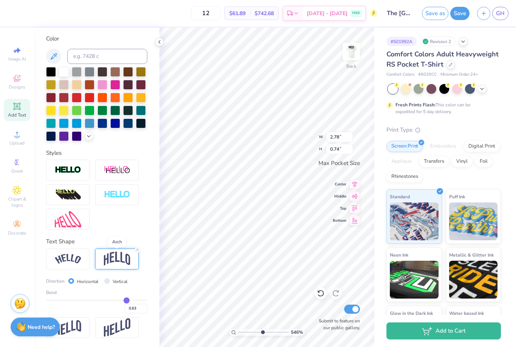
type input "0.64"
type input "0.69"
type input "0.7"
type input "0.70"
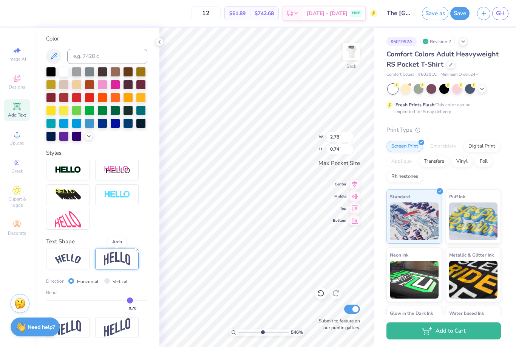
type input "0.71"
type input "0.72"
type input "0.73"
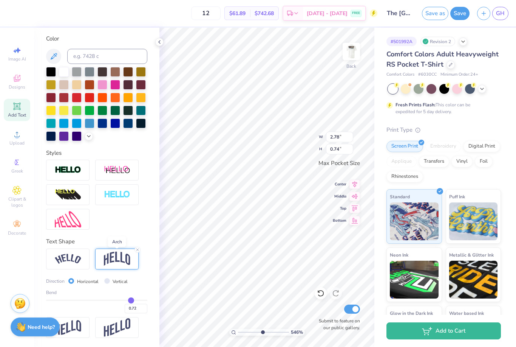
type input "0.73"
type input "0.74"
type input "0.75"
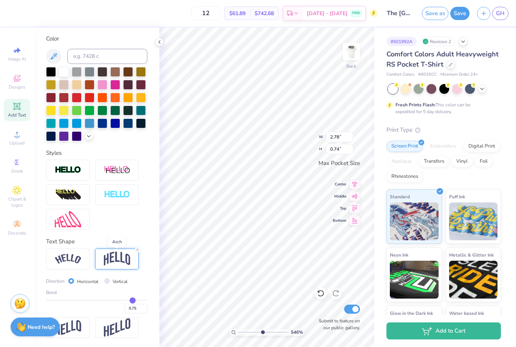
type input "0.76"
type input "0.77"
type input "0.78"
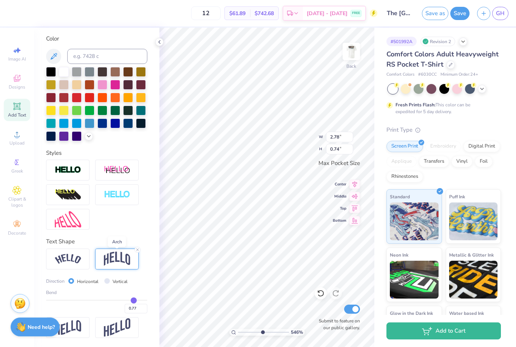
type input "0.78"
type input "5.45552563971721"
type input "1.32"
type input "0.37"
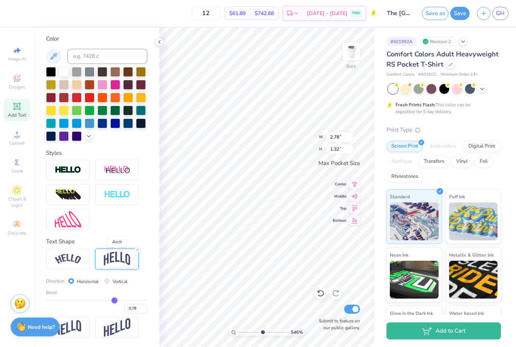
type input "0.37"
click at [119, 308] on div "0.37" at bounding box center [96, 306] width 101 height 14
type input "5.45552563971721"
type input "0.77"
type input "5.45552563971721"
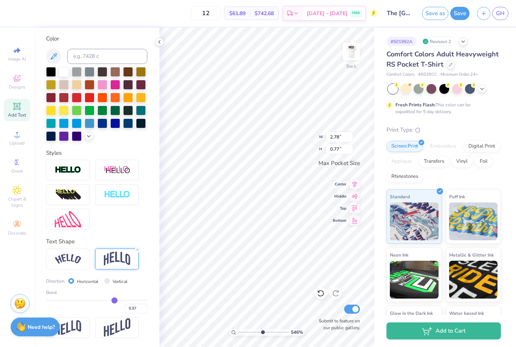
type input "3.08"
type input "0.85"
type input "5.45552563971721"
type input "3.09"
type input "0.74"
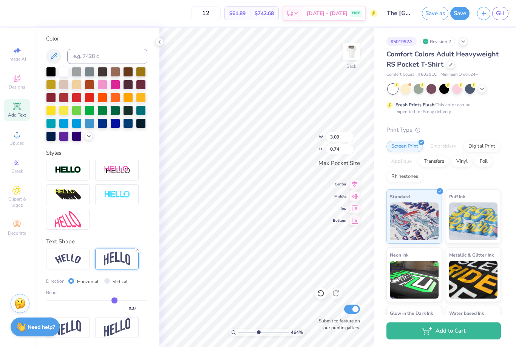
scroll to position [0, 1]
type input "4.64128100132655"
type input "2.71"
type input "1.46"
type input "3.27"
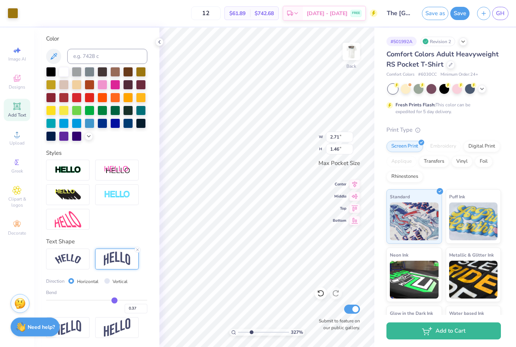
type input "3.09"
type input "0.74"
type input "3.34"
type input "0.80"
click at [158, 45] on div at bounding box center [159, 42] width 8 height 8
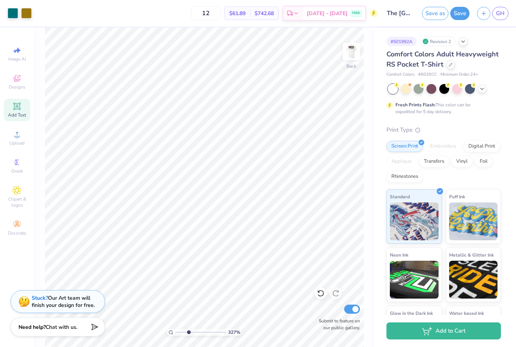
click at [15, 110] on icon at bounding box center [16, 105] width 7 height 7
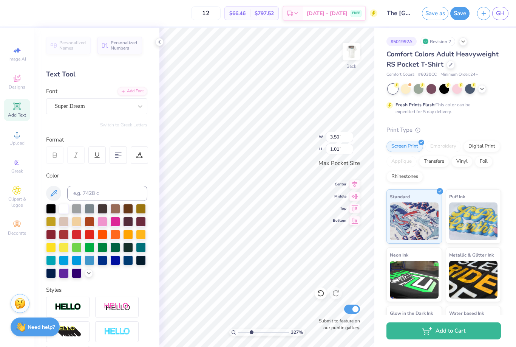
scroll to position [0, 0]
type textarea "RANCH"
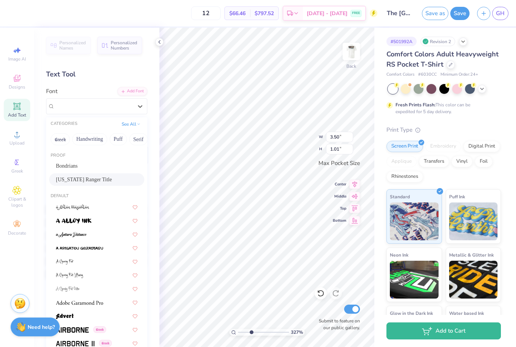
click at [108, 174] on div "[US_STATE] Ranger Title" at bounding box center [96, 179] width 95 height 12
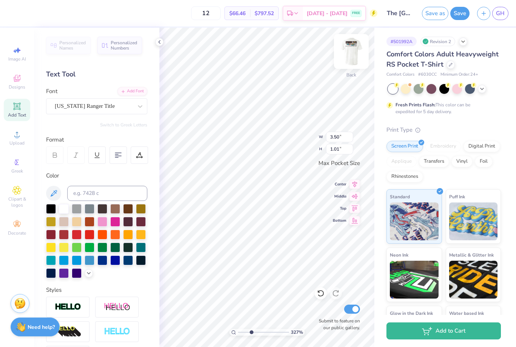
click at [346, 58] on img at bounding box center [351, 51] width 30 height 30
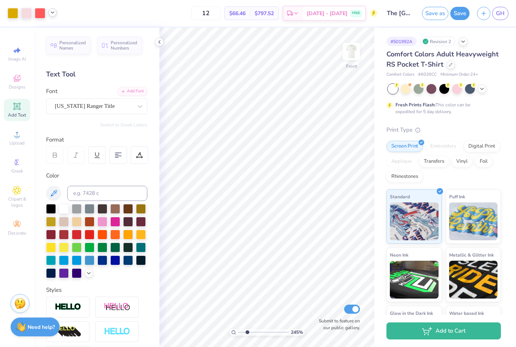
click at [51, 13] on icon at bounding box center [53, 12] width 6 height 6
click at [65, 33] on div at bounding box center [59, 31] width 11 height 11
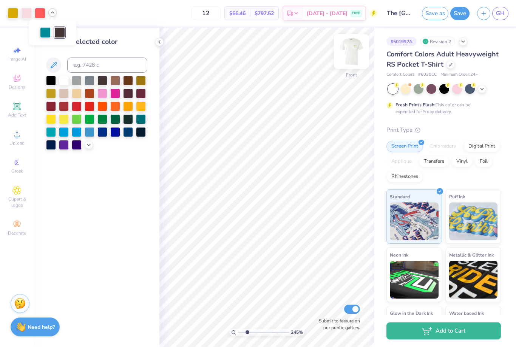
click at [353, 50] on img at bounding box center [351, 51] width 30 height 30
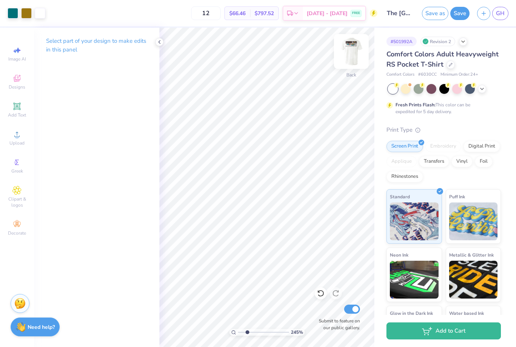
click at [345, 58] on img at bounding box center [351, 51] width 30 height 30
click at [355, 52] on img at bounding box center [351, 51] width 30 height 30
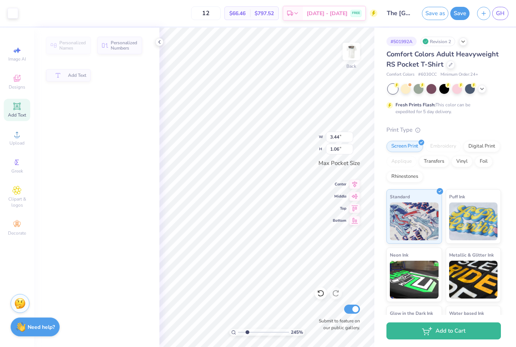
type input "2.44612782025622"
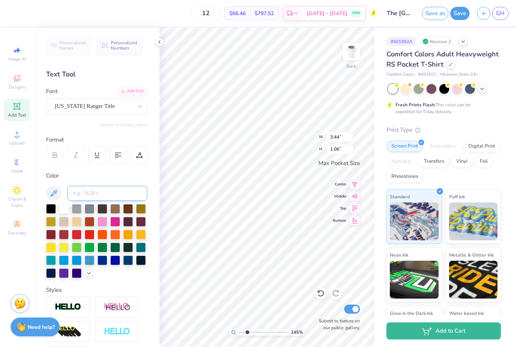
click at [116, 197] on input at bounding box center [107, 193] width 80 height 15
type input "439"
click at [156, 44] on div at bounding box center [159, 42] width 8 height 8
type input "4.0544752348712"
type input "2.90"
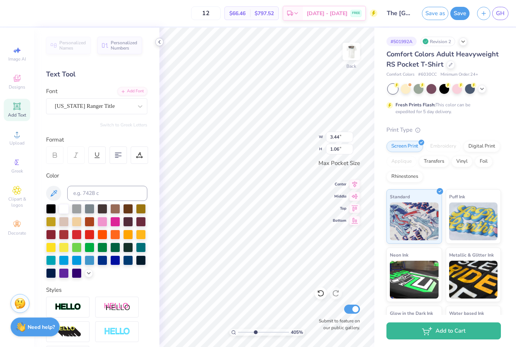
type input "0.89"
click at [156, 44] on div at bounding box center [159, 42] width 8 height 8
type input "4.0544752348712"
type input "0.66"
type input "0.16"
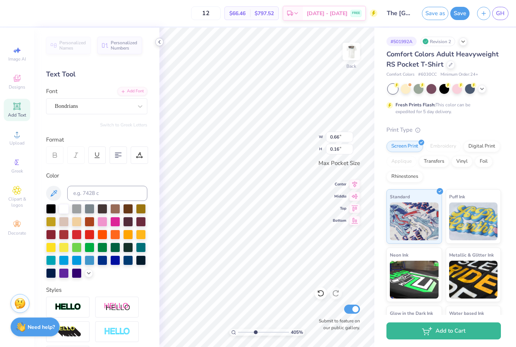
type input "4.0544752348712"
type input "2.90"
type input "0.89"
type input "4.0544752348712"
type input "2.26"
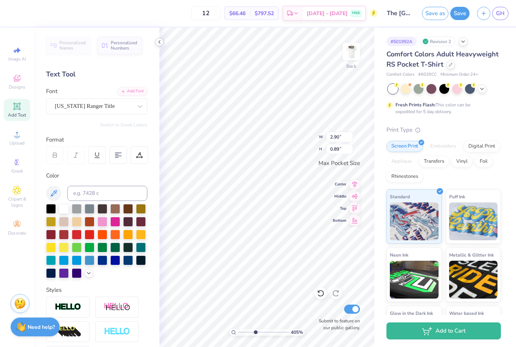
type input "0.70"
click at [156, 42] on div at bounding box center [159, 42] width 8 height 8
type input "1.93"
type textarea "[DATE]"
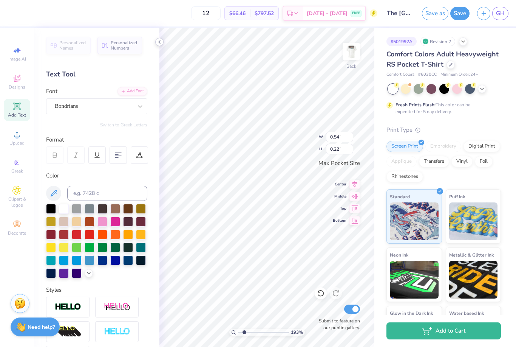
scroll to position [0, 2]
click at [63, 97] on div "Font Bondrians" at bounding box center [96, 100] width 101 height 27
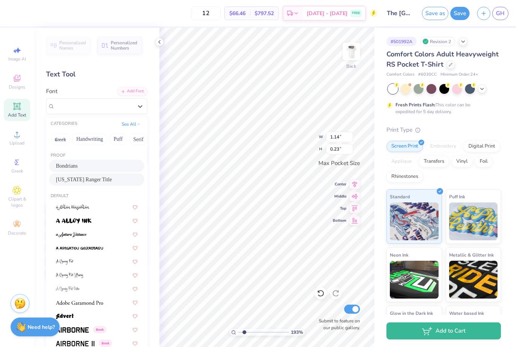
click at [70, 183] on div "[US_STATE] Ranger Title" at bounding box center [96, 179] width 95 height 12
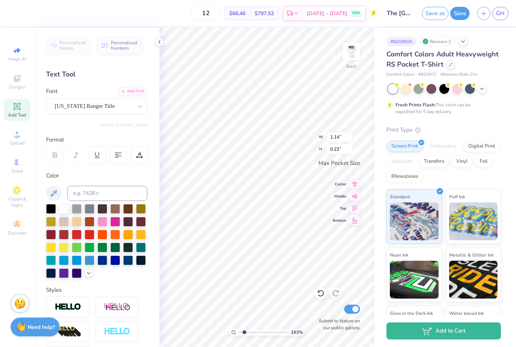
type input "1.61"
type input "0.24"
type input "0.66"
type input "0.16"
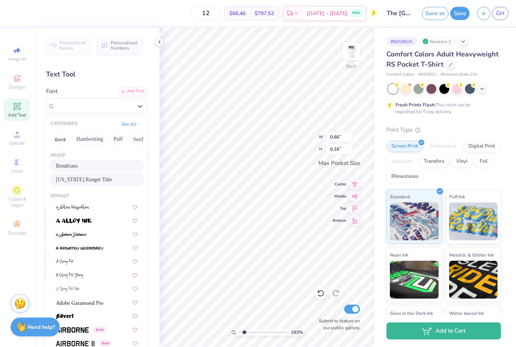
click at [73, 175] on span "[US_STATE] Ranger Title" at bounding box center [84, 179] width 56 height 8
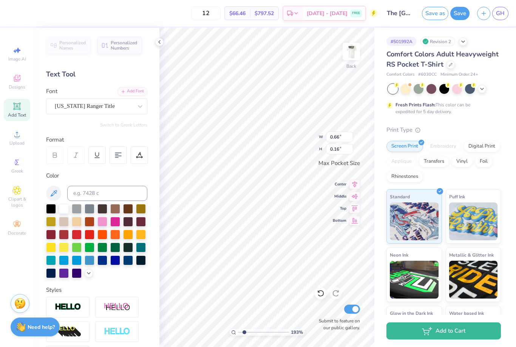
type input "0.96"
type input "0.18"
click at [159, 39] on icon at bounding box center [159, 42] width 6 height 6
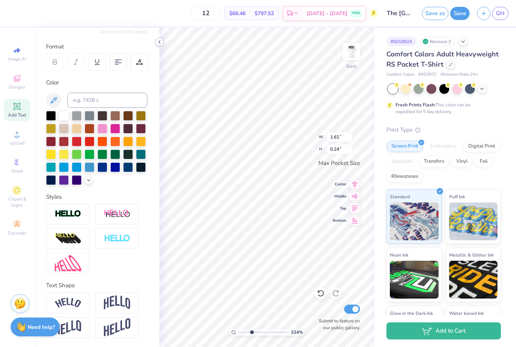
scroll to position [93, 0]
click at [111, 303] on img at bounding box center [117, 302] width 26 height 14
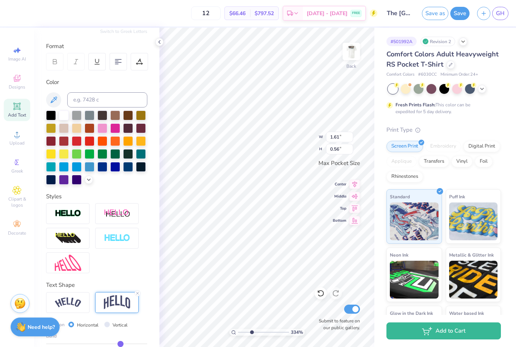
type input "3.34455146952071"
type input "0.56"
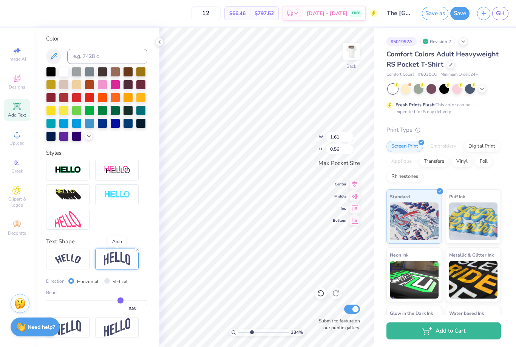
type input "0.41"
type input "0.4"
type input "0.40"
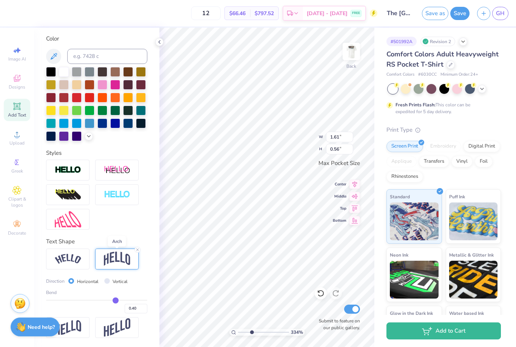
type input "0.38"
type input "0.37"
type input "0.35"
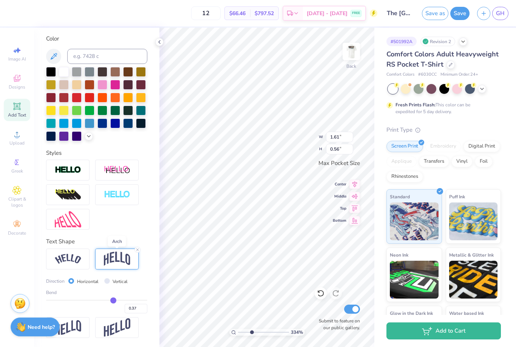
type input "0.35"
type input "0.33"
type input "0.31"
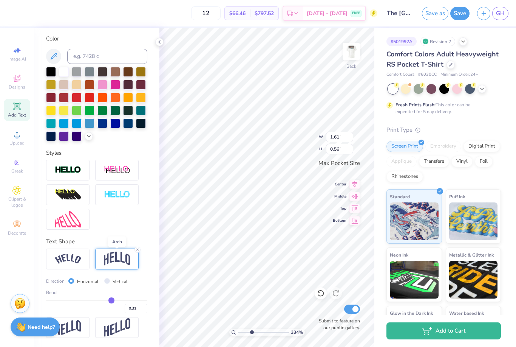
type input "0.29"
type input "0.26"
type input "0.23"
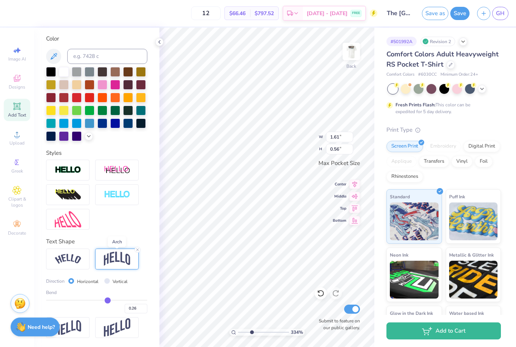
type input "0.23"
type input "0.2"
type input "0.20"
type input "0.17"
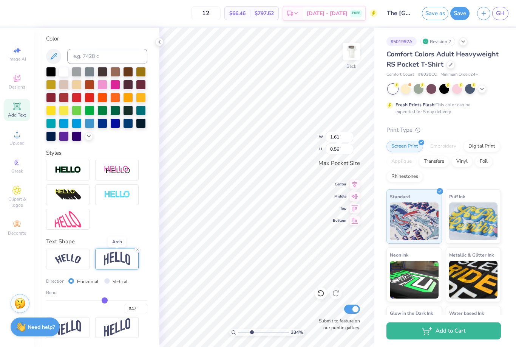
type input "0.14"
type input "0.12"
type input "0.03"
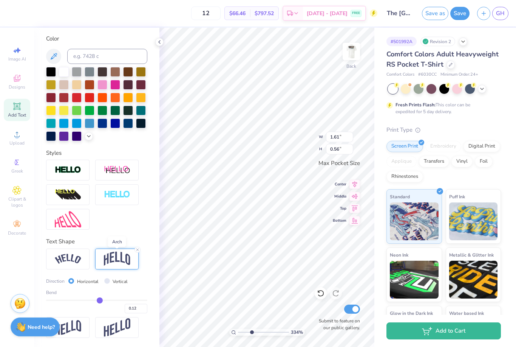
type input "0.03"
type input "0.02"
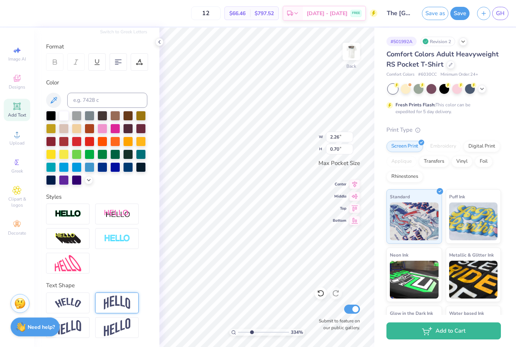
scroll to position [93, 0]
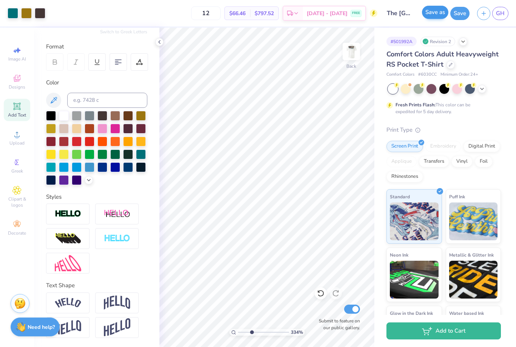
click at [436, 15] on button "Save as" at bounding box center [435, 12] width 26 height 13
